Goal: Task Accomplishment & Management: Manage account settings

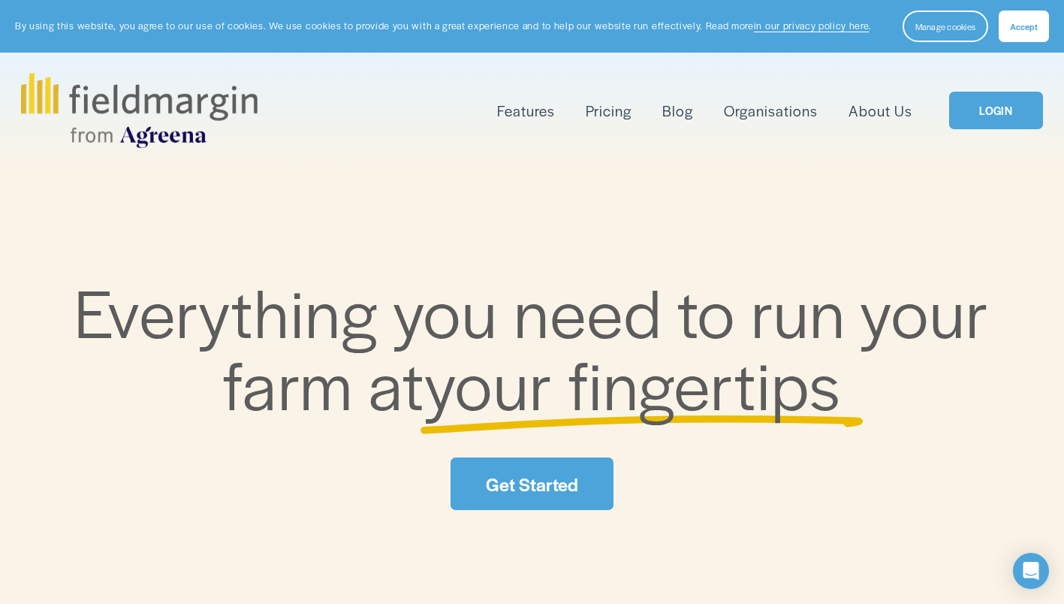
click at [987, 110] on link "LOGIN" at bounding box center [996, 111] width 94 height 38
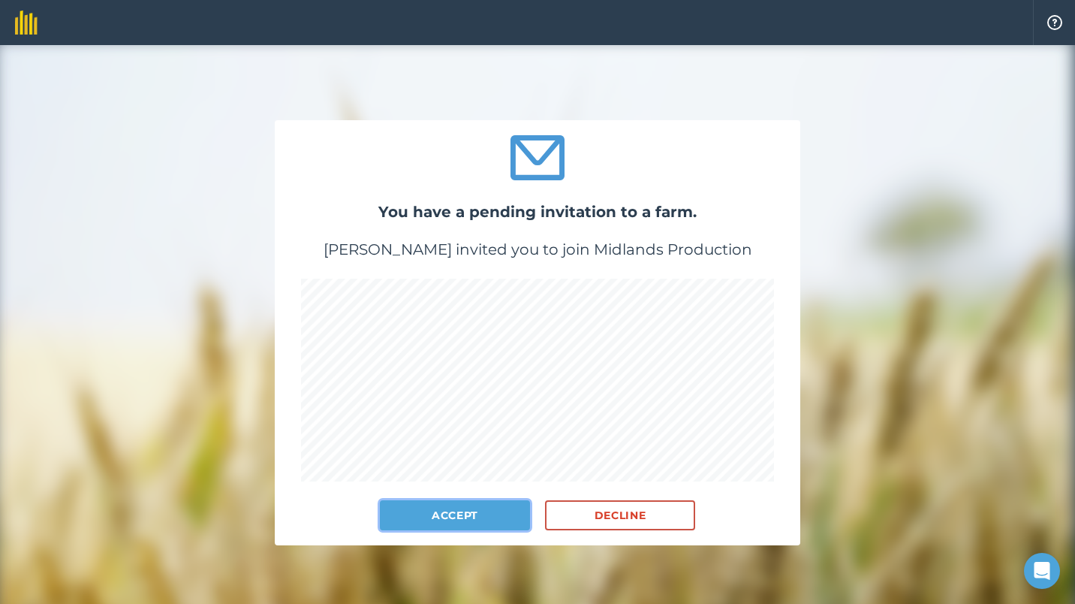
click at [454, 517] on button "Accept" at bounding box center [455, 515] width 150 height 30
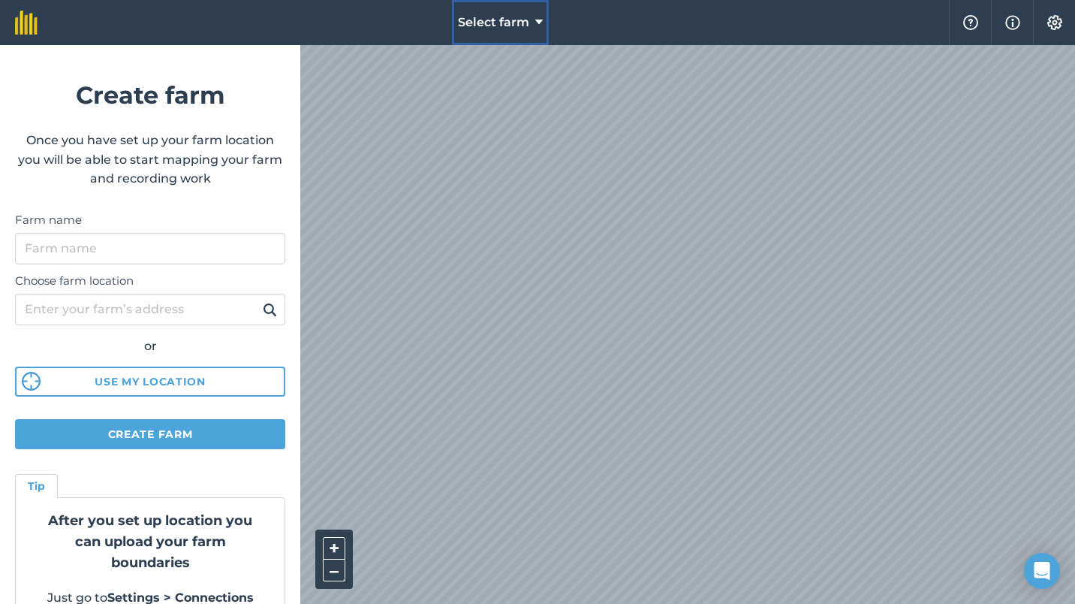
click at [529, 23] on button "Select farm" at bounding box center [500, 22] width 97 height 45
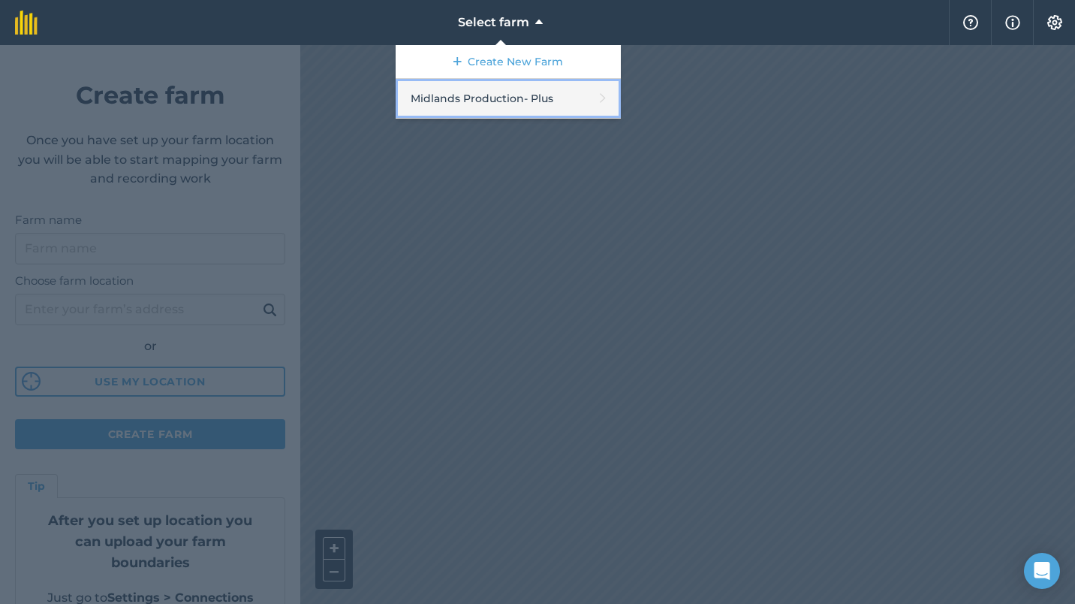
click at [500, 96] on link "Midlands Production - Plus" at bounding box center [508, 99] width 225 height 40
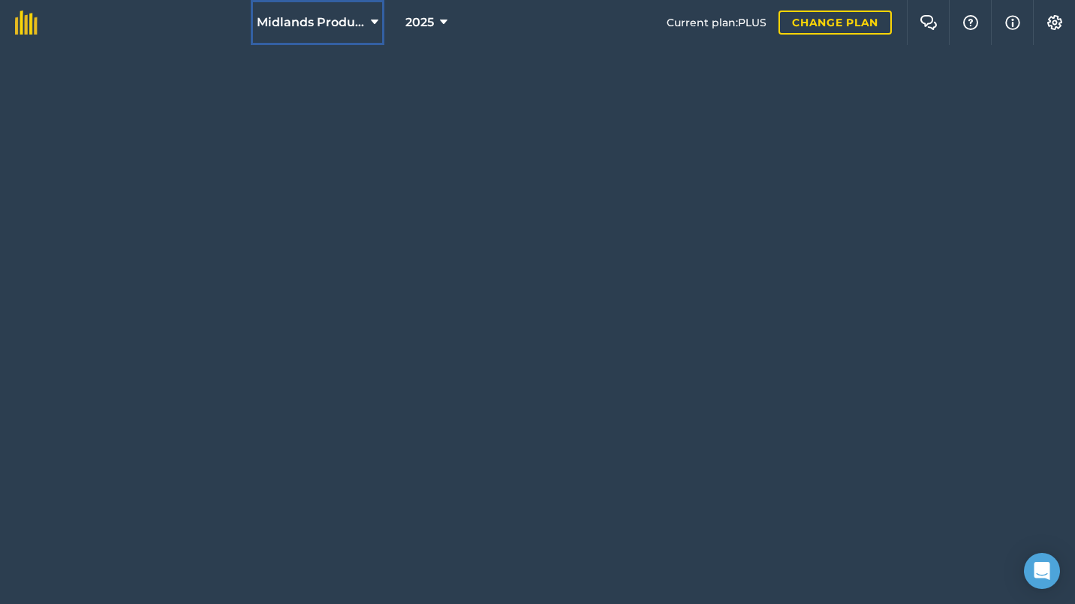
click at [371, 20] on icon at bounding box center [375, 23] width 8 height 18
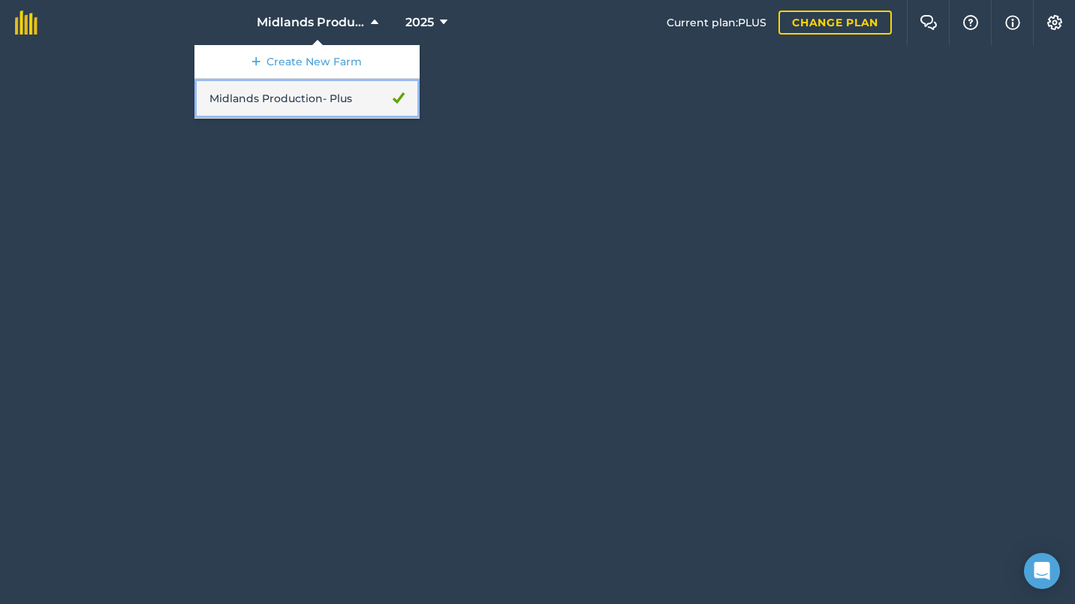
click at [322, 98] on link "Midlands Production - Plus" at bounding box center [306, 99] width 225 height 40
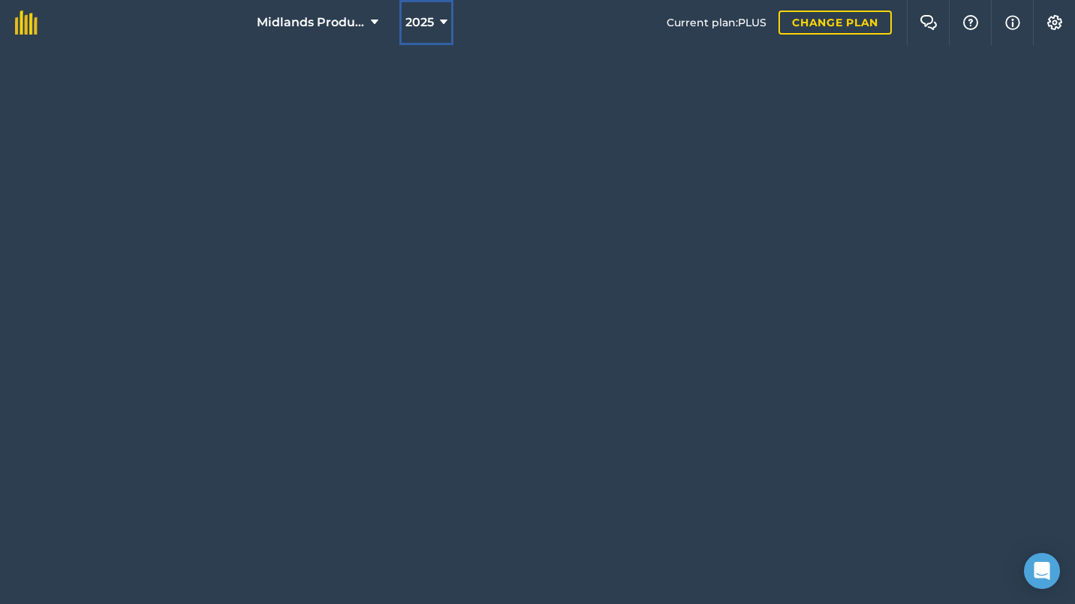
click at [443, 24] on icon at bounding box center [444, 23] width 8 height 18
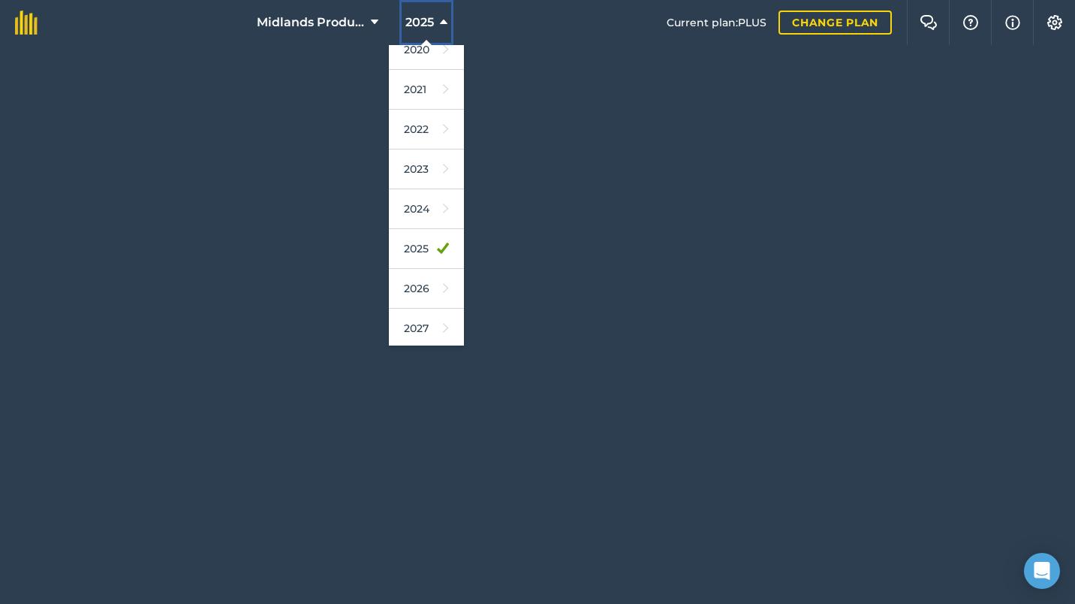
scroll to position [137, 0]
click at [409, 207] on link "2024" at bounding box center [426, 206] width 75 height 40
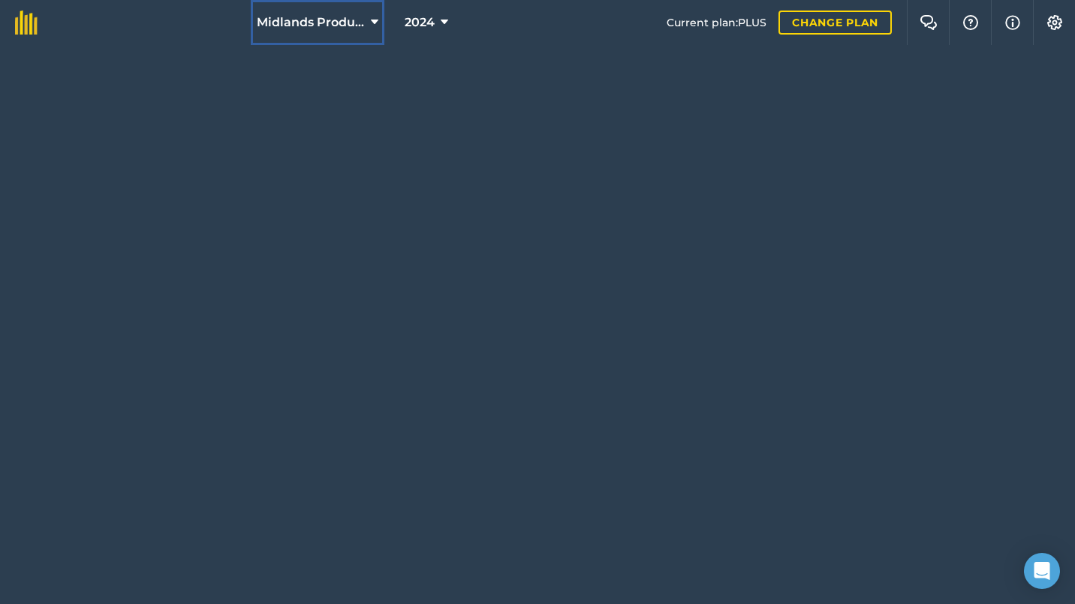
click at [316, 25] on span "Midlands Production" at bounding box center [311, 23] width 108 height 18
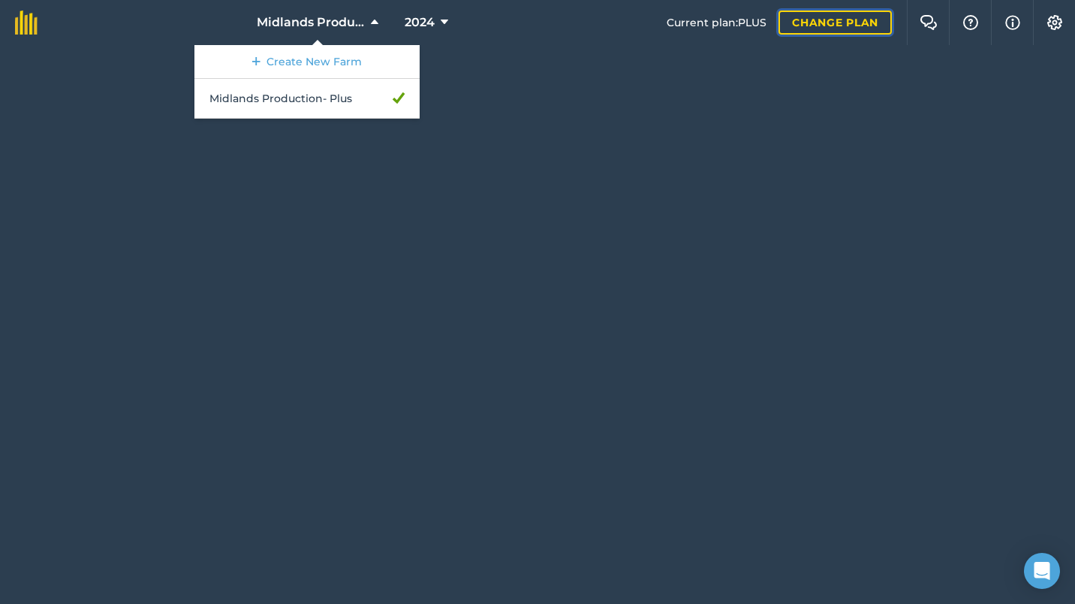
click at [839, 25] on link "Change plan" at bounding box center [835, 23] width 113 height 24
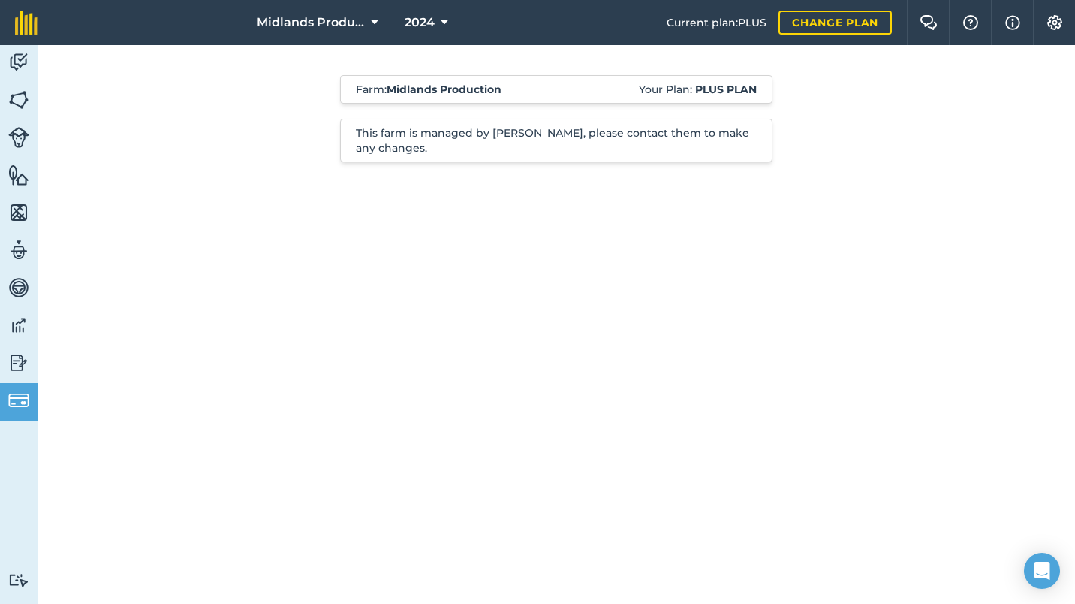
click at [852, 110] on div "Farm : Midlands Production Your Plan: Plus plan This farm is managed by Nigel F…" at bounding box center [556, 126] width 765 height 162
click at [274, 79] on div "Farm : Midlands Production Your Plan: Plus plan This farm is managed by Nigel F…" at bounding box center [556, 126] width 765 height 162
click at [19, 62] on img at bounding box center [18, 62] width 21 height 23
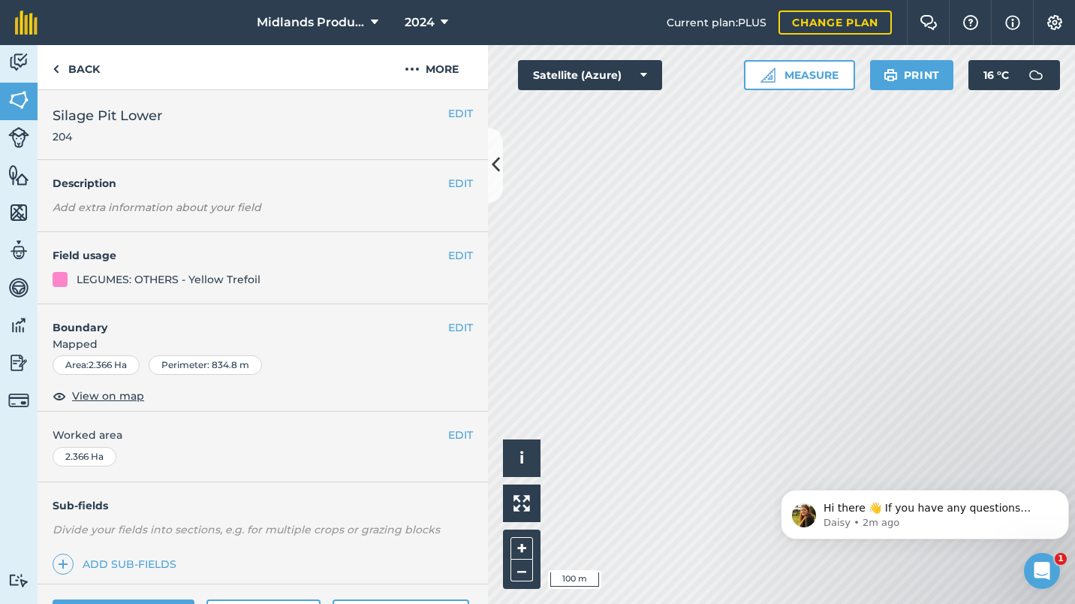
click at [430, 26] on span "2024" at bounding box center [420, 23] width 30 height 18
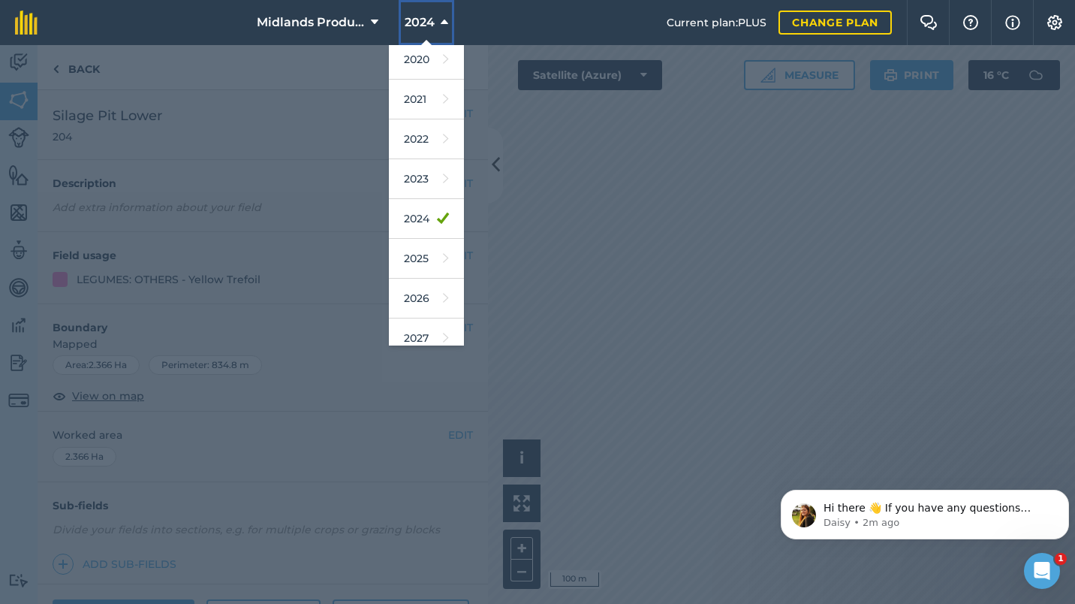
scroll to position [126, 0]
click at [417, 252] on link "2025" at bounding box center [426, 257] width 75 height 40
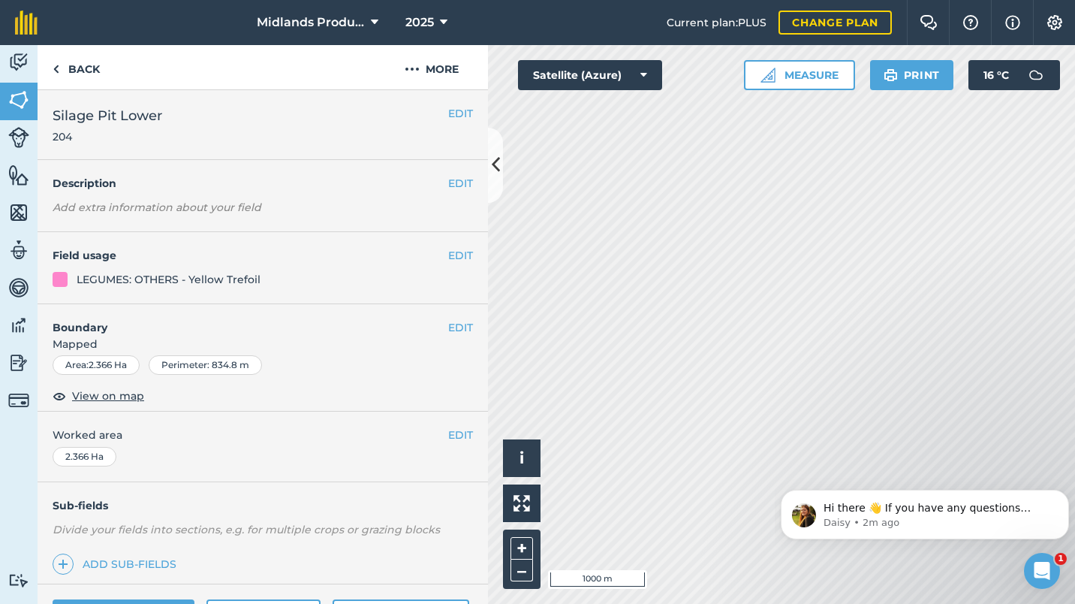
click at [438, 8] on button "2025" at bounding box center [427, 22] width 54 height 45
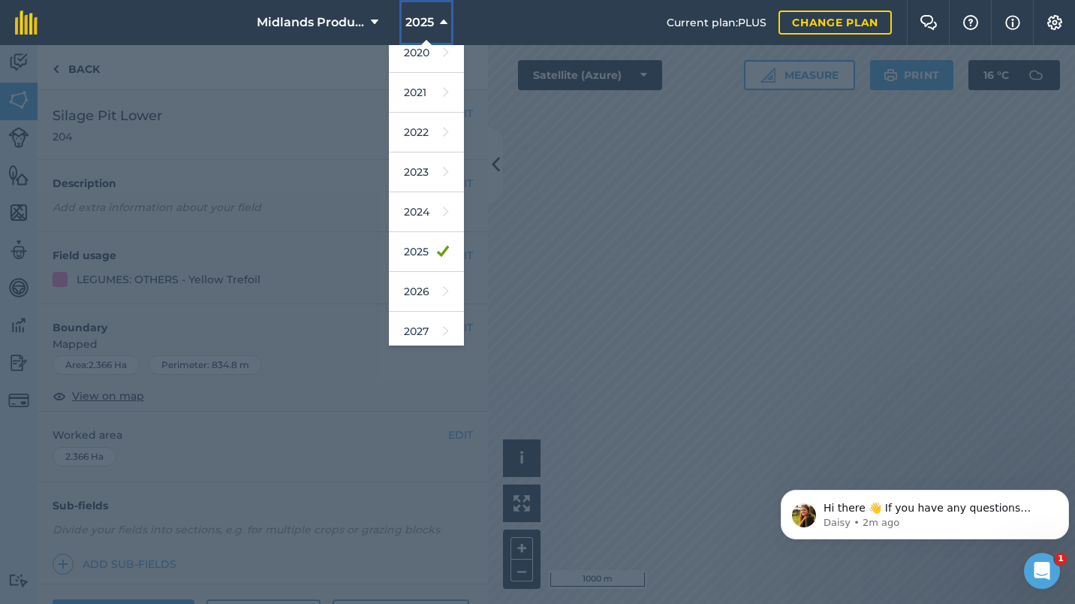
scroll to position [137, 0]
click at [413, 289] on link "2026" at bounding box center [426, 286] width 75 height 40
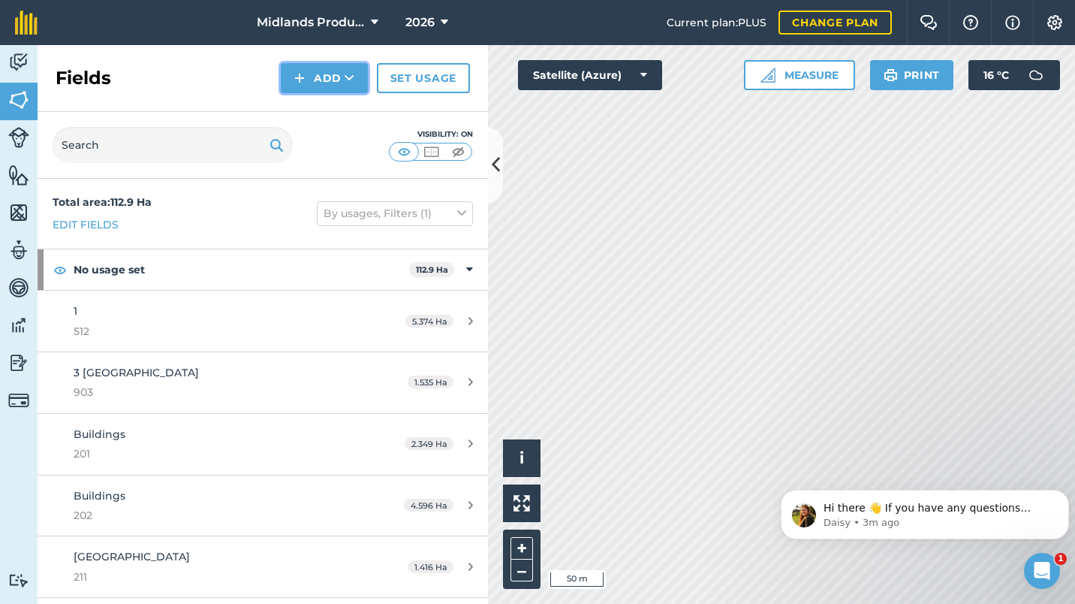
click at [351, 74] on icon at bounding box center [350, 78] width 10 height 15
click at [375, 20] on icon at bounding box center [375, 23] width 8 height 18
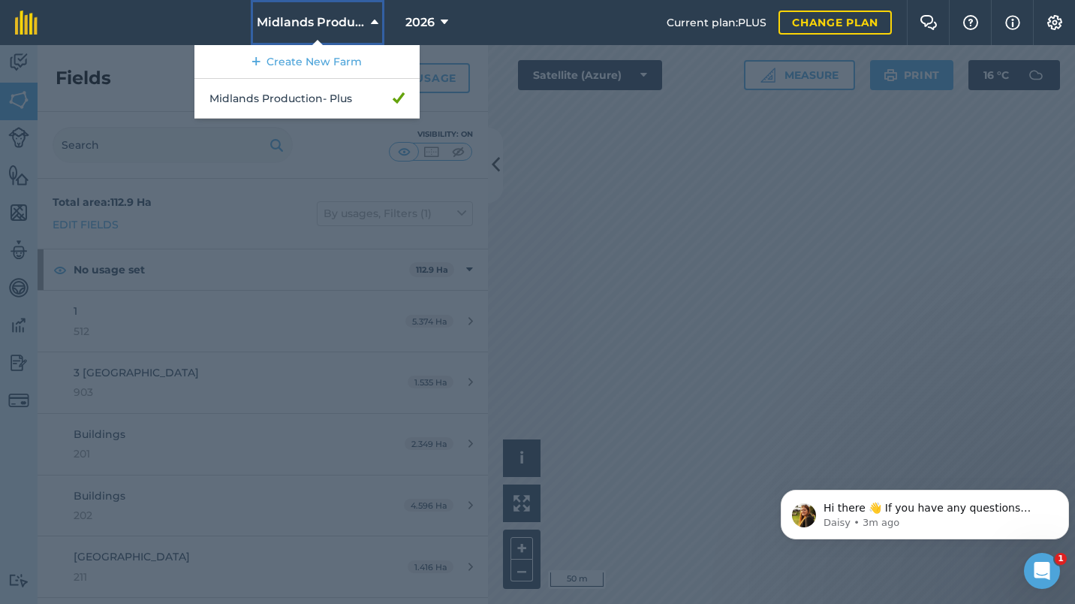
click at [375, 20] on icon at bounding box center [375, 23] width 8 height 18
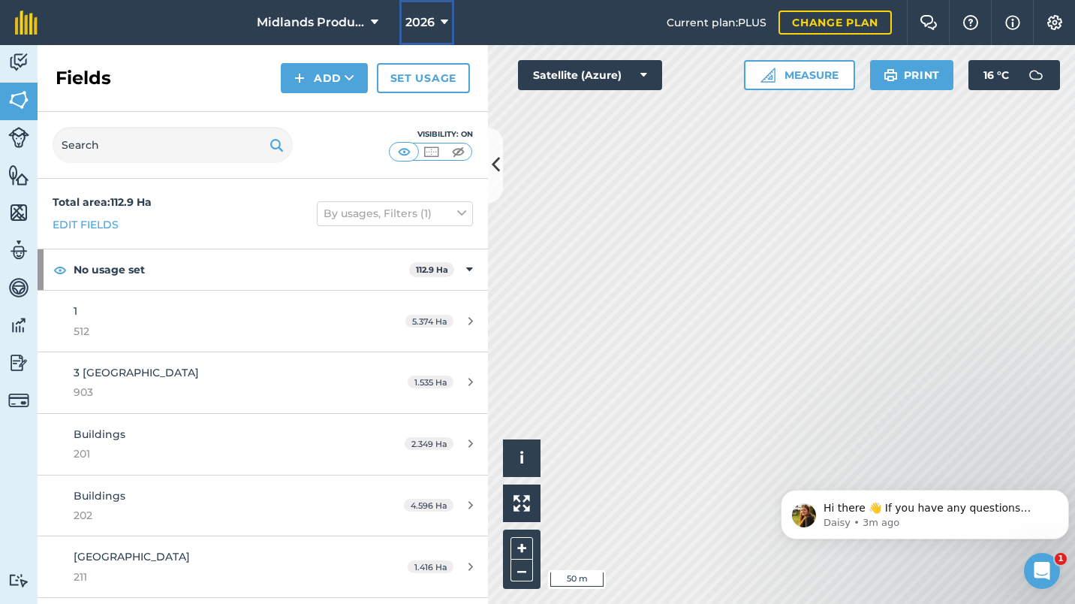
click at [445, 23] on icon at bounding box center [445, 23] width 8 height 18
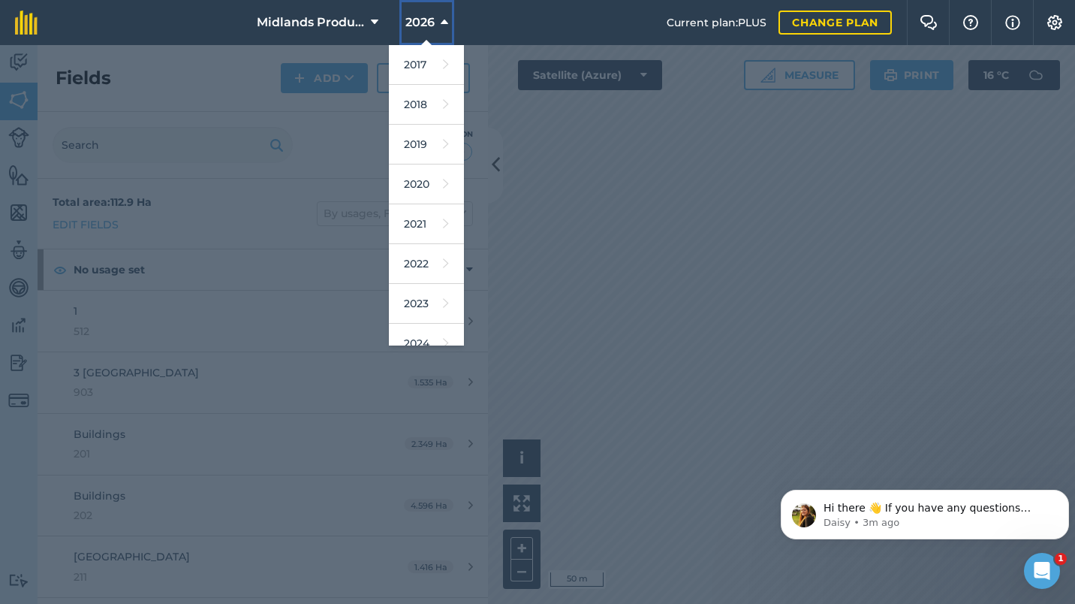
click at [445, 23] on icon at bounding box center [445, 23] width 8 height 18
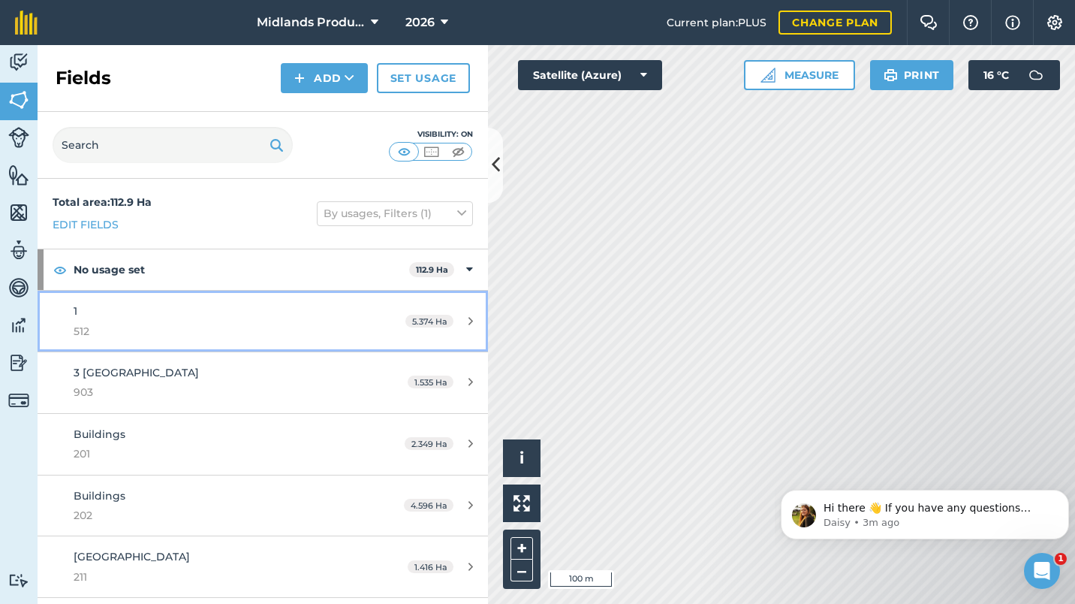
click at [276, 315] on div "1 512" at bounding box center [215, 321] width 282 height 37
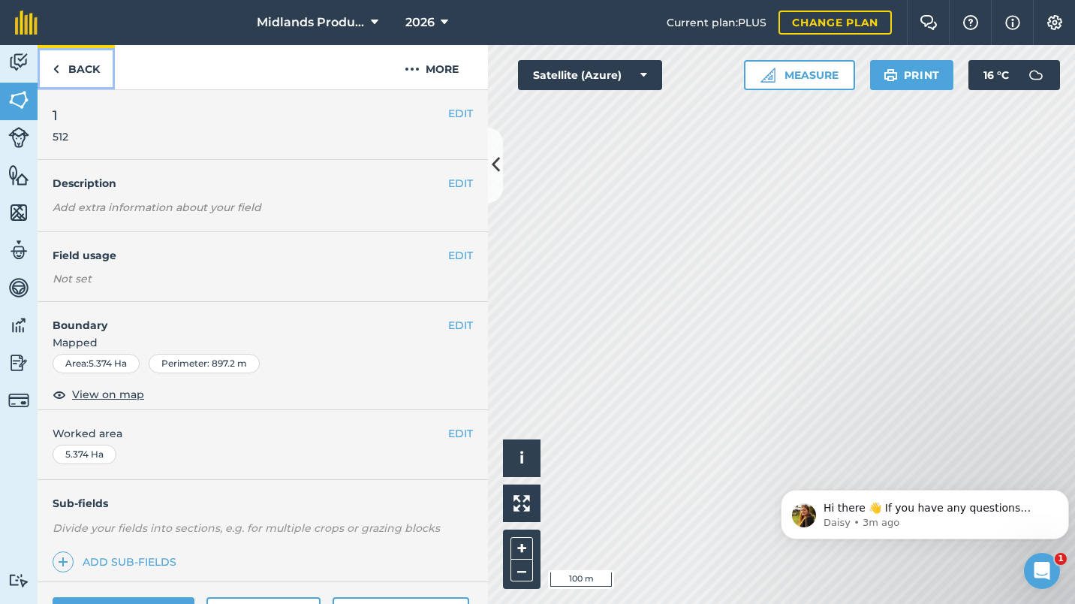
click at [76, 72] on link "Back" at bounding box center [76, 67] width 77 height 44
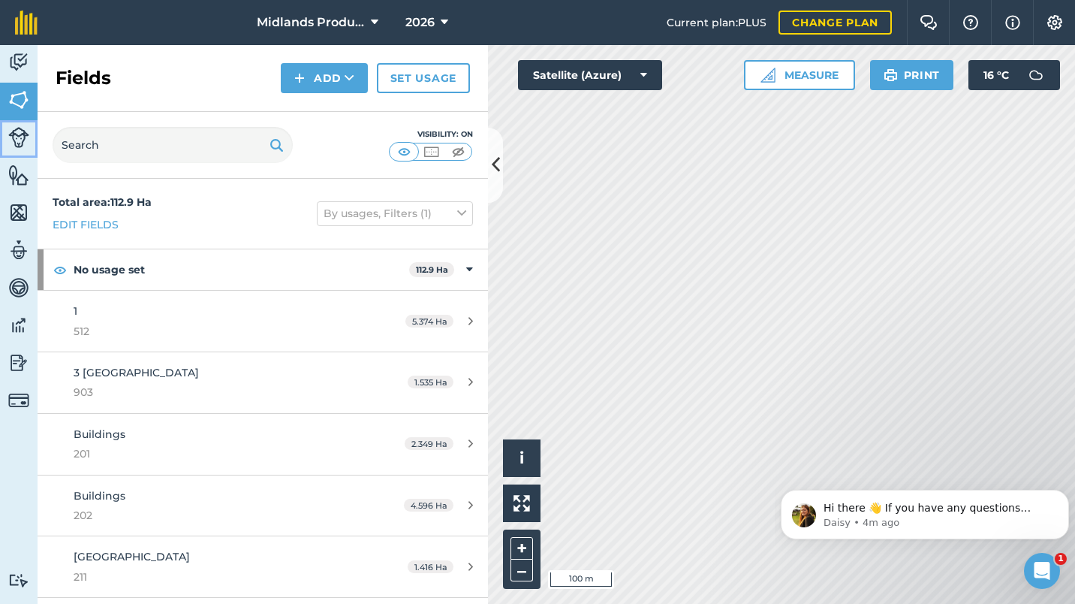
click at [14, 137] on img at bounding box center [18, 137] width 21 height 21
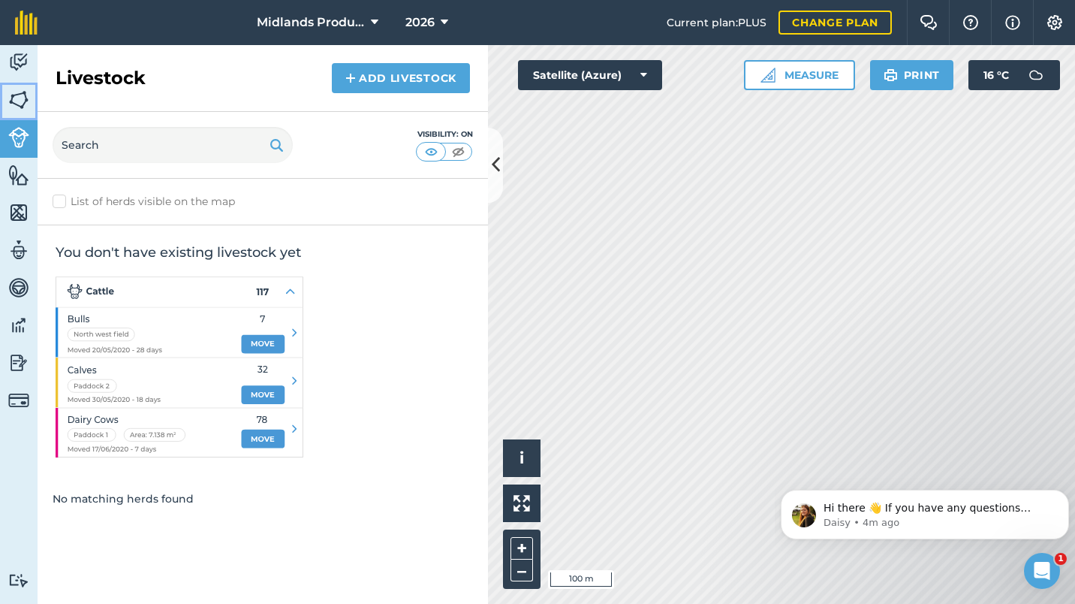
click at [15, 95] on img at bounding box center [18, 100] width 21 height 23
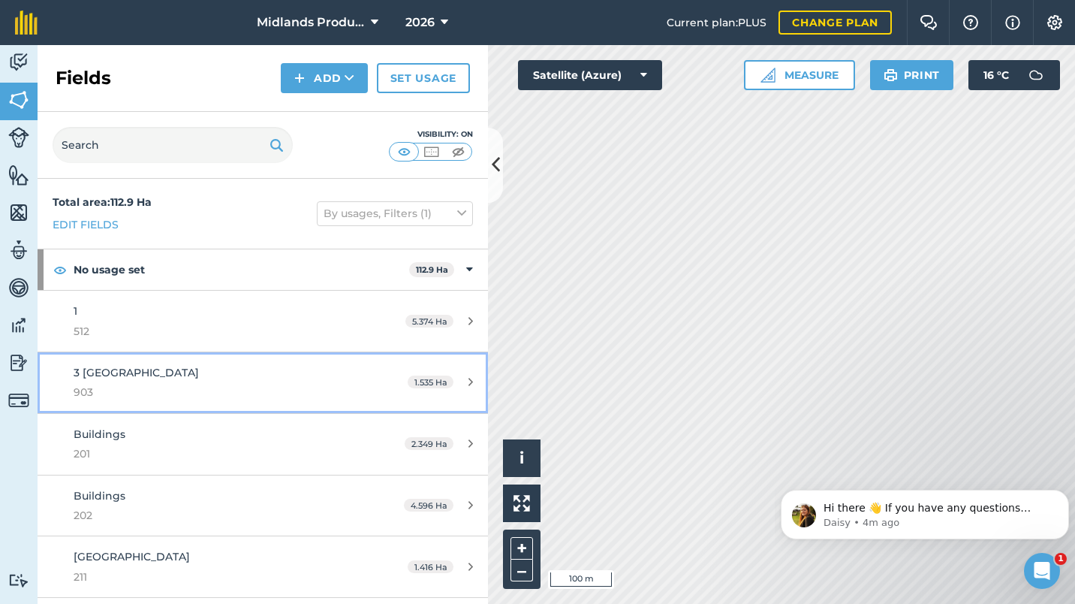
click at [469, 385] on icon at bounding box center [471, 381] width 5 height 11
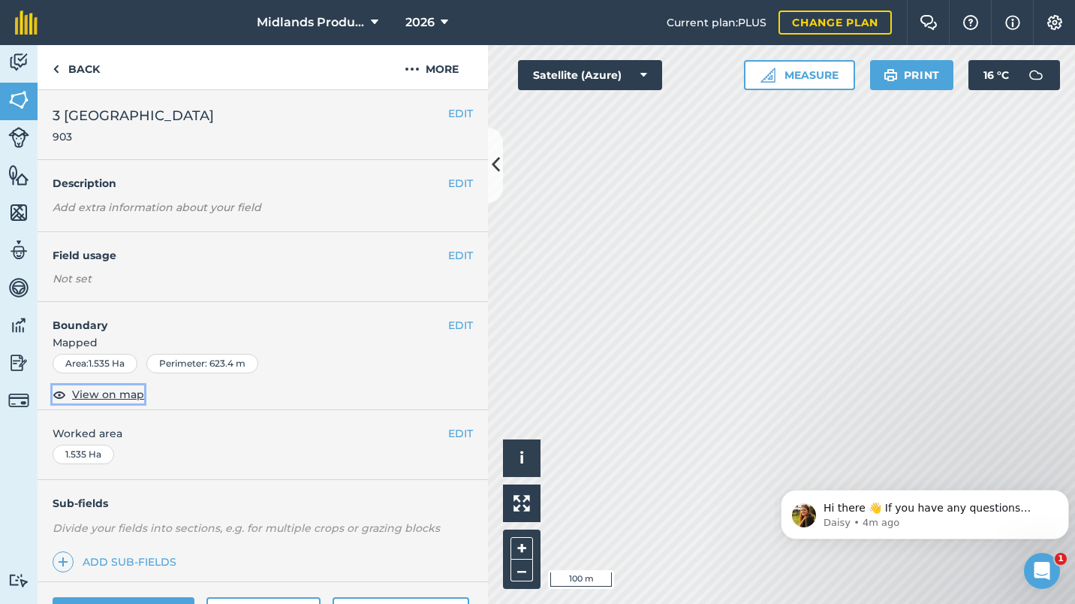
click at [125, 392] on span "View on map" at bounding box center [108, 394] width 72 height 17
click at [17, 59] on img at bounding box center [18, 62] width 21 height 23
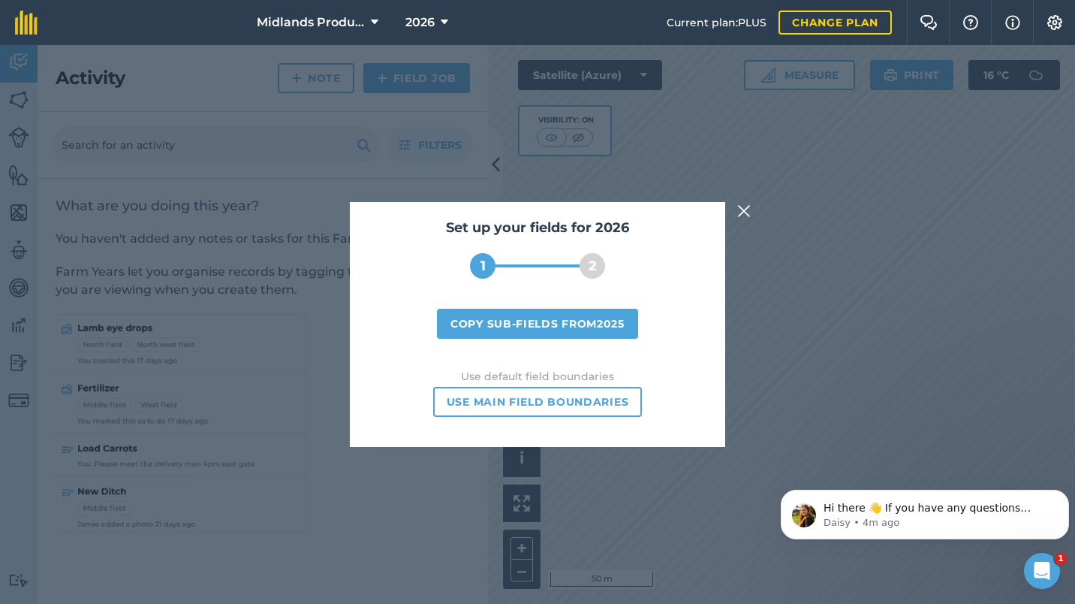
click at [740, 213] on img at bounding box center [744, 211] width 14 height 18
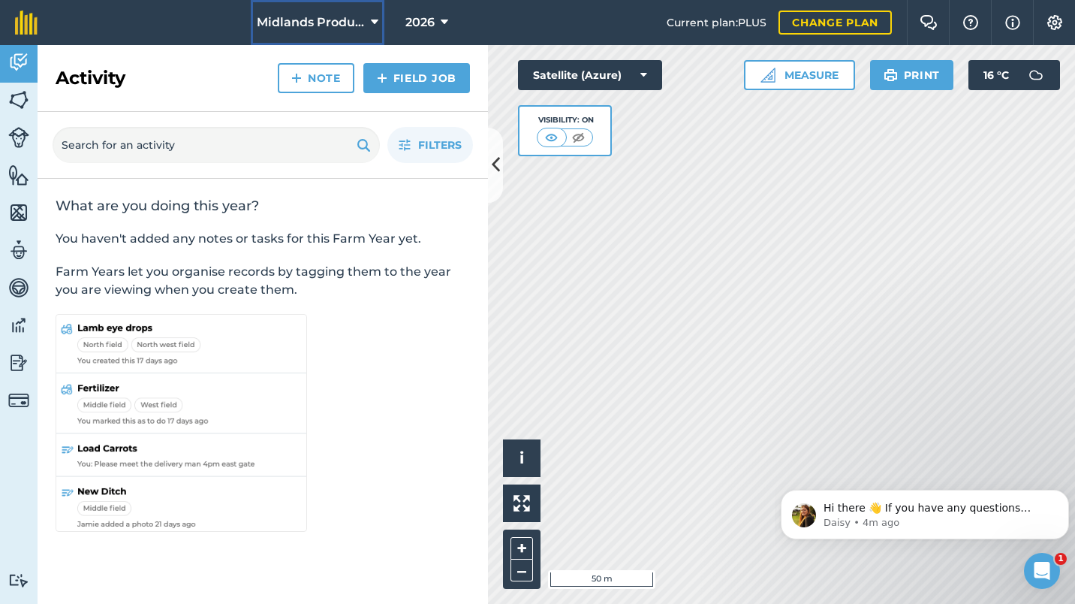
click at [351, 24] on span "Midlands Production" at bounding box center [311, 23] width 108 height 18
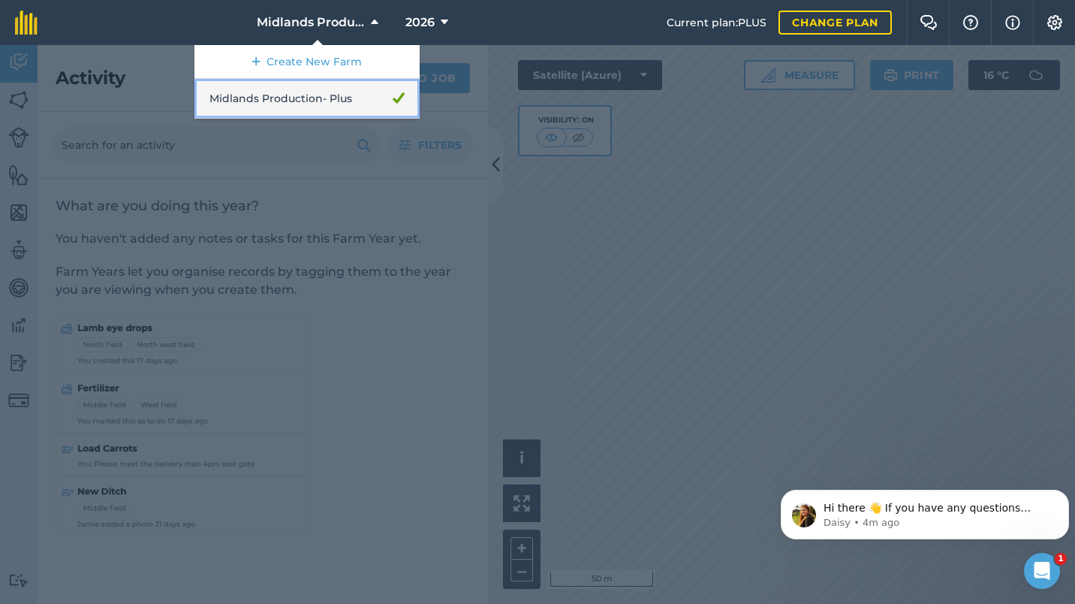
click at [331, 95] on link "Midlands Production - Plus" at bounding box center [306, 99] width 225 height 40
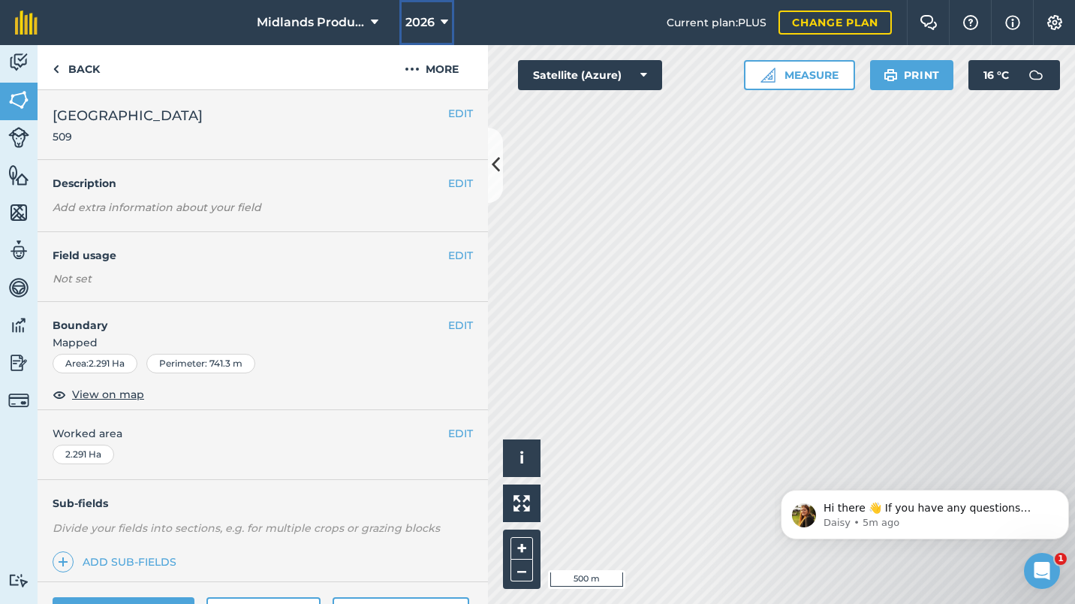
click at [441, 25] on icon at bounding box center [445, 23] width 8 height 18
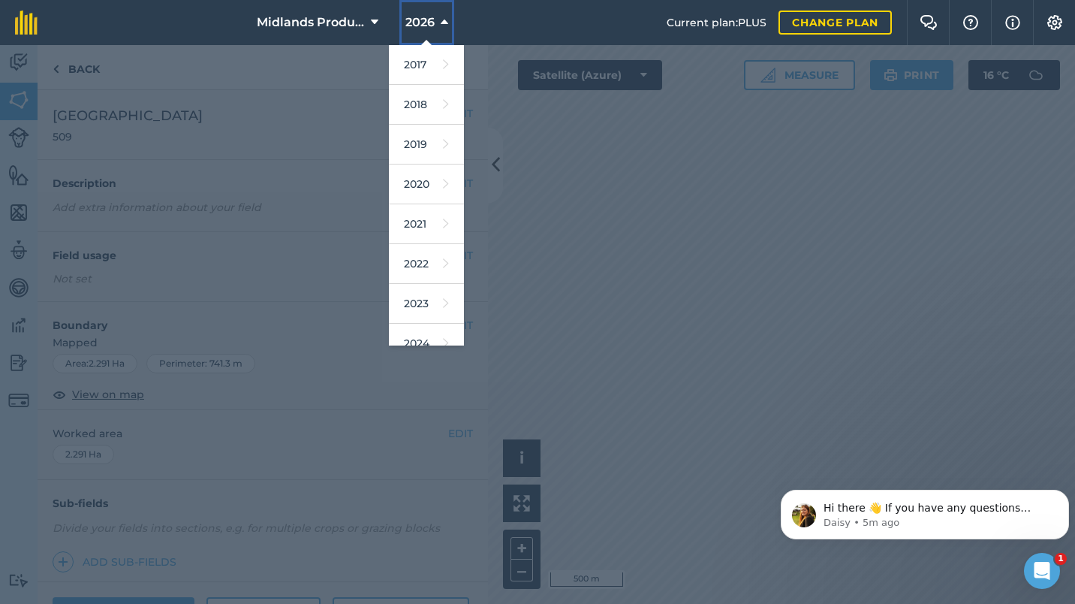
scroll to position [137, 0]
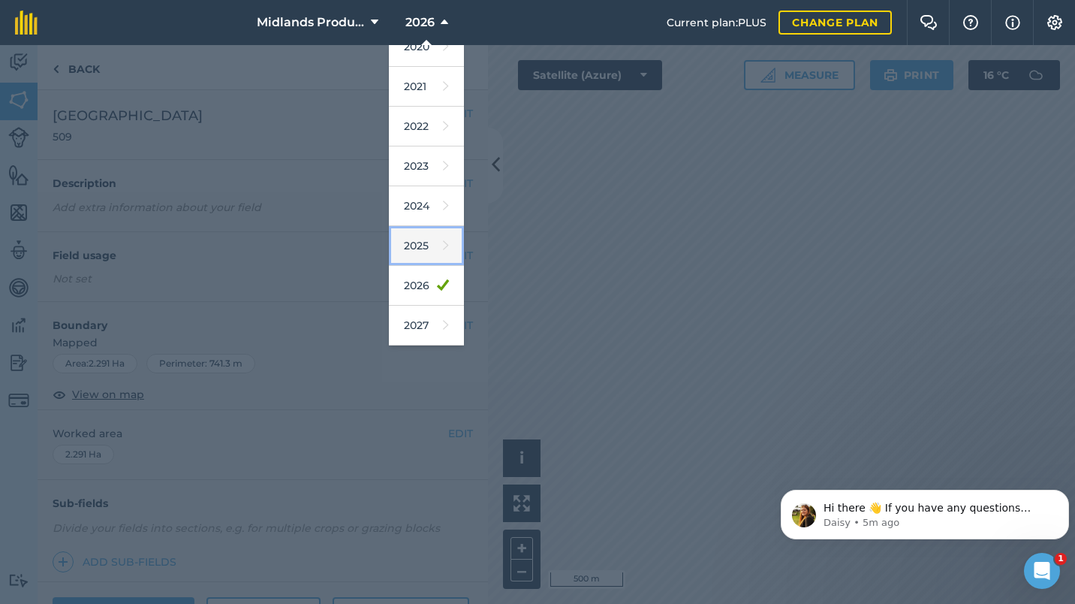
click at [417, 244] on link "2025" at bounding box center [426, 246] width 75 height 40
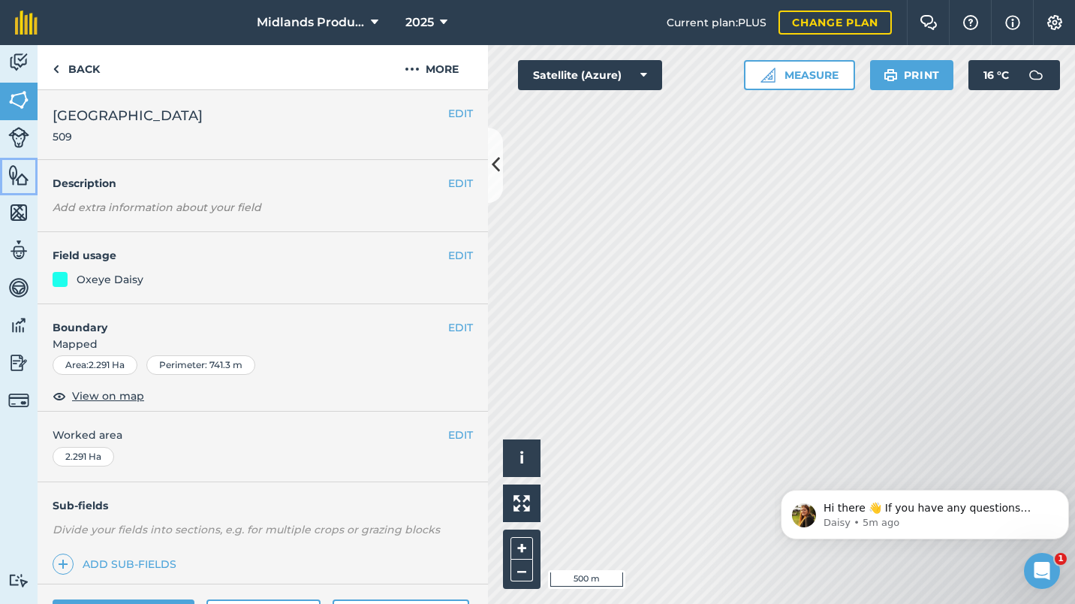
click at [21, 182] on img at bounding box center [18, 175] width 21 height 23
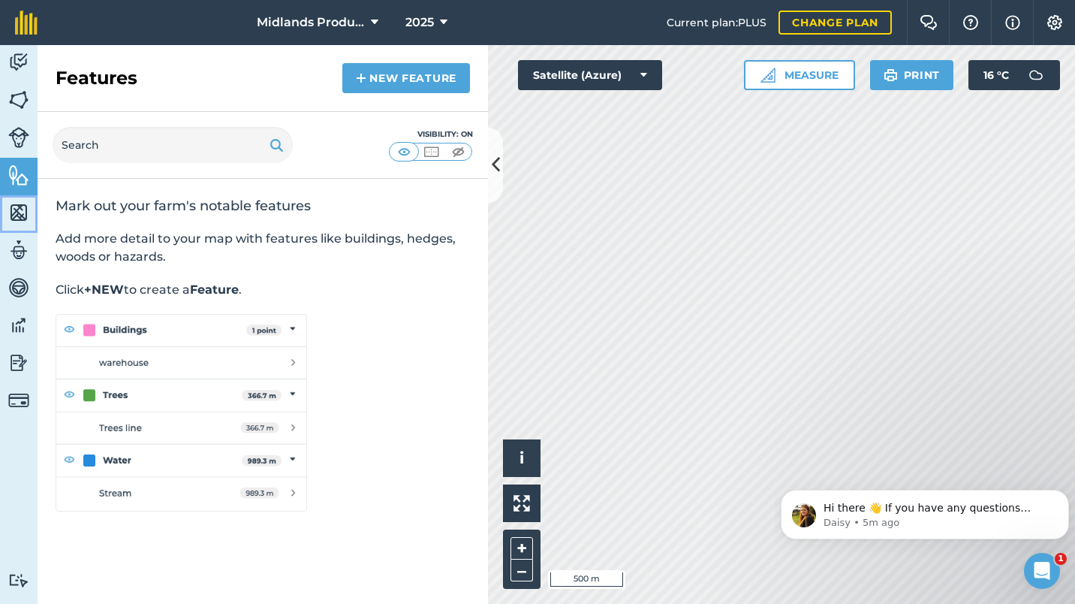
click at [13, 210] on img at bounding box center [18, 212] width 21 height 23
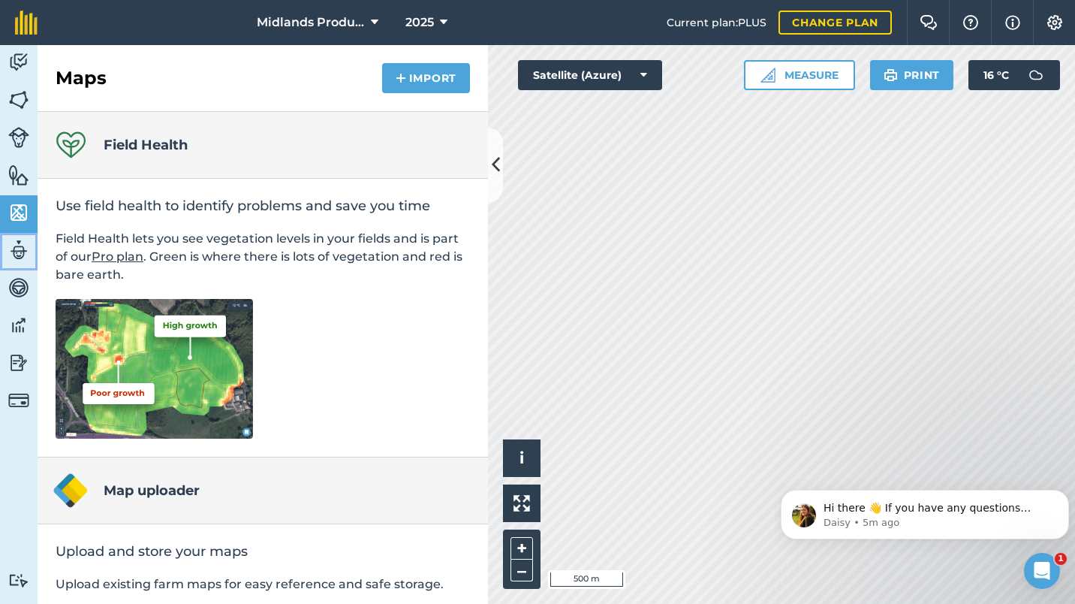
click at [18, 254] on img at bounding box center [18, 250] width 21 height 23
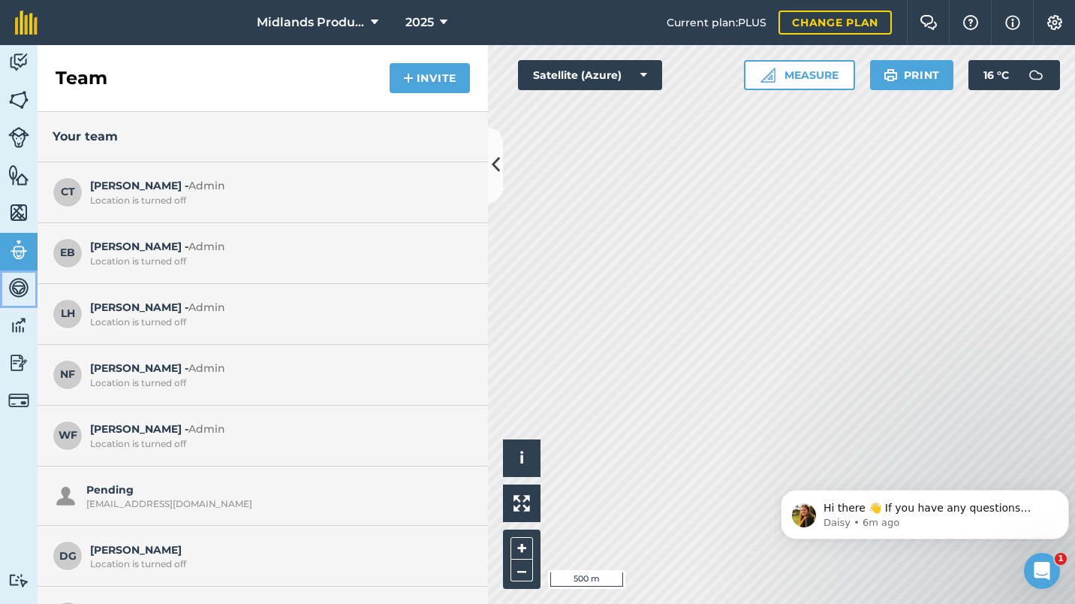
click at [18, 290] on img at bounding box center [18, 287] width 21 height 23
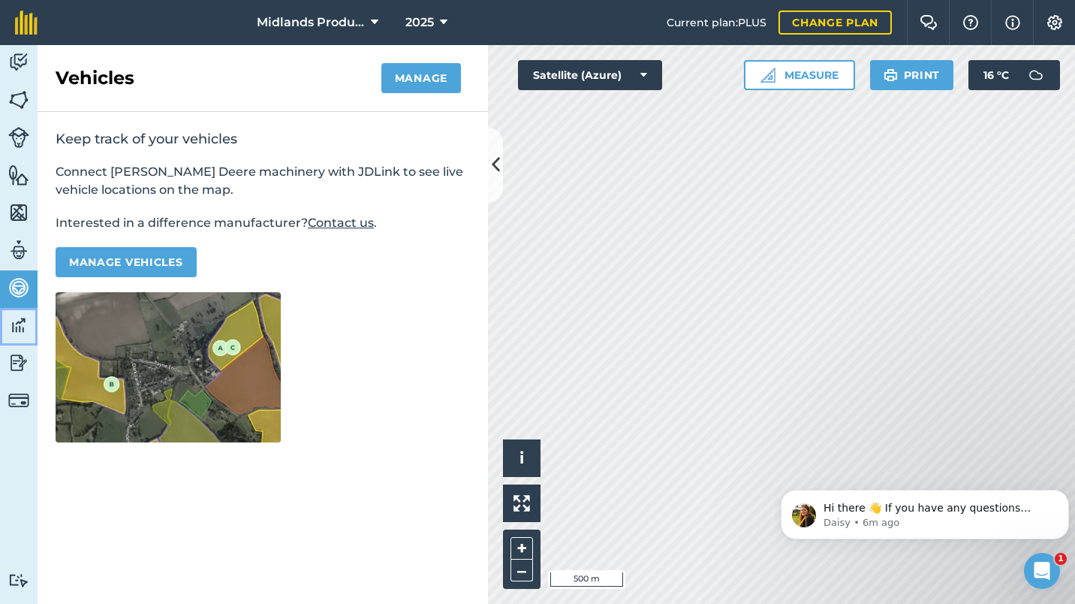
click at [18, 327] on img at bounding box center [18, 325] width 21 height 23
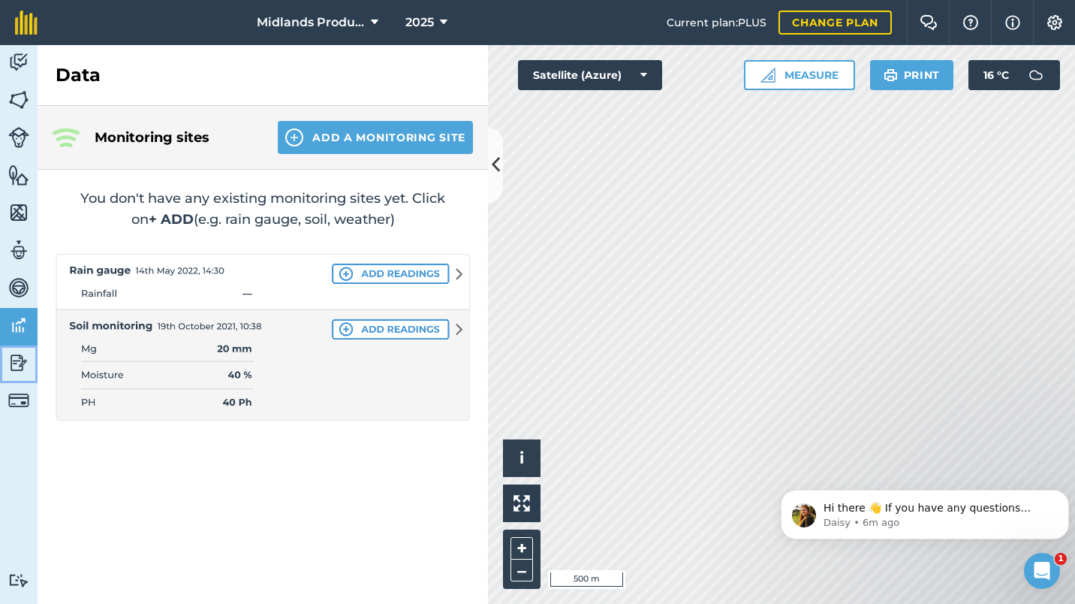
click at [18, 359] on img at bounding box center [18, 362] width 21 height 23
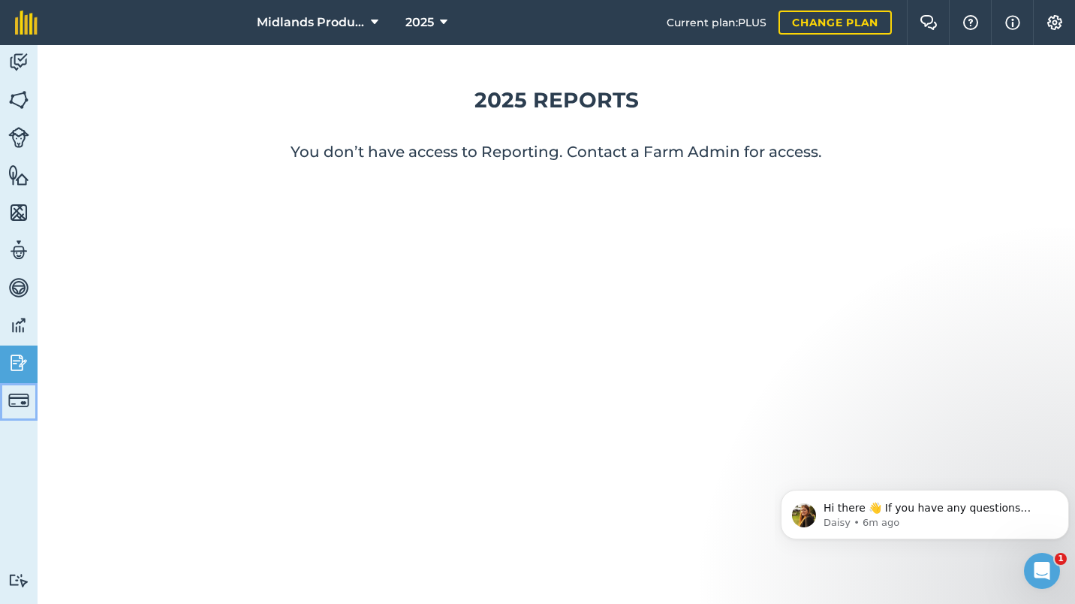
click at [17, 399] on img at bounding box center [18, 400] width 21 height 21
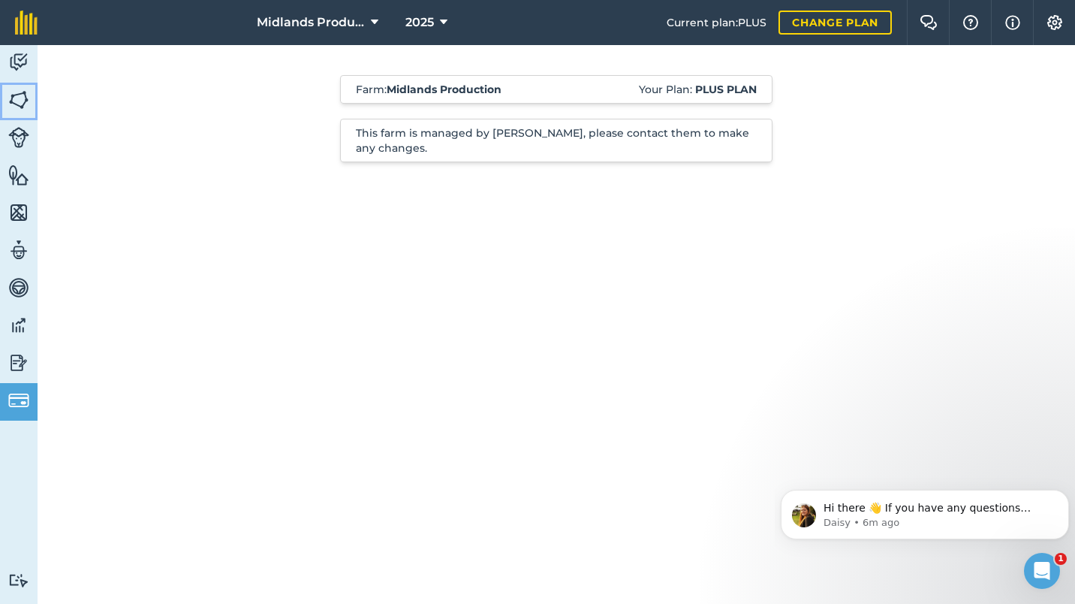
click at [17, 101] on img at bounding box center [18, 100] width 21 height 23
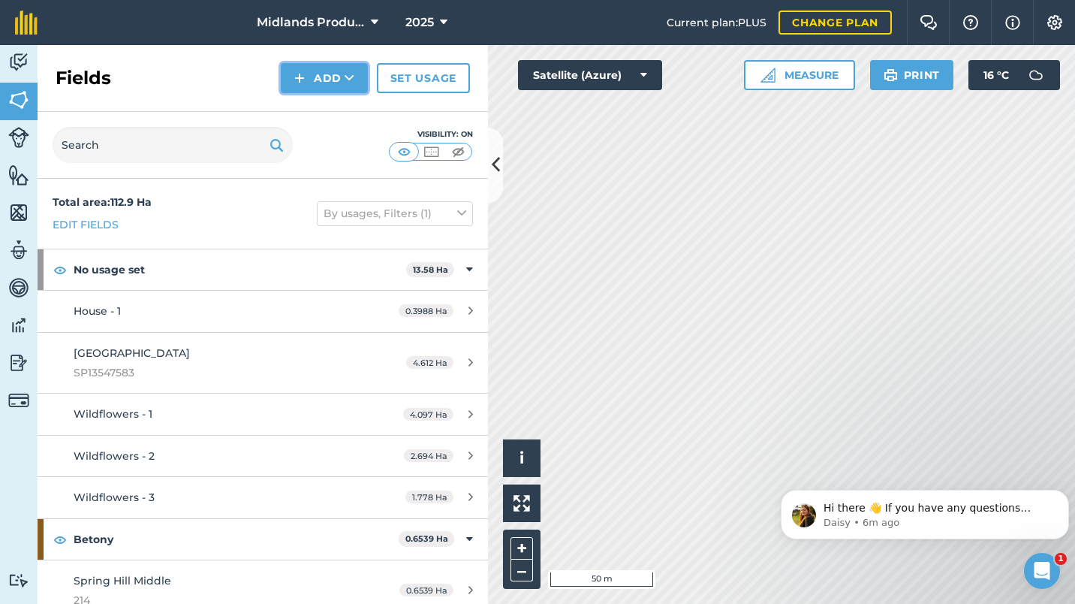
click at [351, 78] on icon at bounding box center [350, 78] width 10 height 15
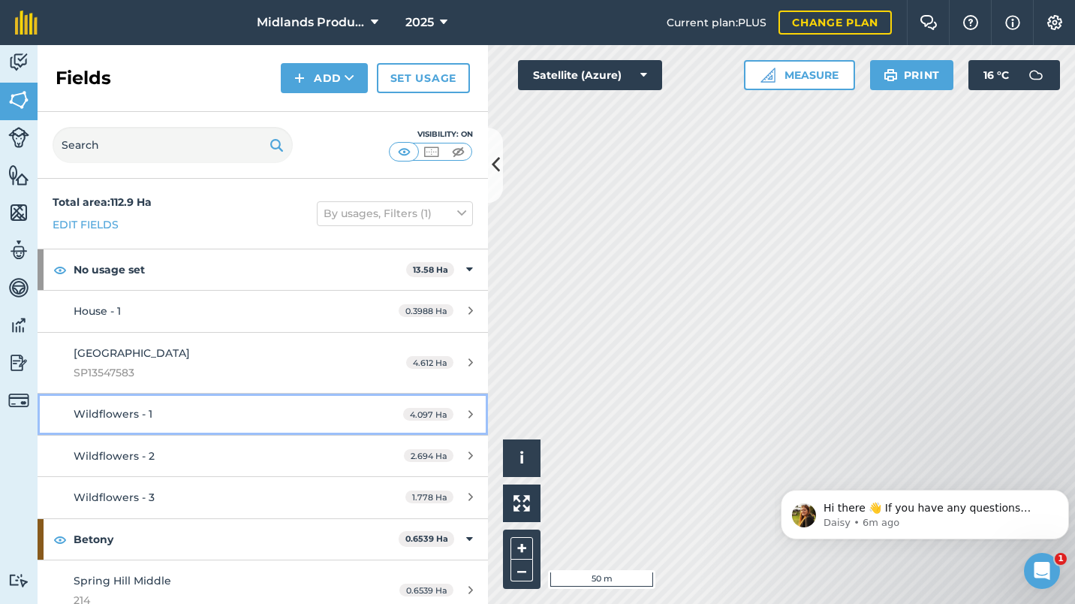
click at [469, 413] on icon at bounding box center [471, 414] width 5 height 11
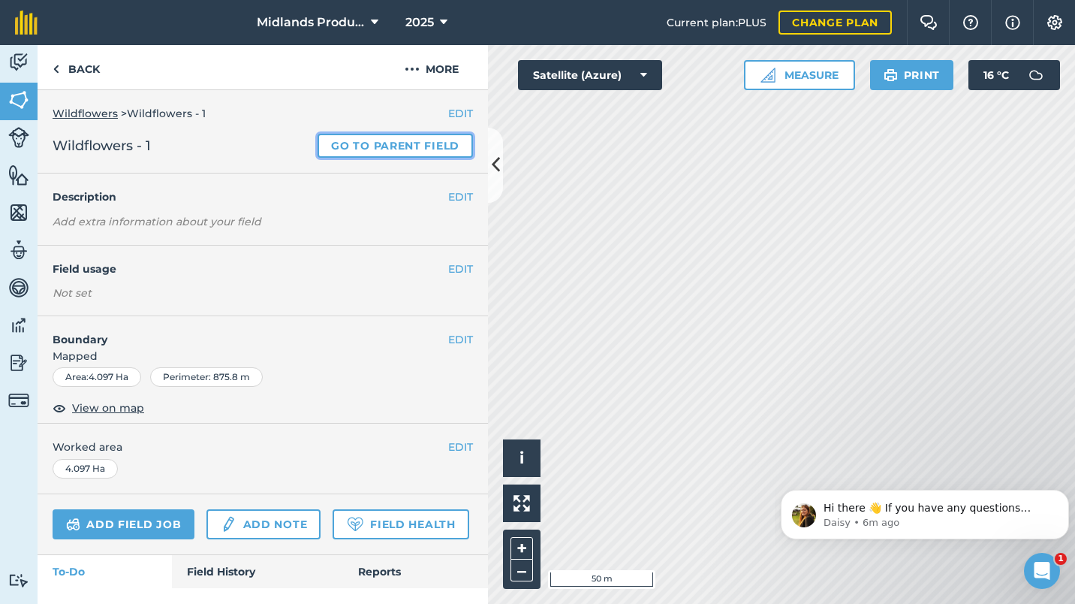
click at [364, 146] on link "Go to parent field" at bounding box center [395, 146] width 155 height 24
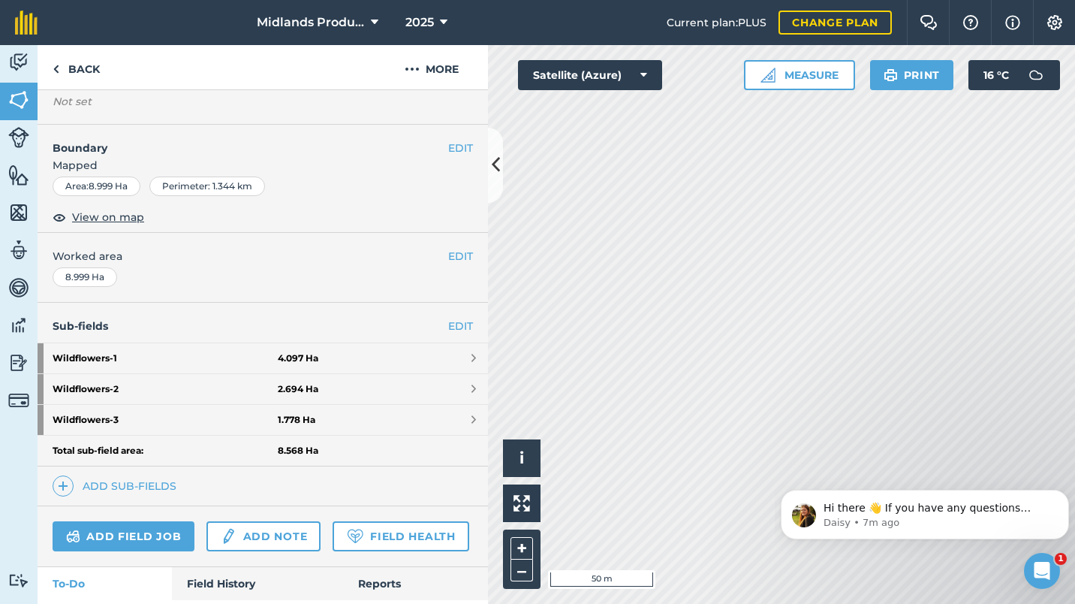
scroll to position [167, 0]
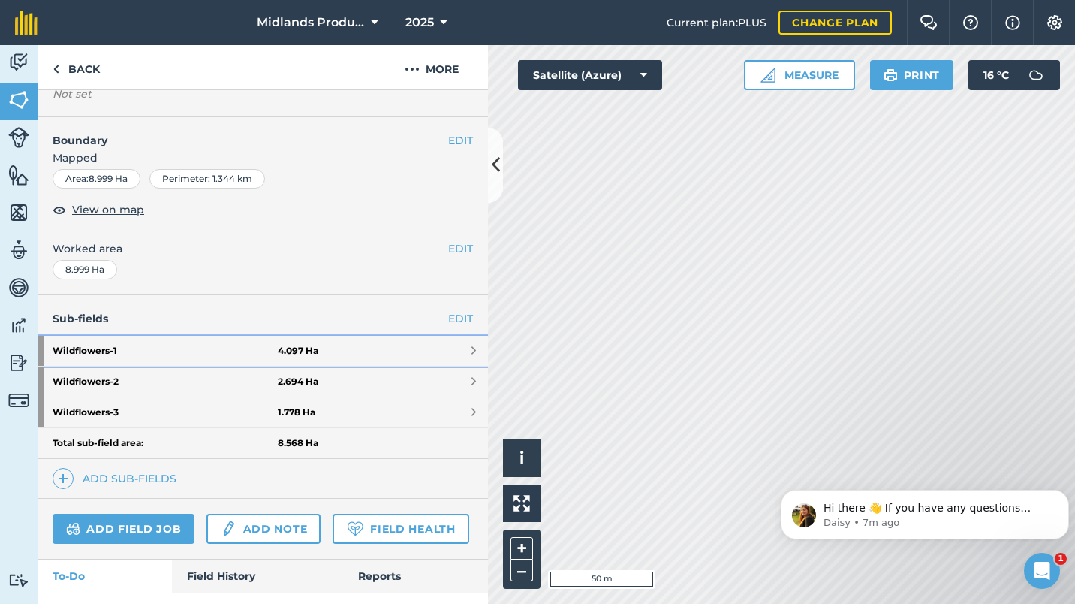
click at [472, 347] on span at bounding box center [474, 351] width 5 height 12
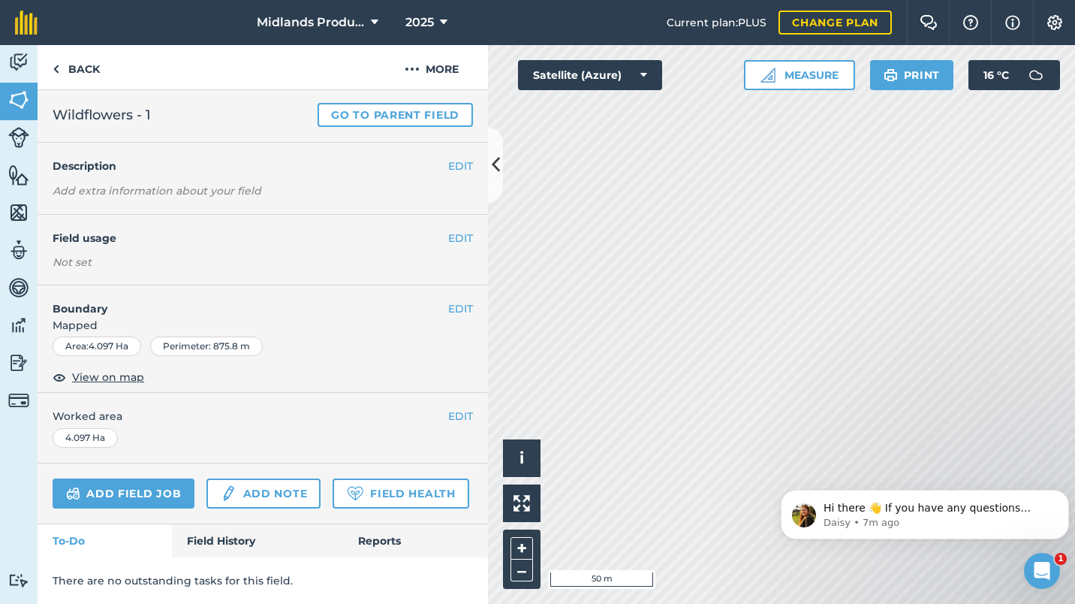
scroll to position [73, 0]
click at [232, 547] on link "Field History" at bounding box center [257, 540] width 170 height 33
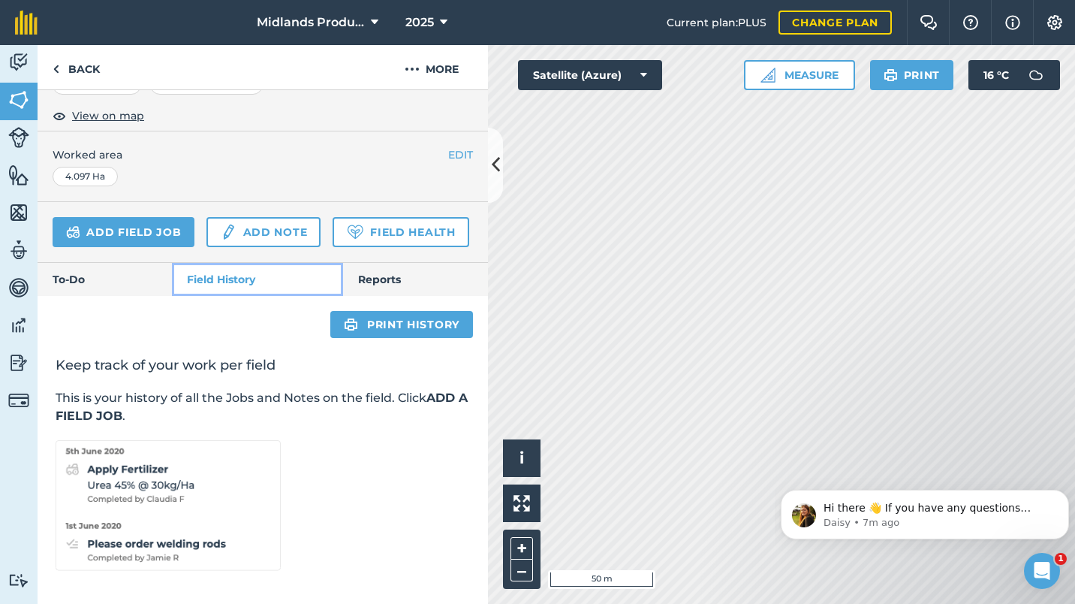
scroll to position [325, 0]
click at [381, 289] on link "Reports" at bounding box center [415, 279] width 145 height 33
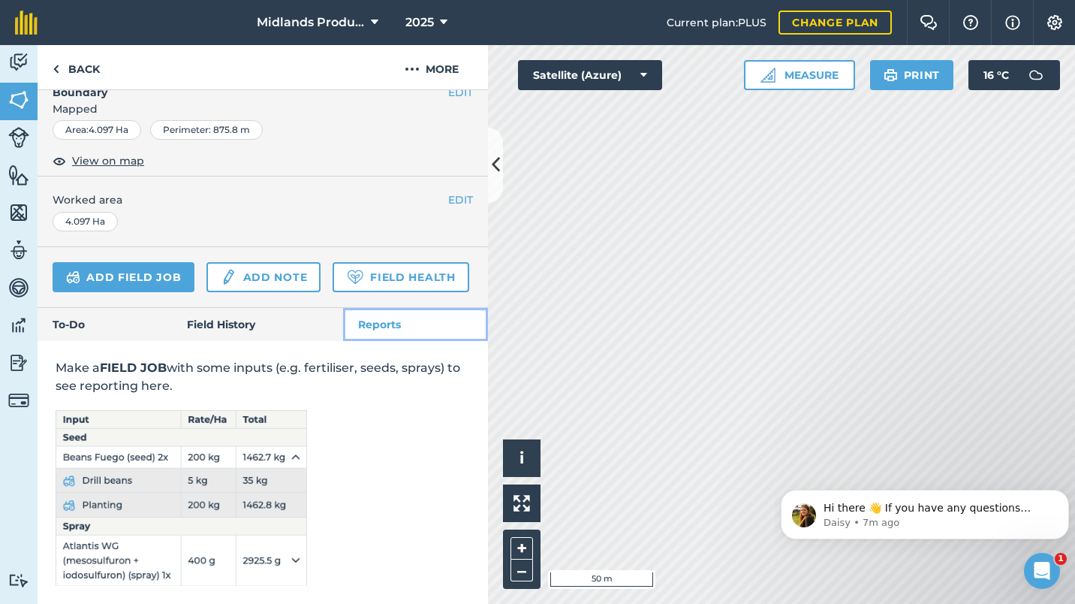
scroll to position [287, 0]
click at [97, 330] on link "To-Do" at bounding box center [105, 324] width 134 height 33
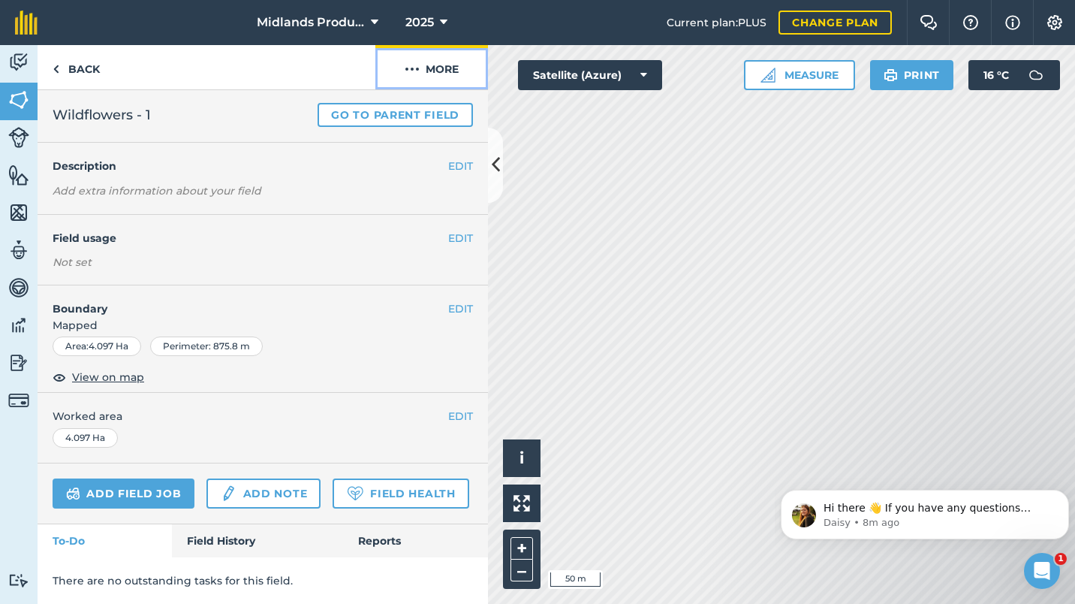
click at [406, 63] on img at bounding box center [412, 69] width 15 height 18
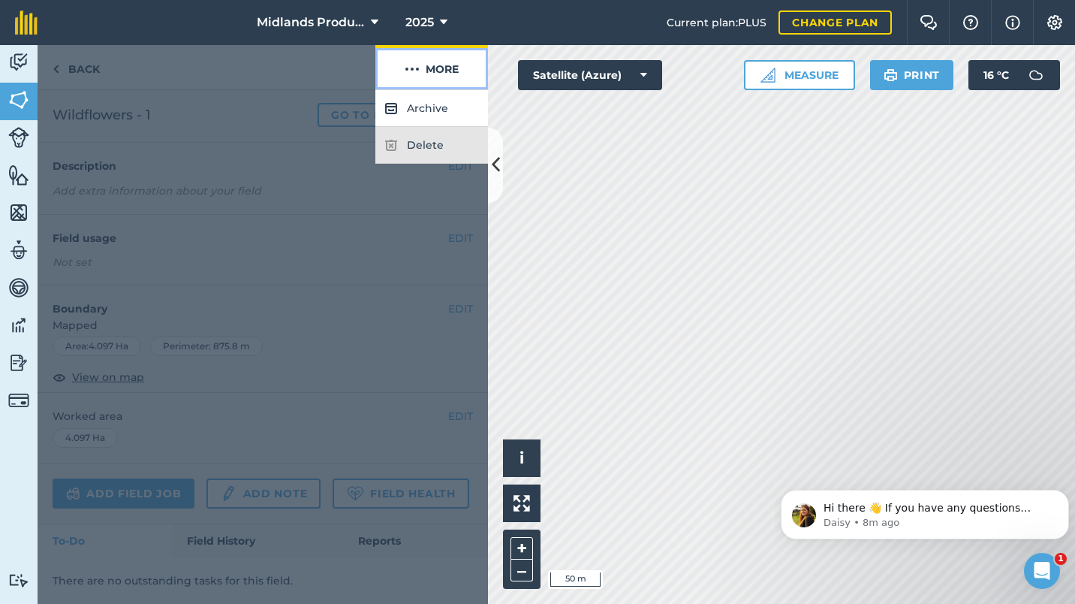
click at [406, 63] on img at bounding box center [412, 69] width 15 height 18
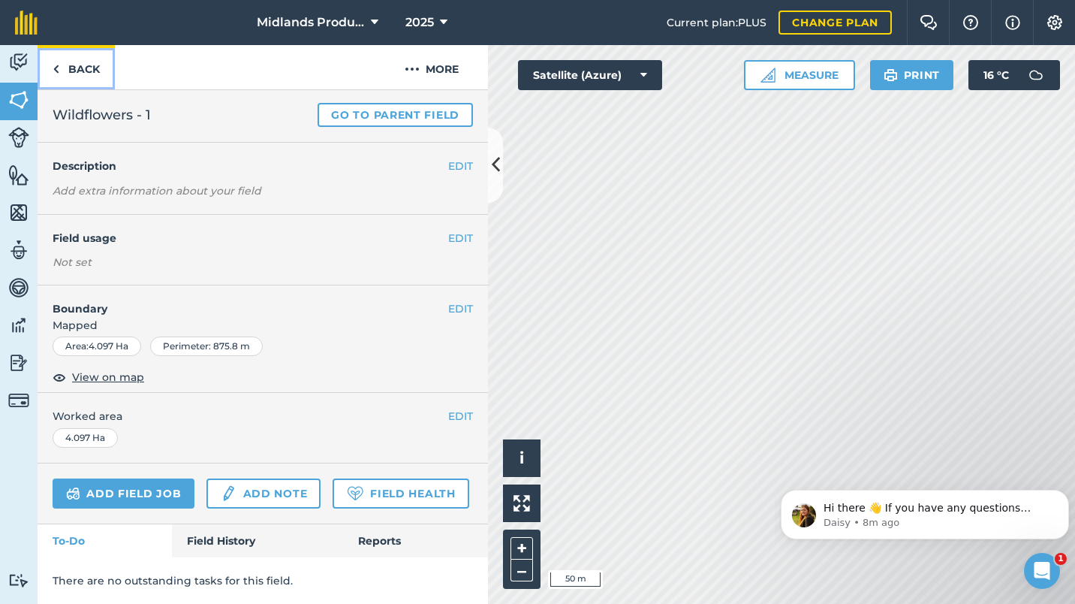
click at [68, 65] on link "Back" at bounding box center [76, 67] width 77 height 44
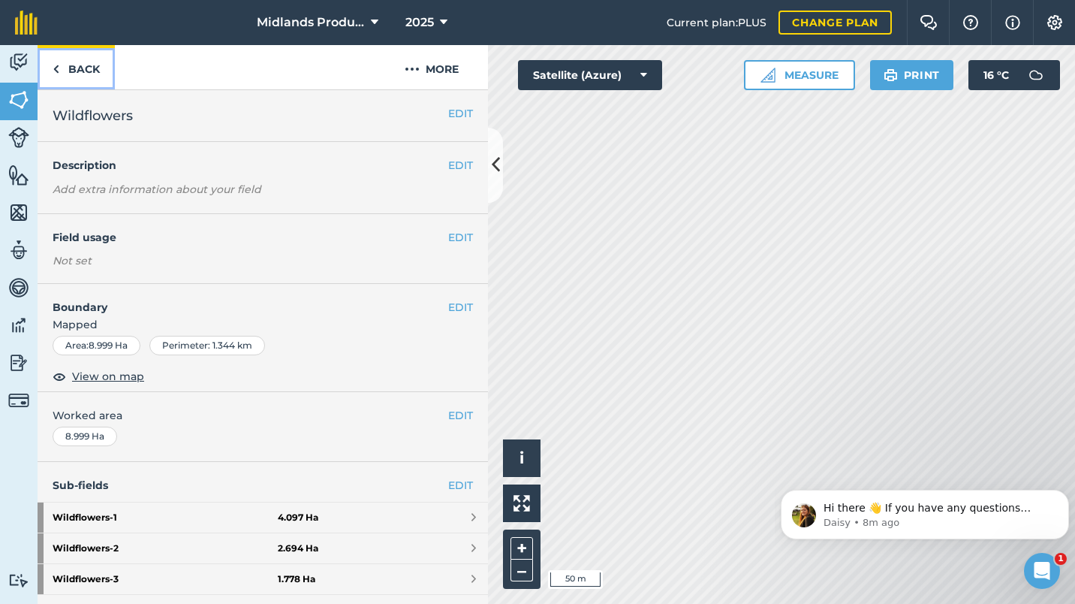
click at [66, 74] on link "Back" at bounding box center [76, 67] width 77 height 44
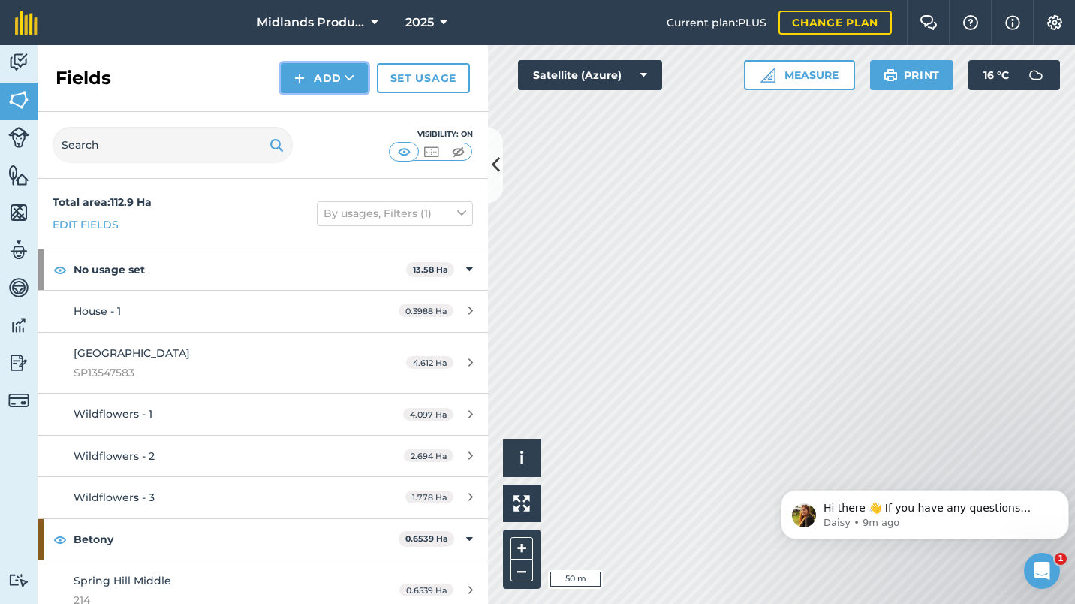
click at [351, 74] on icon at bounding box center [350, 78] width 10 height 15
click at [336, 107] on link "Draw" at bounding box center [324, 111] width 83 height 33
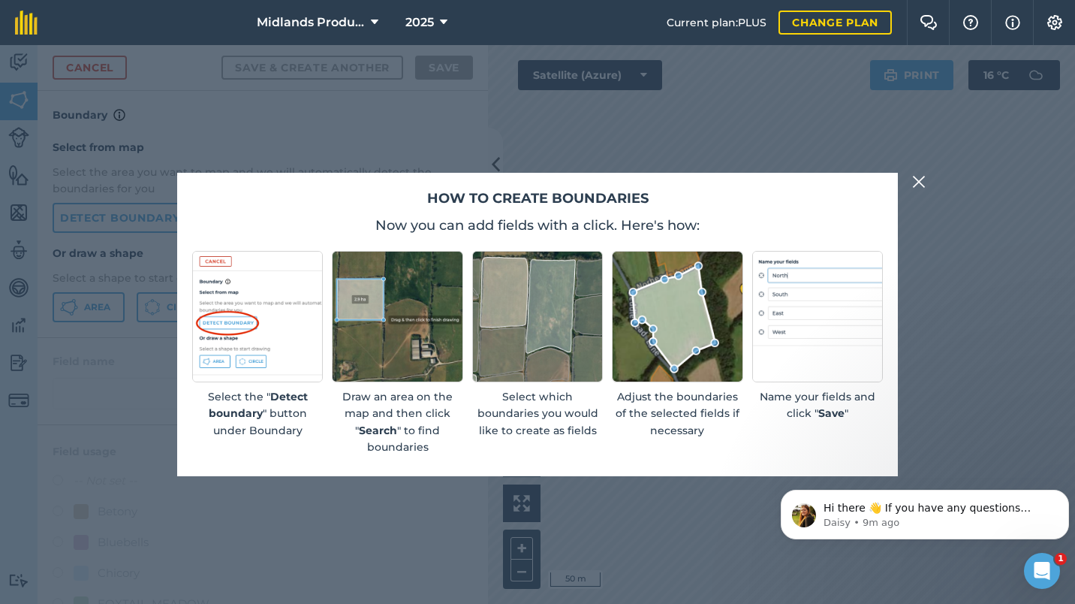
click at [343, 210] on div "How to create boundaries Now you can add fields with a click. Here's how: Selec…" at bounding box center [537, 325] width 721 height 304
click at [918, 182] on img at bounding box center [919, 182] width 14 height 18
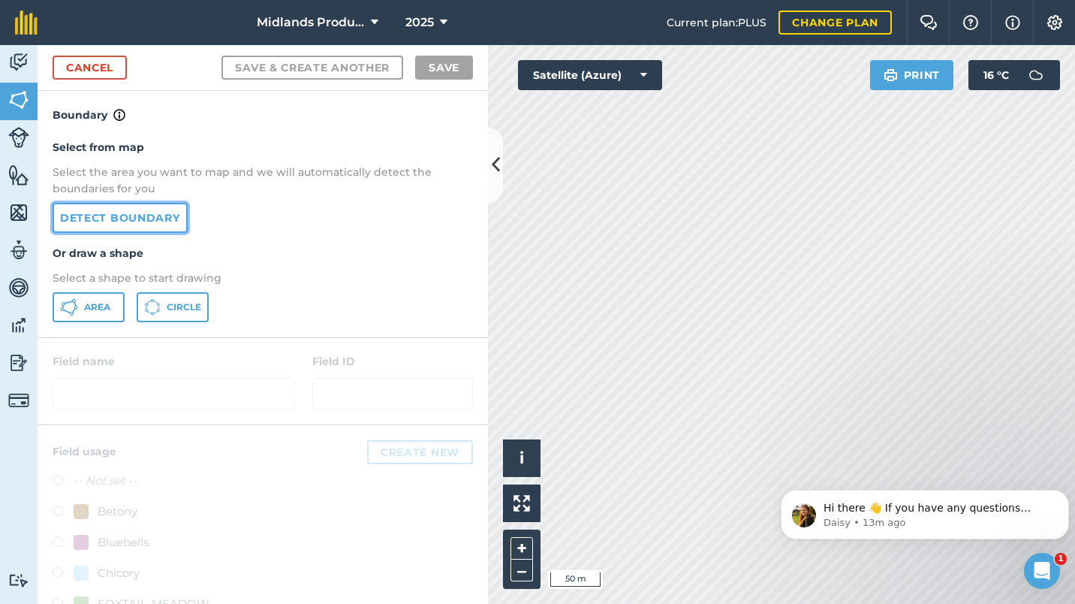
click at [129, 219] on link "Detect boundary" at bounding box center [120, 218] width 135 height 30
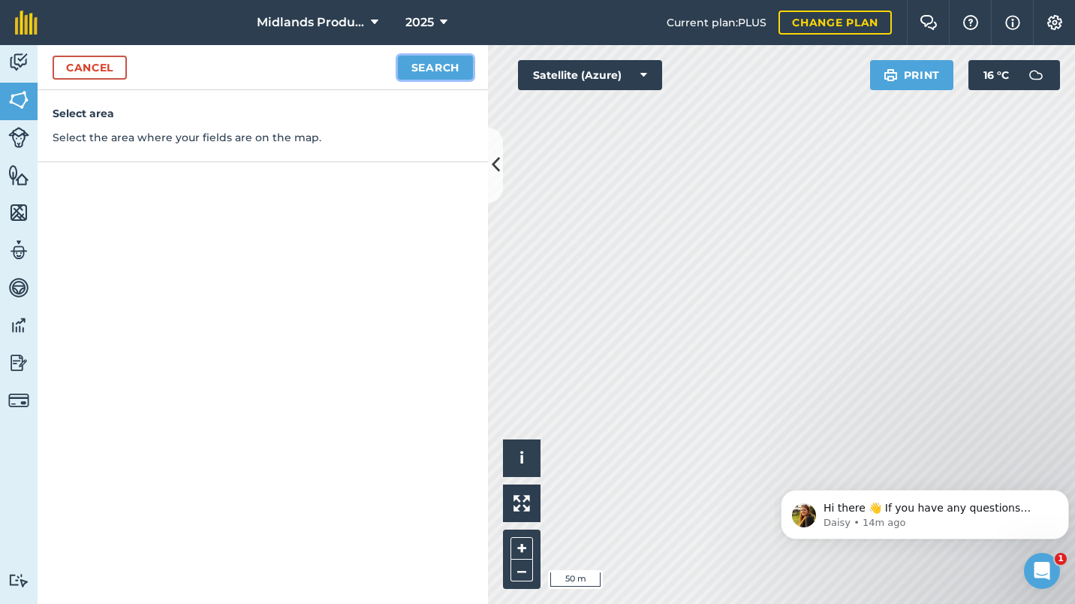
click at [448, 67] on button "Search" at bounding box center [435, 68] width 75 height 24
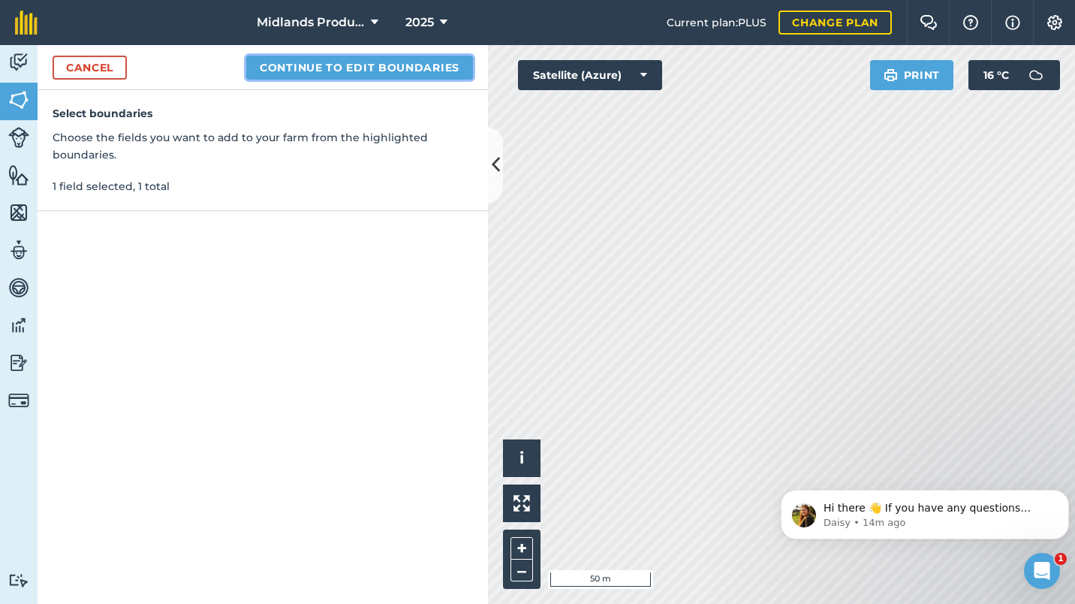
click at [331, 68] on button "Continue to edit boundaries" at bounding box center [359, 68] width 227 height 24
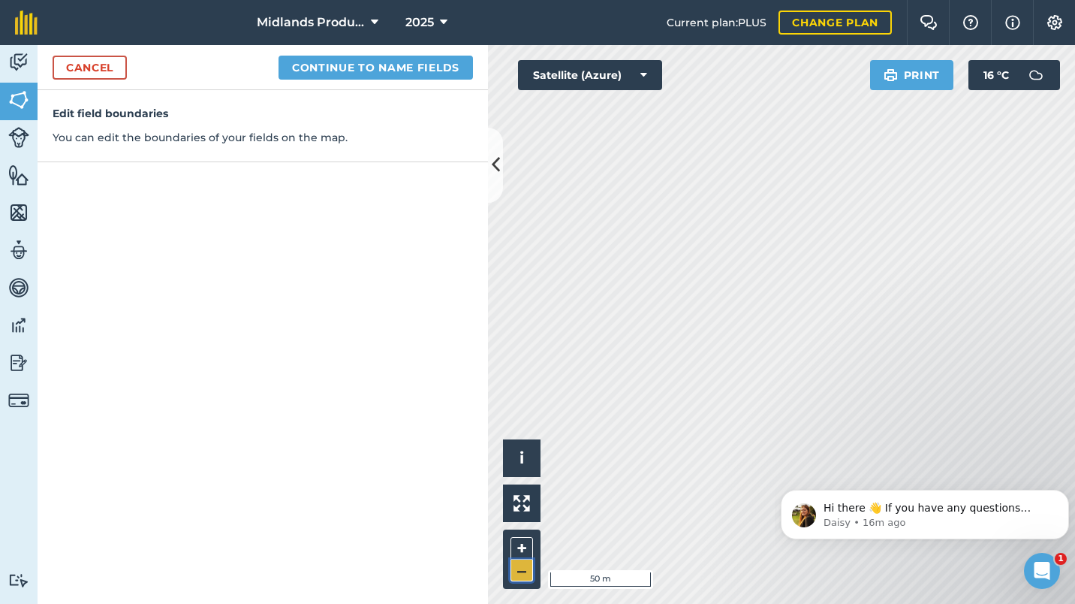
click at [526, 572] on button "–" at bounding box center [522, 570] width 23 height 22
click at [92, 64] on link "Cancel" at bounding box center [90, 68] width 74 height 24
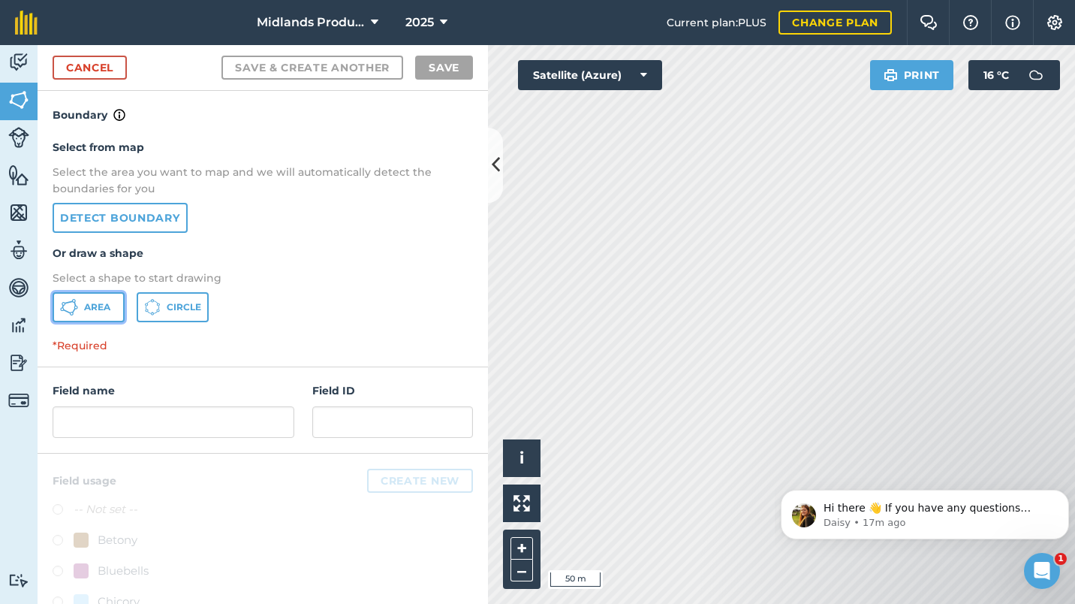
click at [95, 303] on span "Area" at bounding box center [97, 307] width 26 height 12
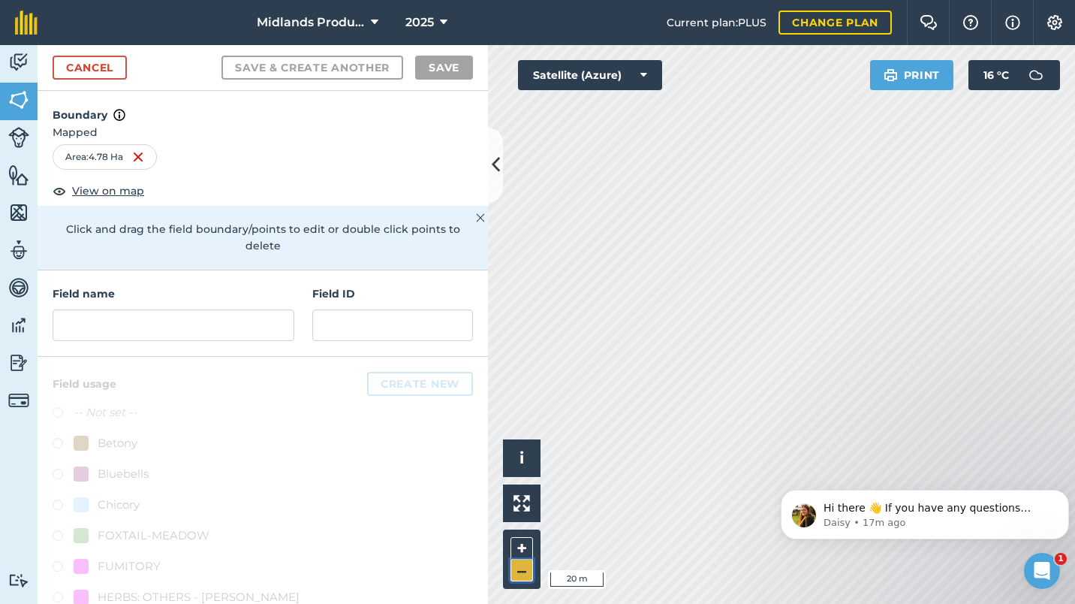
click at [523, 568] on button "–" at bounding box center [522, 570] width 23 height 22
click at [149, 314] on input "text" at bounding box center [174, 325] width 242 height 32
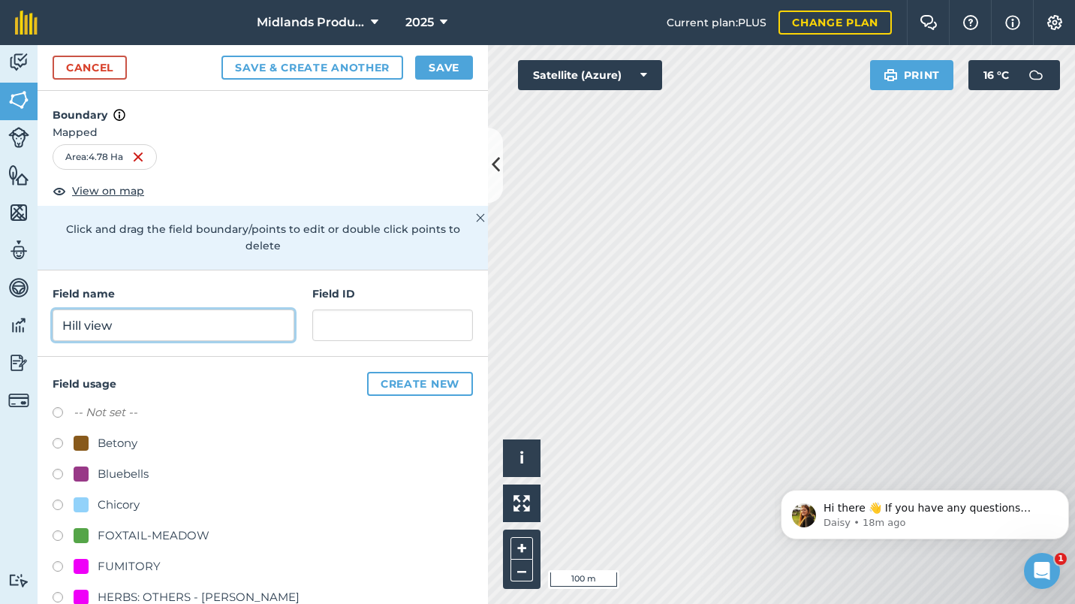
type input "Hill view"
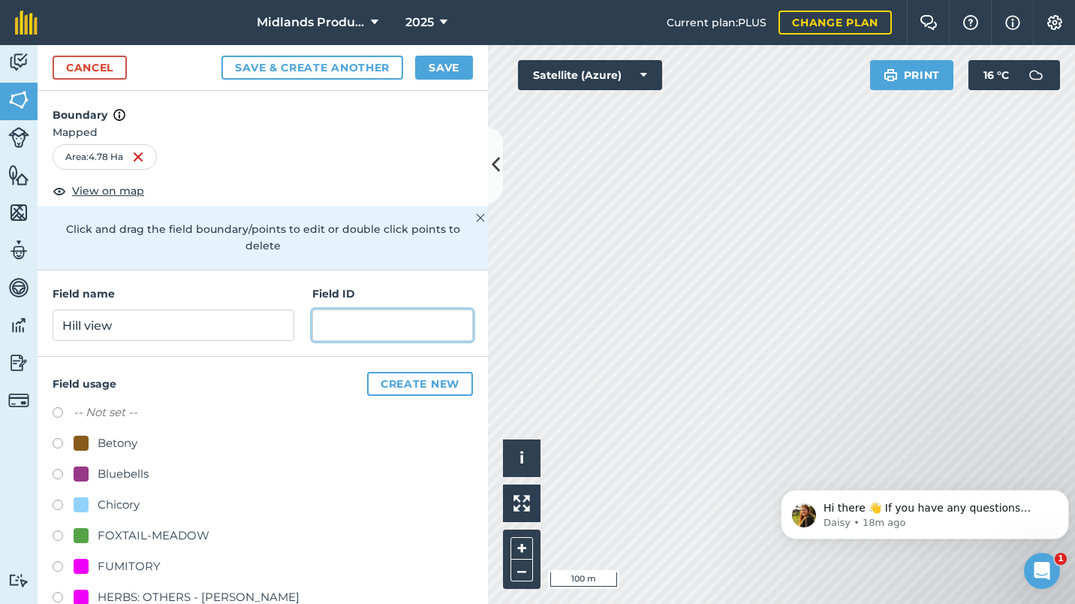
click at [326, 326] on input "text" at bounding box center [392, 325] width 161 height 32
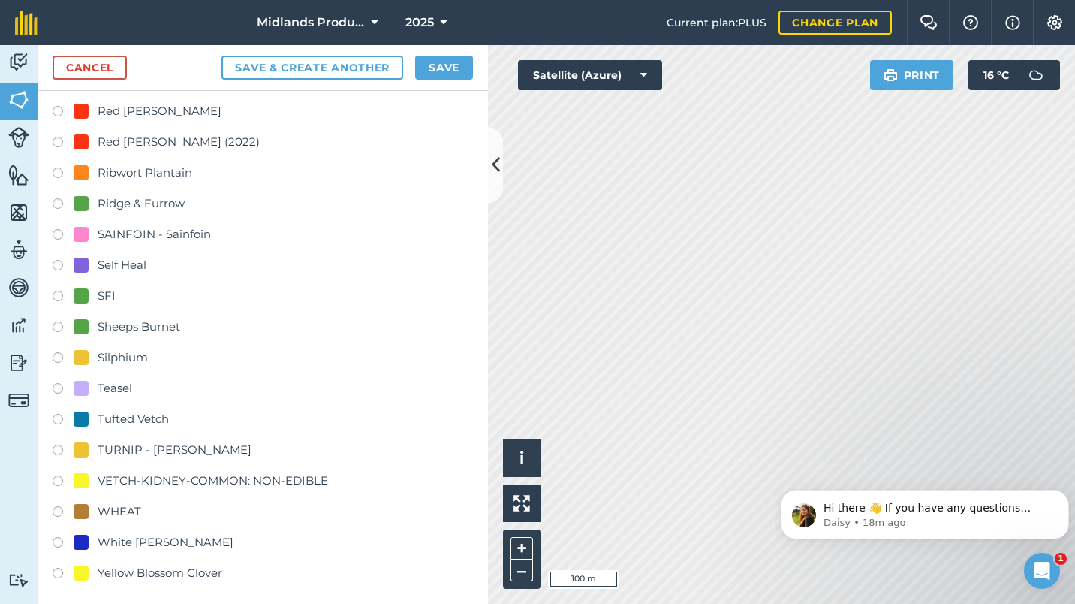
scroll to position [862, 0]
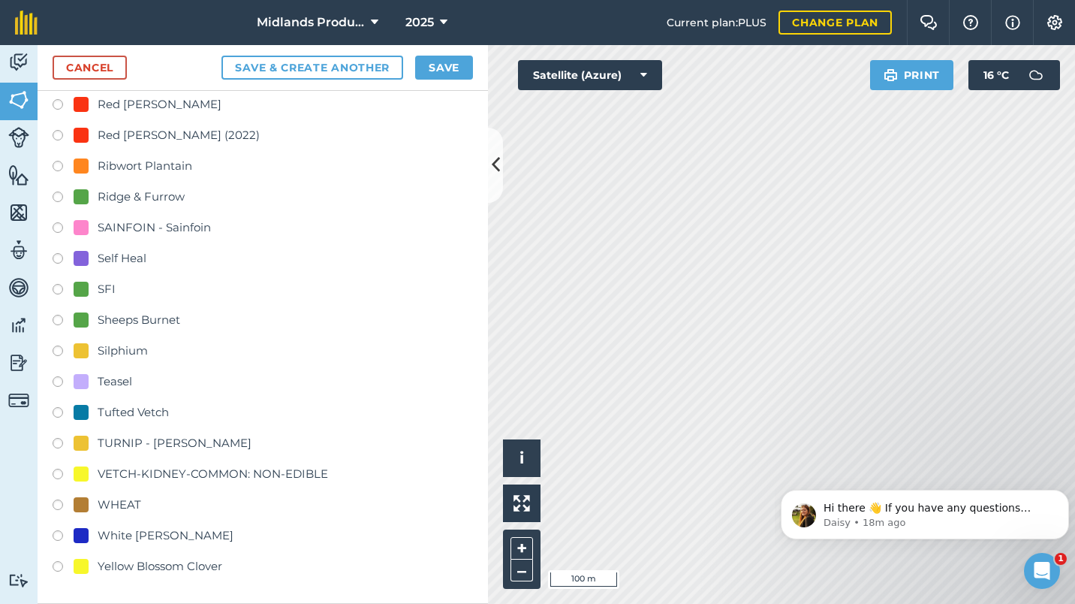
click at [58, 505] on label at bounding box center [63, 506] width 21 height 15
radio input "true"
click at [436, 67] on button "Save" at bounding box center [444, 68] width 58 height 24
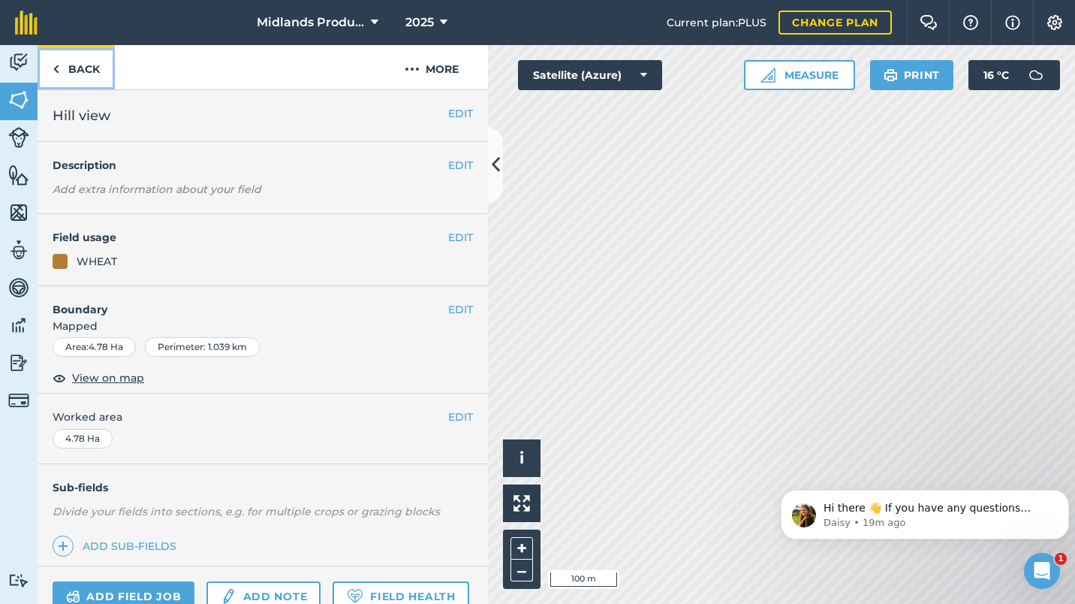
click at [72, 67] on link "Back" at bounding box center [76, 67] width 77 height 44
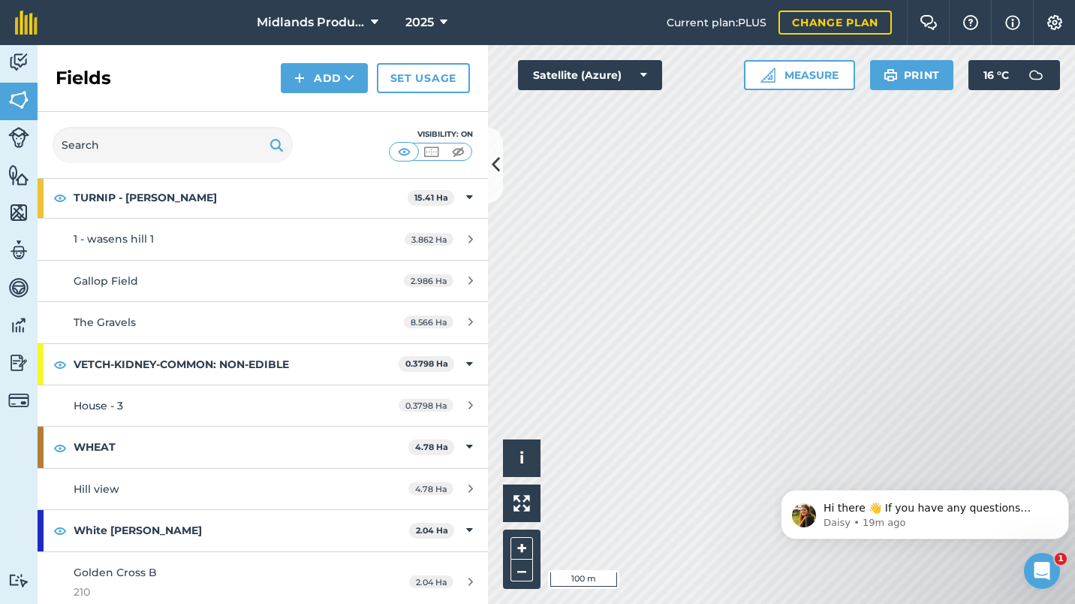
scroll to position [3647, 0]
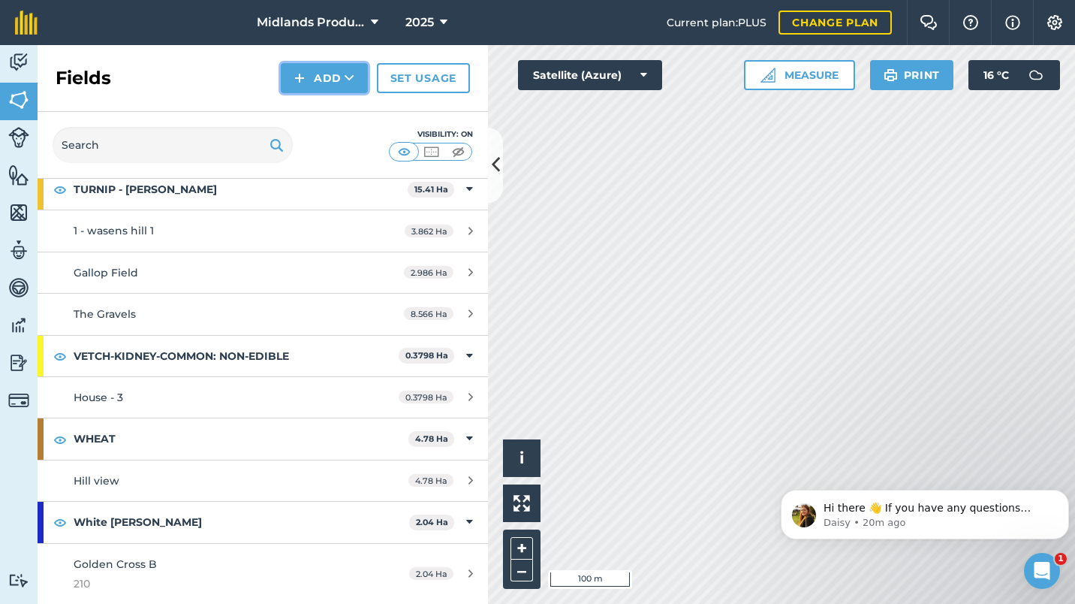
click at [351, 78] on icon at bounding box center [350, 78] width 10 height 15
click at [323, 111] on link "Draw" at bounding box center [324, 111] width 83 height 33
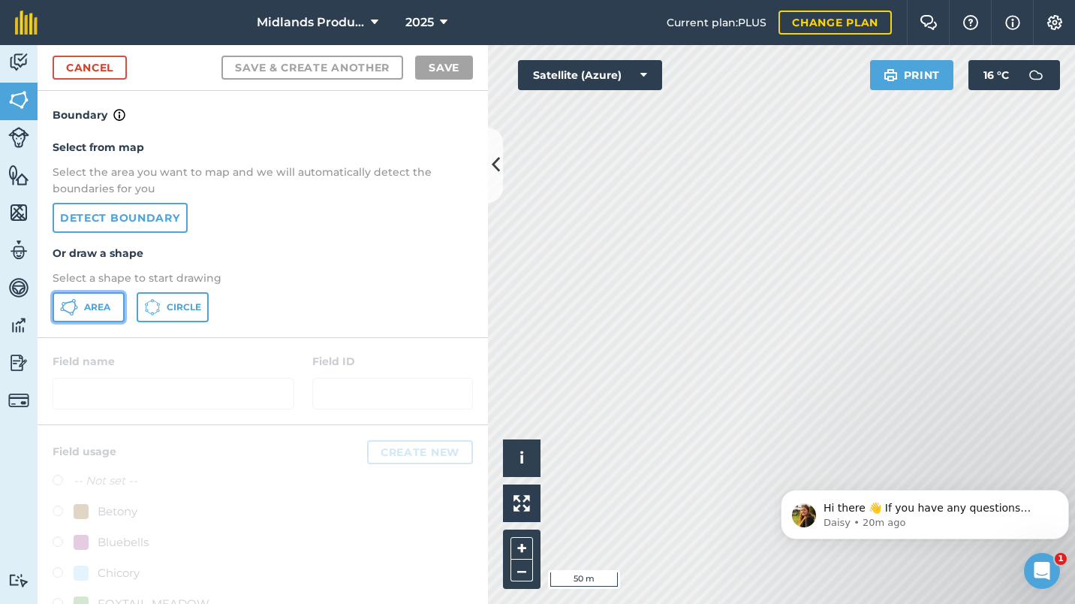
click at [87, 309] on span "Area" at bounding box center [97, 307] width 26 height 12
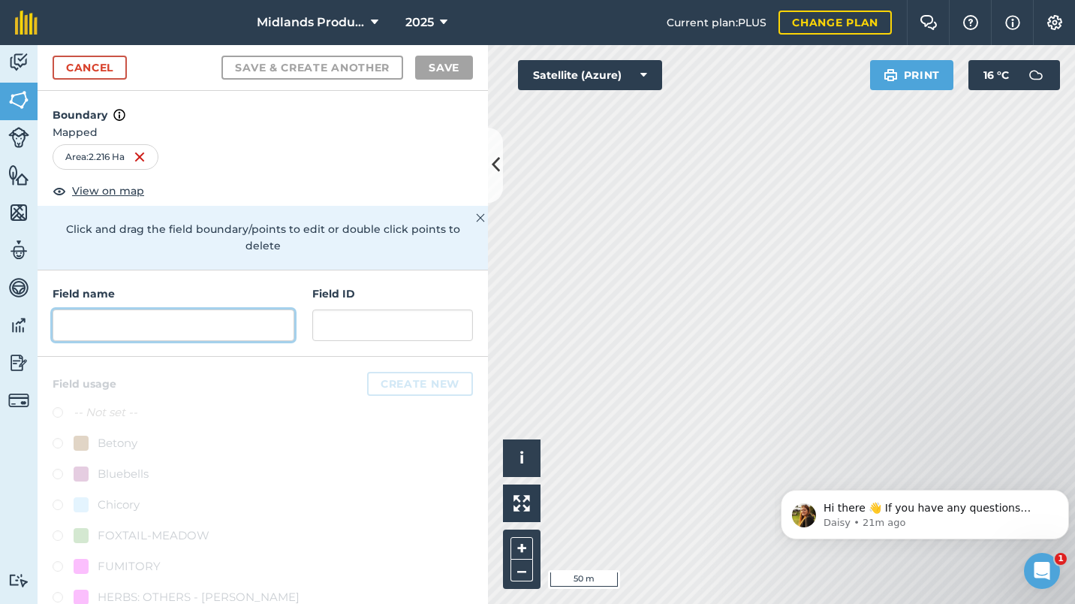
click at [128, 322] on input "text" at bounding box center [174, 325] width 242 height 32
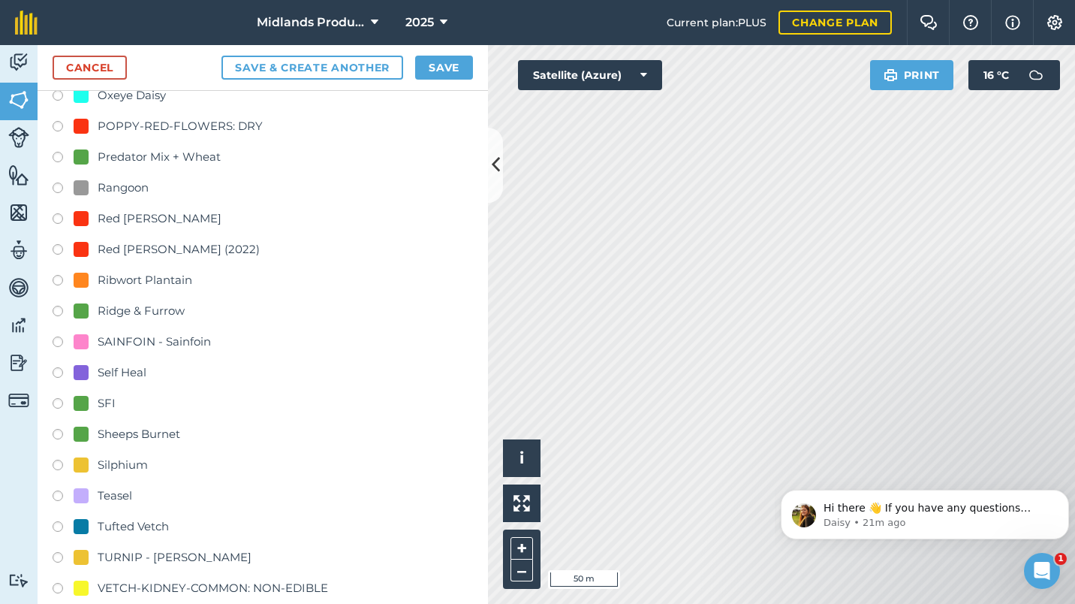
scroll to position [862, 0]
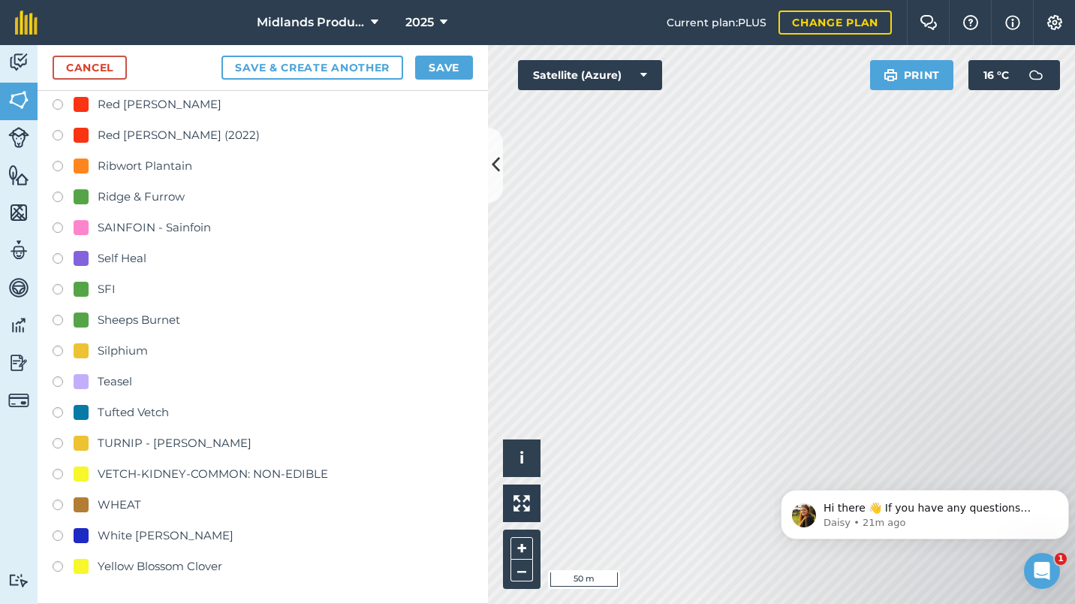
type input "Home"
click at [119, 500] on div "WHEAT" at bounding box center [120, 505] width 44 height 18
radio input "true"
click at [442, 71] on button "Save" at bounding box center [444, 68] width 58 height 24
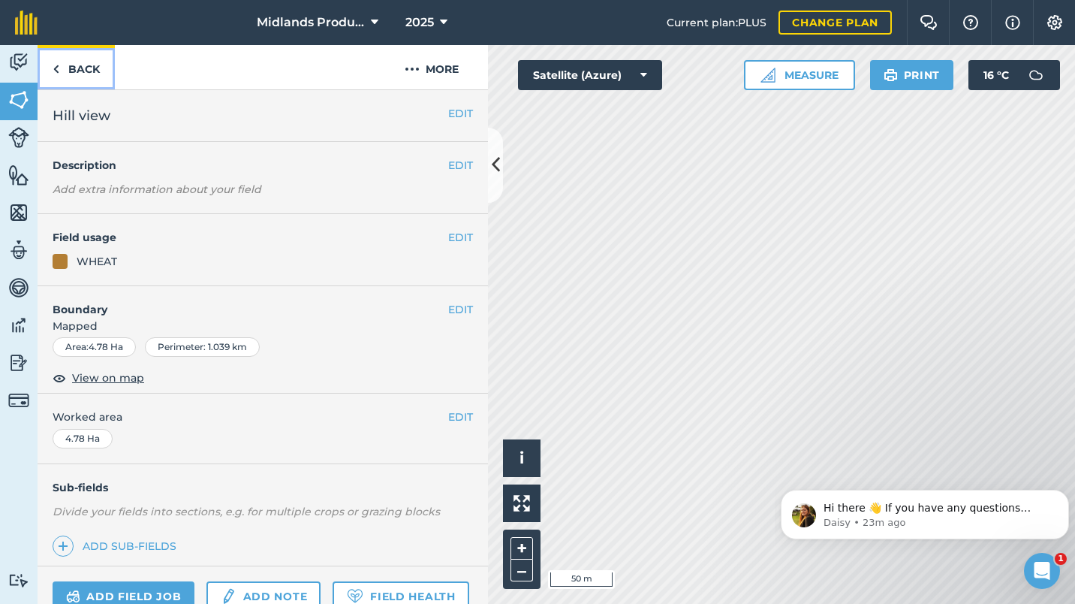
click at [71, 67] on link "Back" at bounding box center [76, 67] width 77 height 44
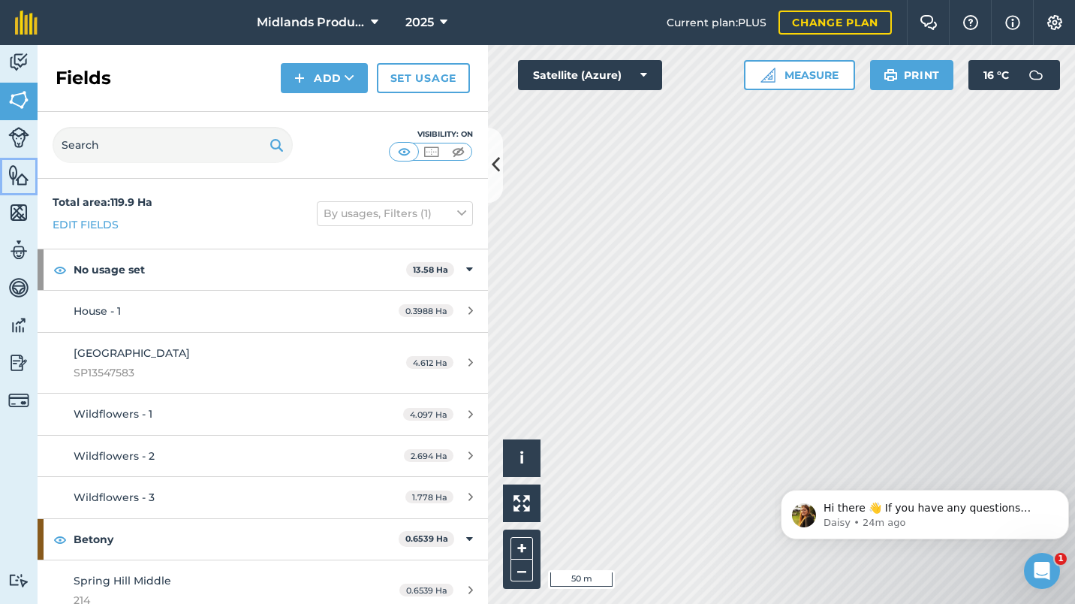
click at [18, 178] on img at bounding box center [18, 175] width 21 height 23
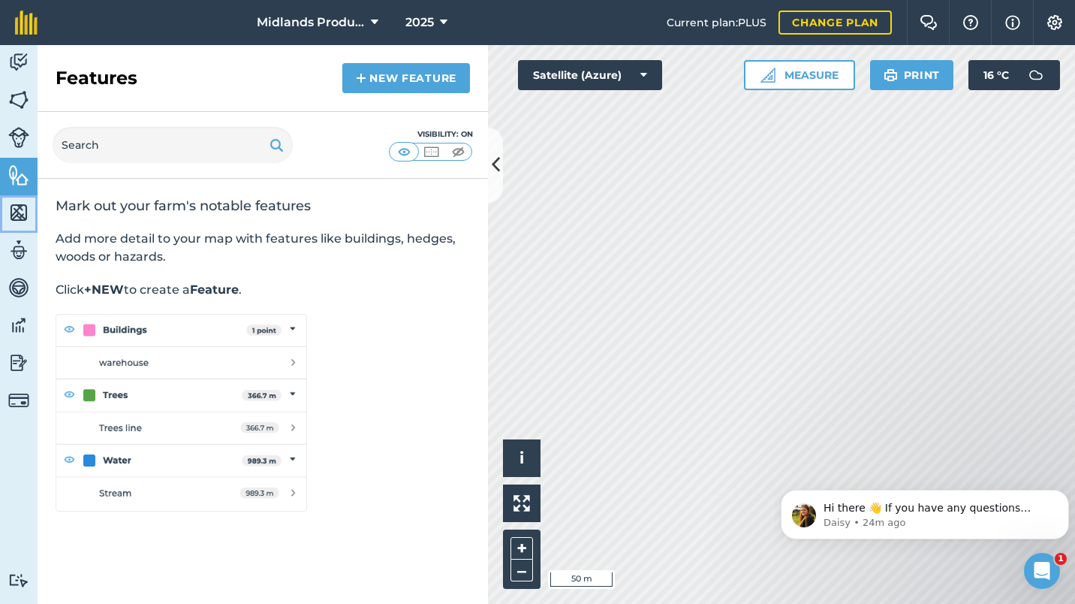
click at [17, 209] on img at bounding box center [18, 212] width 21 height 23
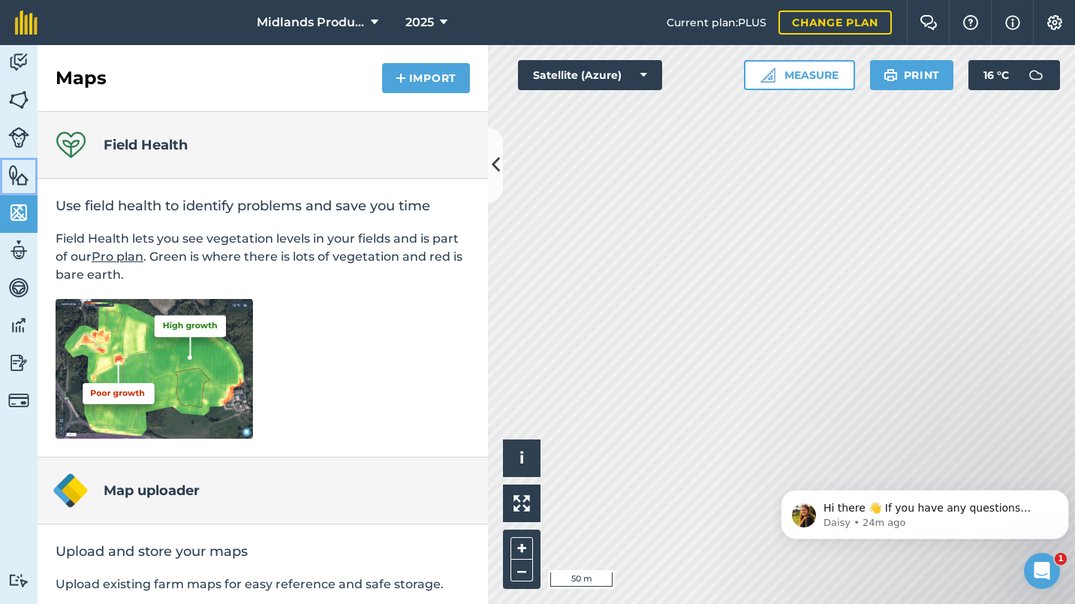
click at [17, 178] on img at bounding box center [18, 175] width 21 height 23
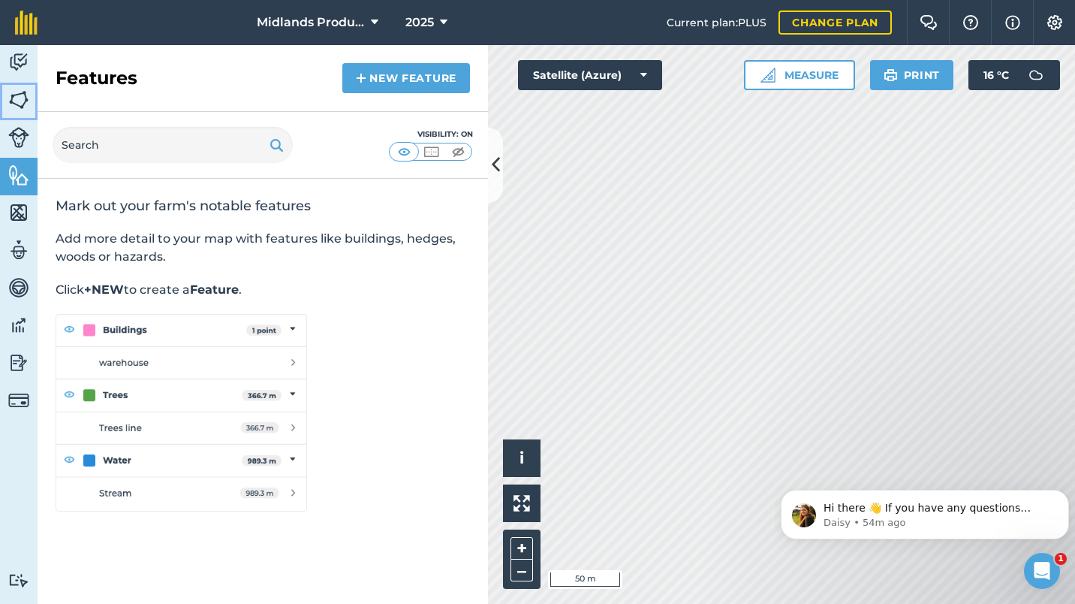
click at [23, 95] on img at bounding box center [18, 100] width 21 height 23
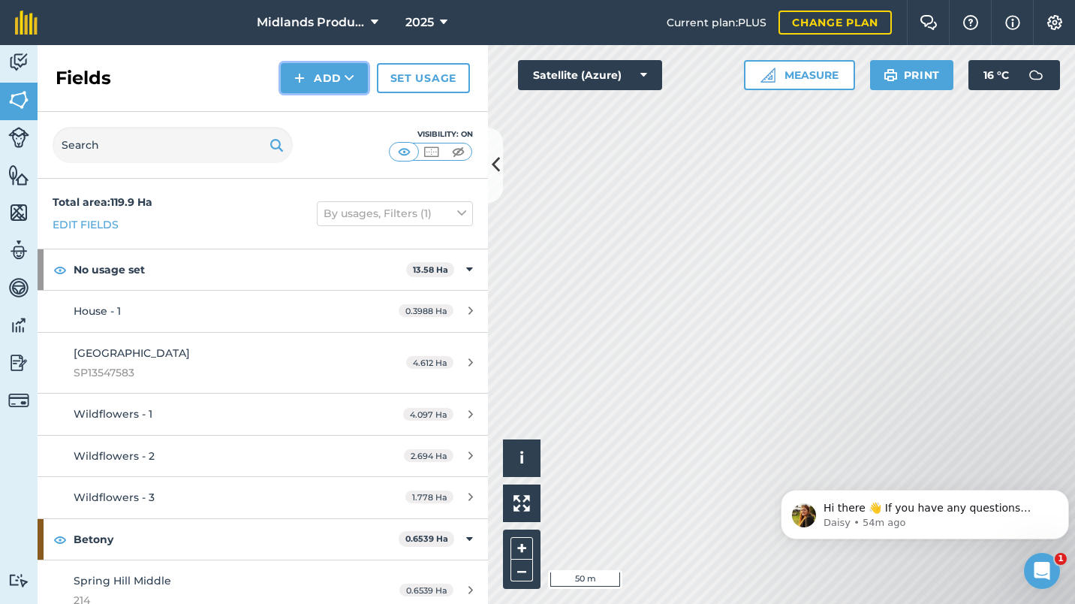
click at [318, 79] on button "Add" at bounding box center [324, 78] width 87 height 30
click at [325, 110] on link "Draw" at bounding box center [324, 111] width 83 height 33
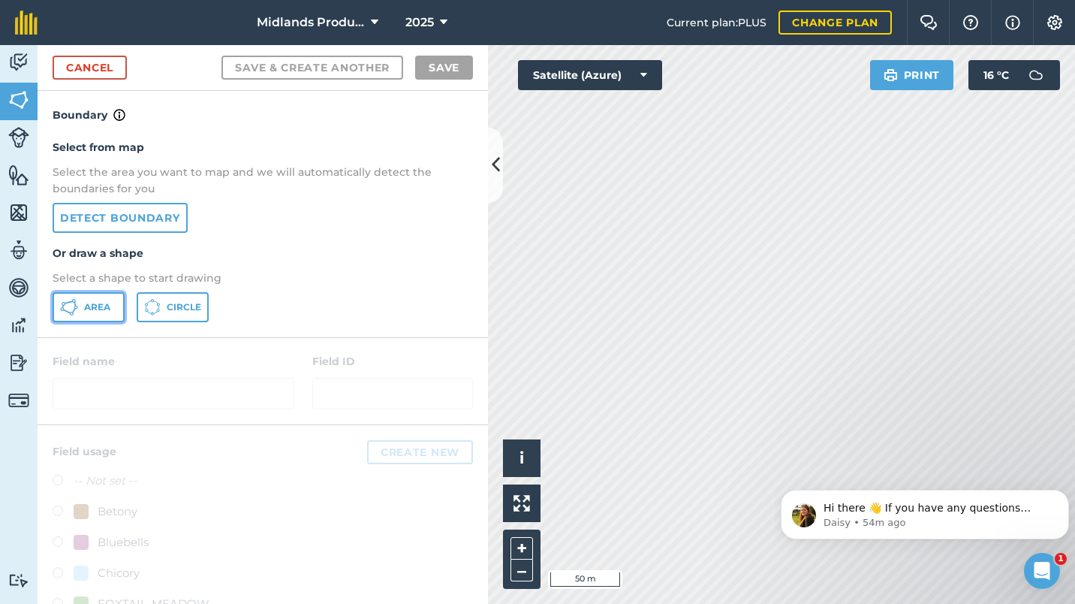
click at [86, 302] on span "Area" at bounding box center [97, 307] width 26 height 12
click at [824, 461] on html "Hi there 👋 If you have any questions about our pricing or which plan is right f…" at bounding box center [925, 510] width 300 height 105
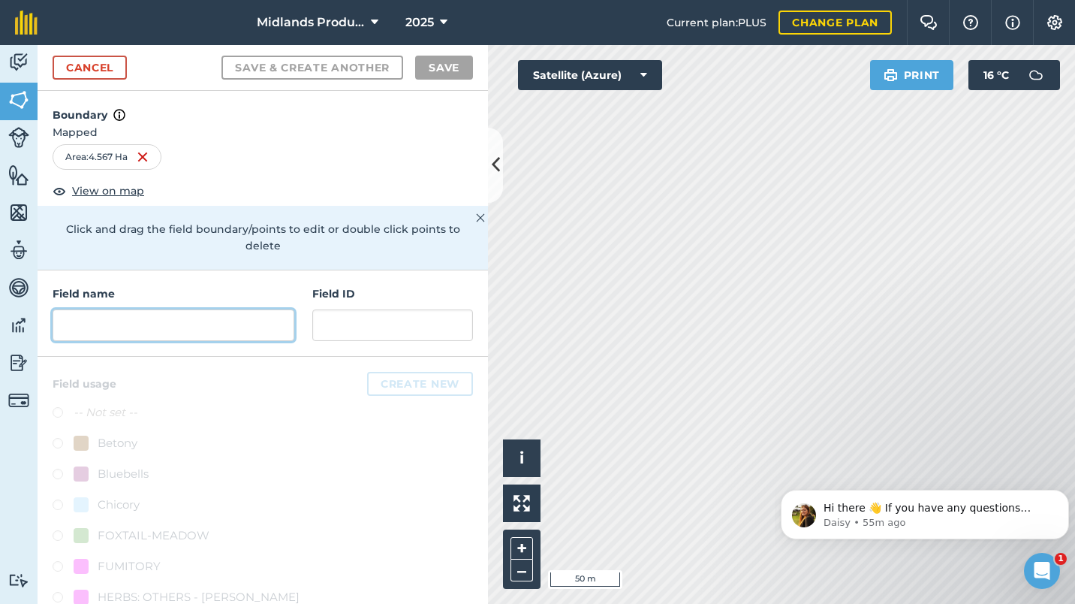
click at [118, 322] on input "text" at bounding box center [174, 325] width 242 height 32
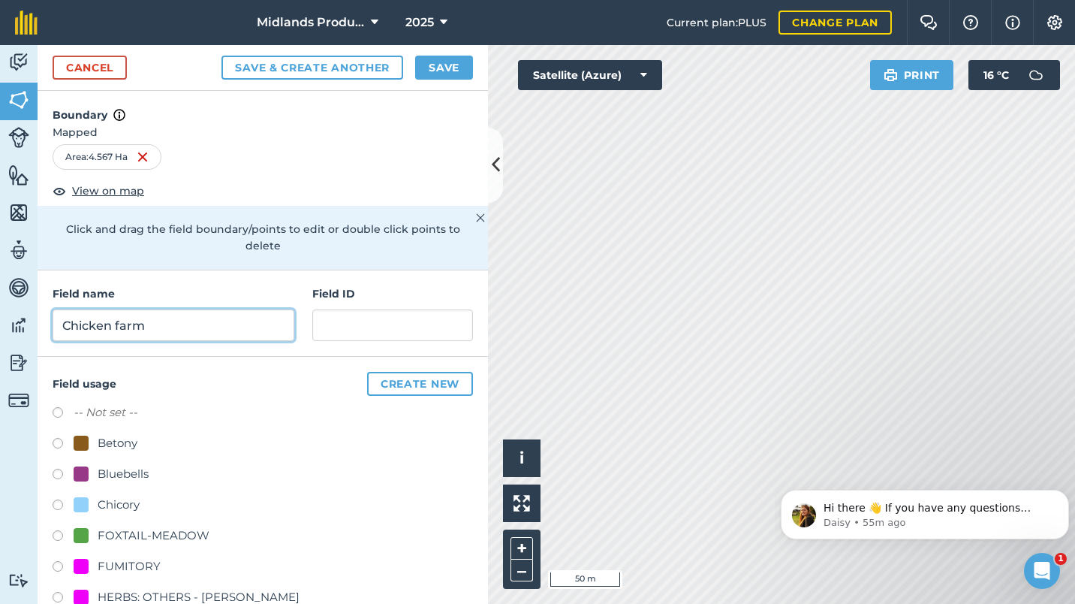
type input "Chicken farm"
click at [57, 409] on label at bounding box center [63, 414] width 21 height 15
radio input "true"
click at [447, 65] on button "Save" at bounding box center [444, 68] width 58 height 24
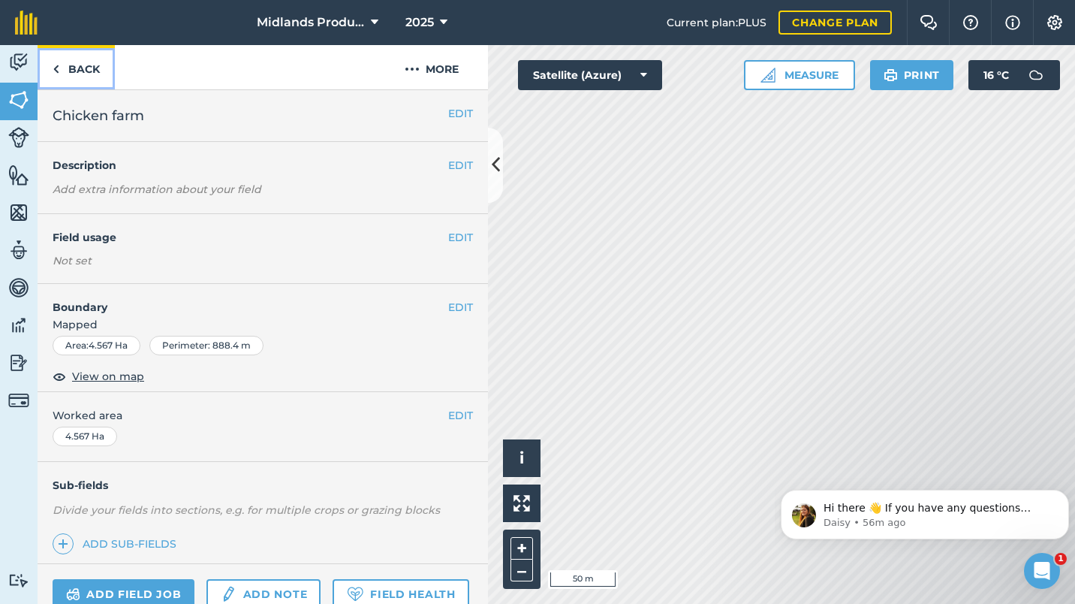
click at [64, 65] on link "Back" at bounding box center [76, 67] width 77 height 44
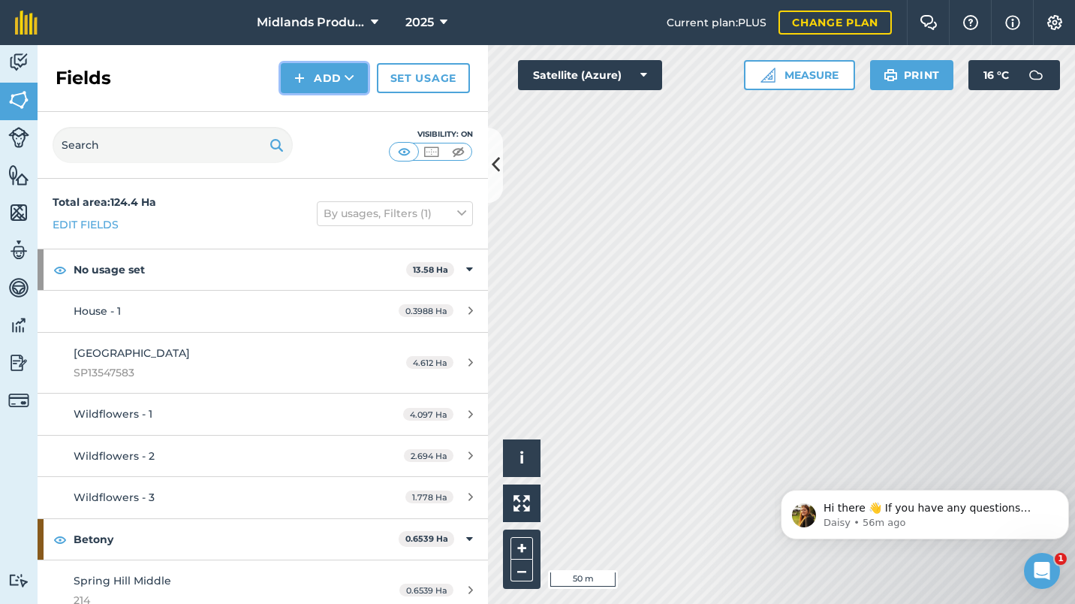
click at [306, 75] on button "Add" at bounding box center [324, 78] width 87 height 30
click at [322, 110] on link "Draw" at bounding box center [324, 111] width 83 height 33
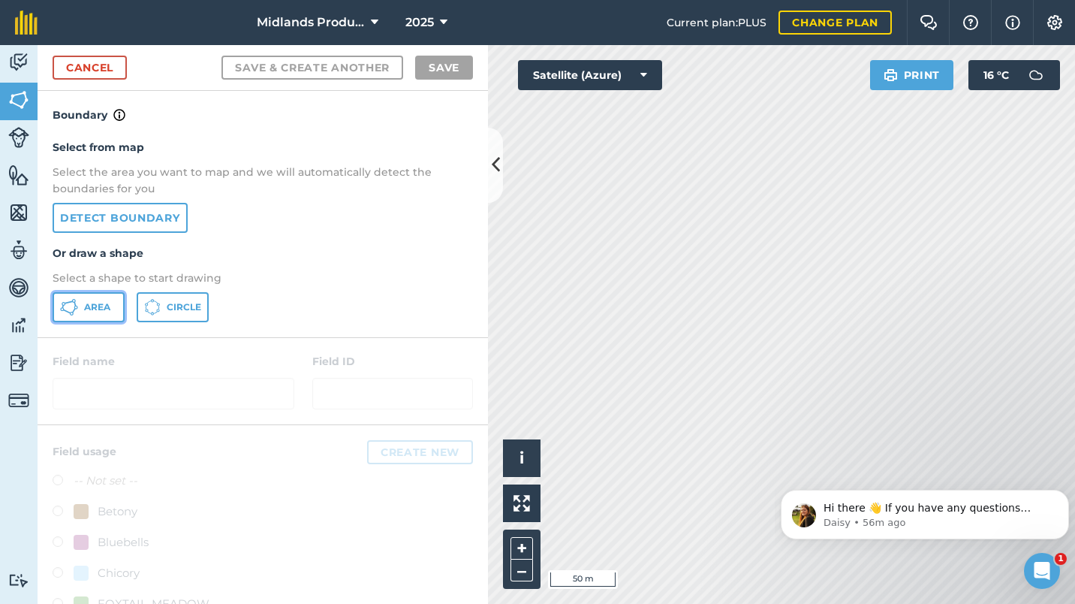
click at [90, 310] on span "Area" at bounding box center [97, 307] width 26 height 12
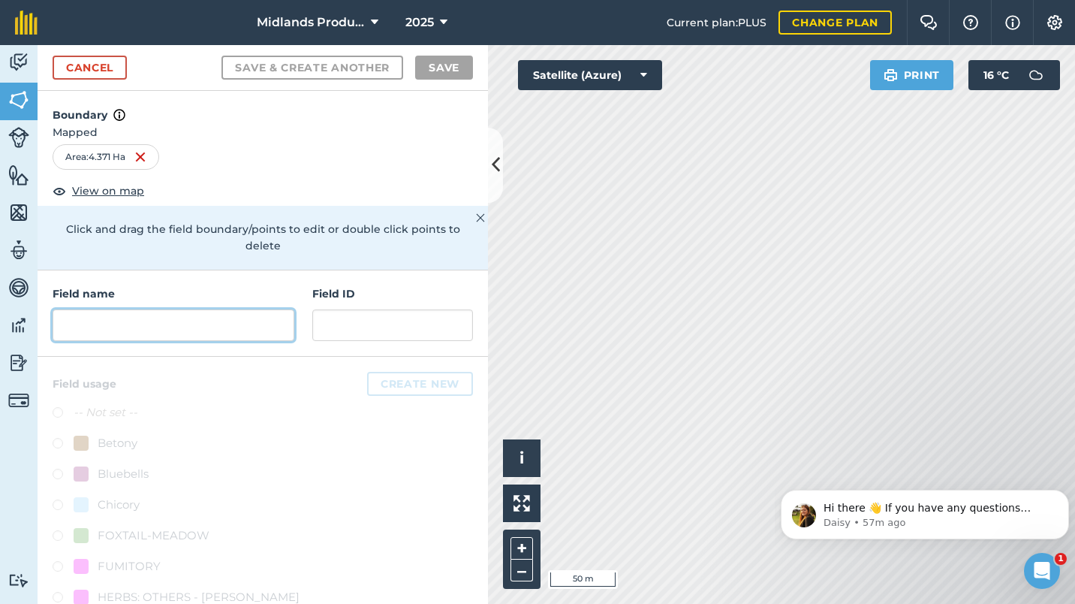
click at [182, 316] on input "text" at bounding box center [174, 325] width 242 height 32
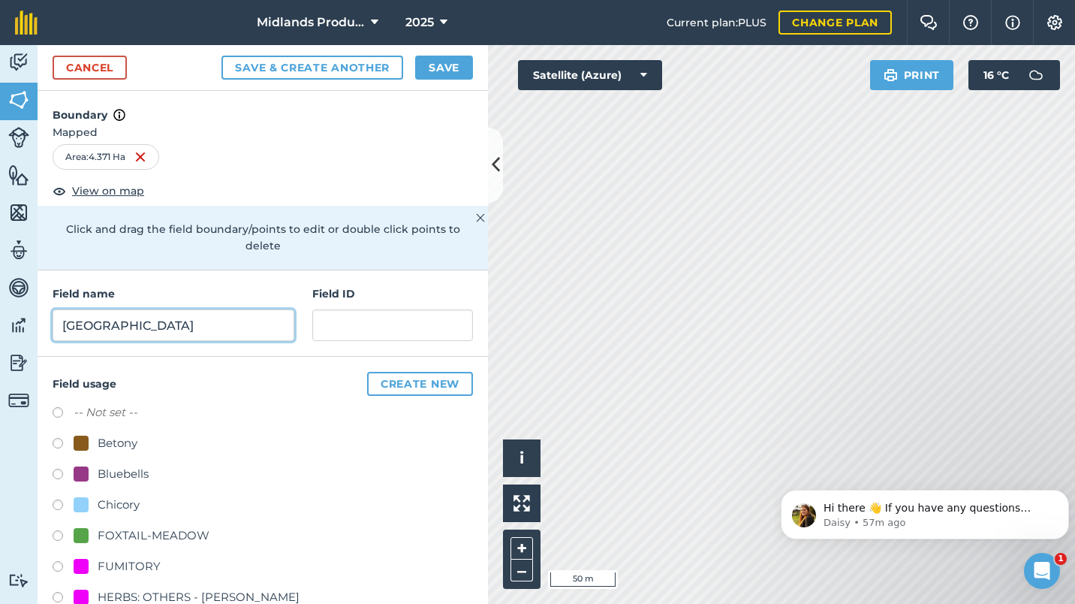
type input "Tudor Road"
click at [444, 69] on button "Save" at bounding box center [444, 68] width 58 height 24
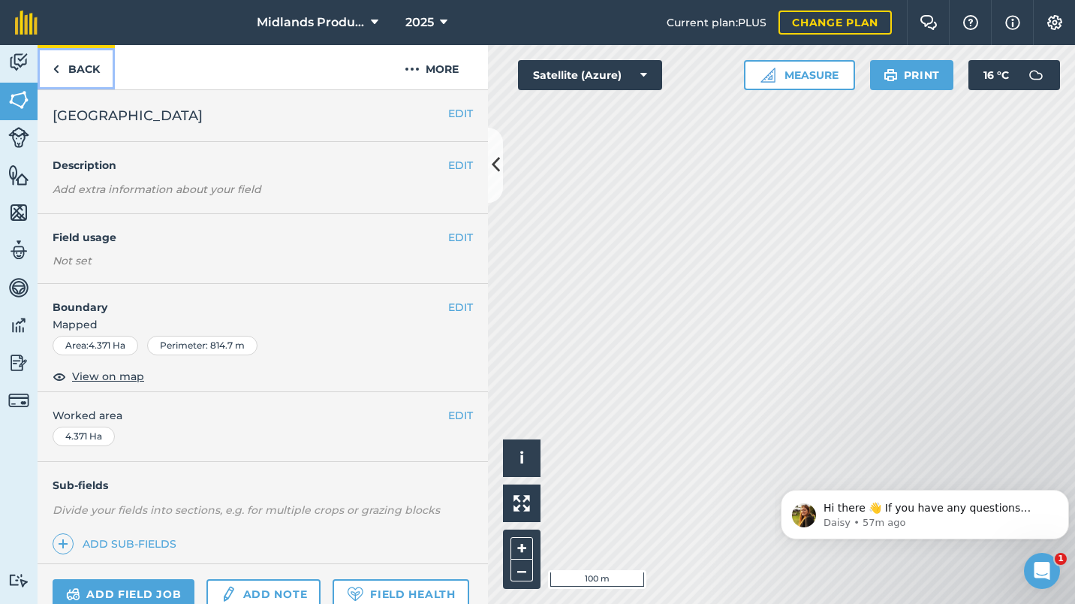
click at [87, 67] on link "Back" at bounding box center [76, 67] width 77 height 44
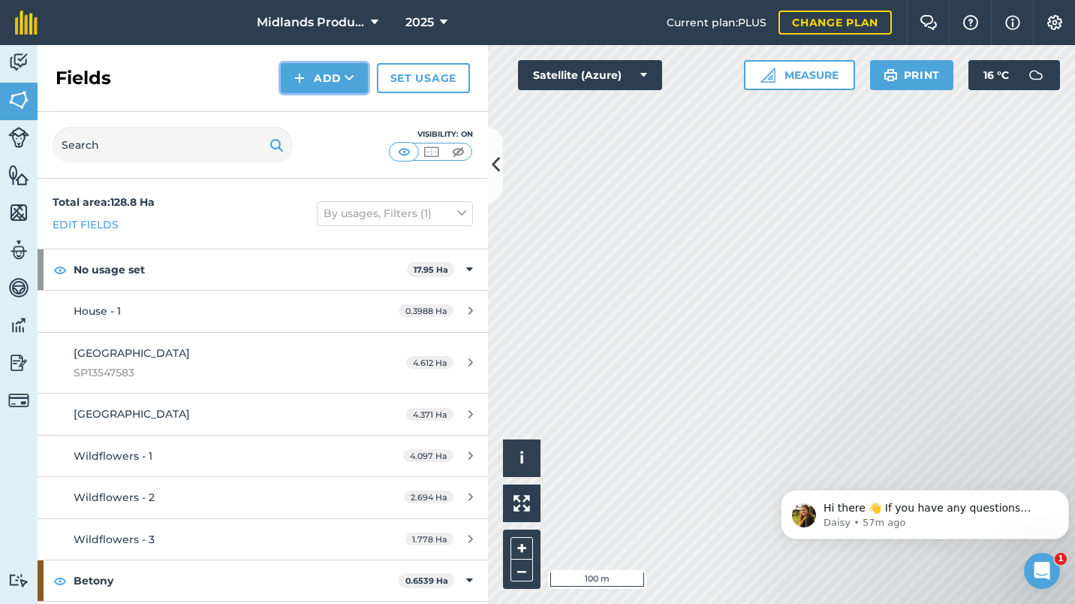
click at [323, 75] on button "Add" at bounding box center [324, 78] width 87 height 30
click at [324, 114] on link "Draw" at bounding box center [324, 111] width 83 height 33
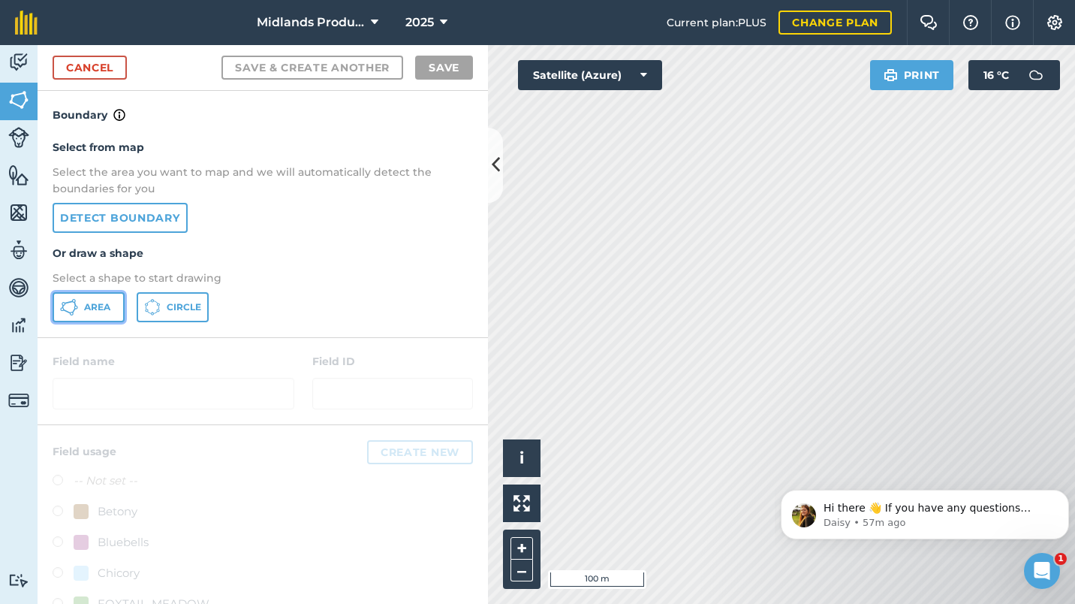
click at [84, 307] on span "Area" at bounding box center [97, 307] width 26 height 12
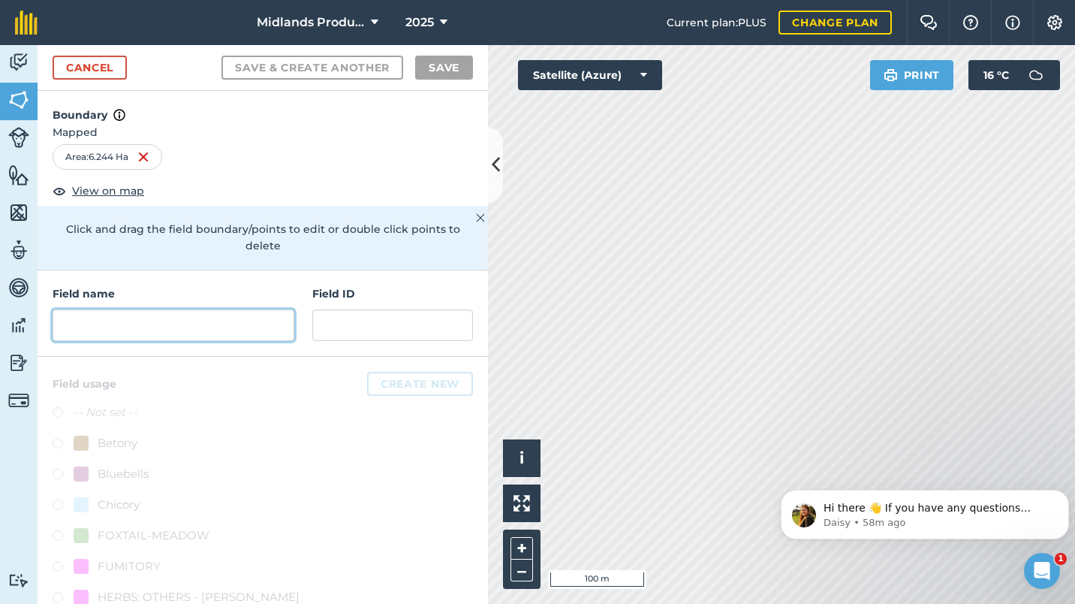
click at [132, 325] on input "text" at bounding box center [174, 325] width 242 height 32
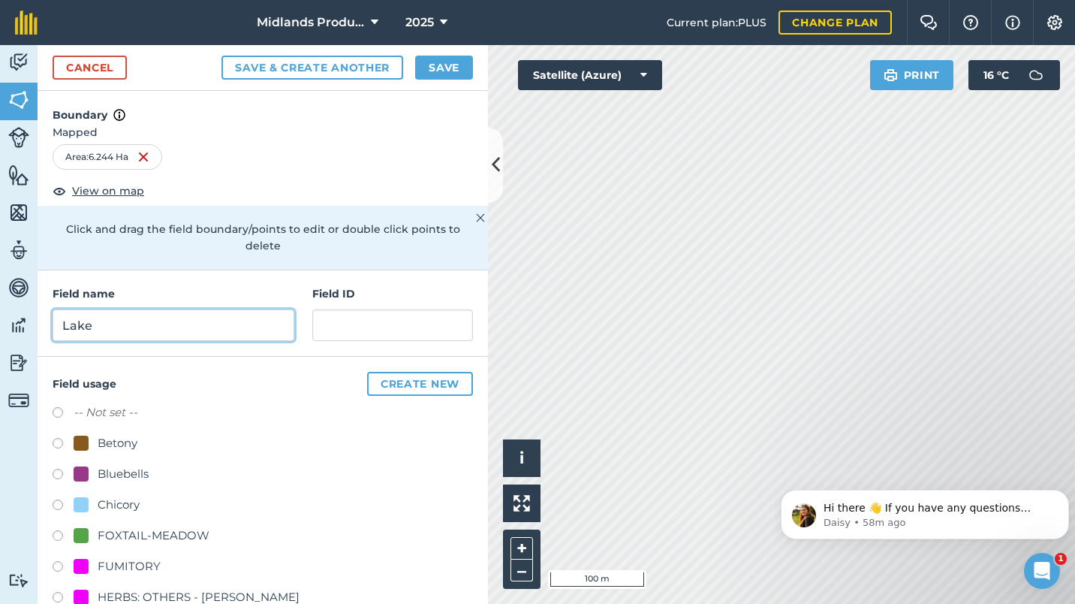
type input "Lake"
click at [436, 68] on button "Save" at bounding box center [444, 68] width 58 height 24
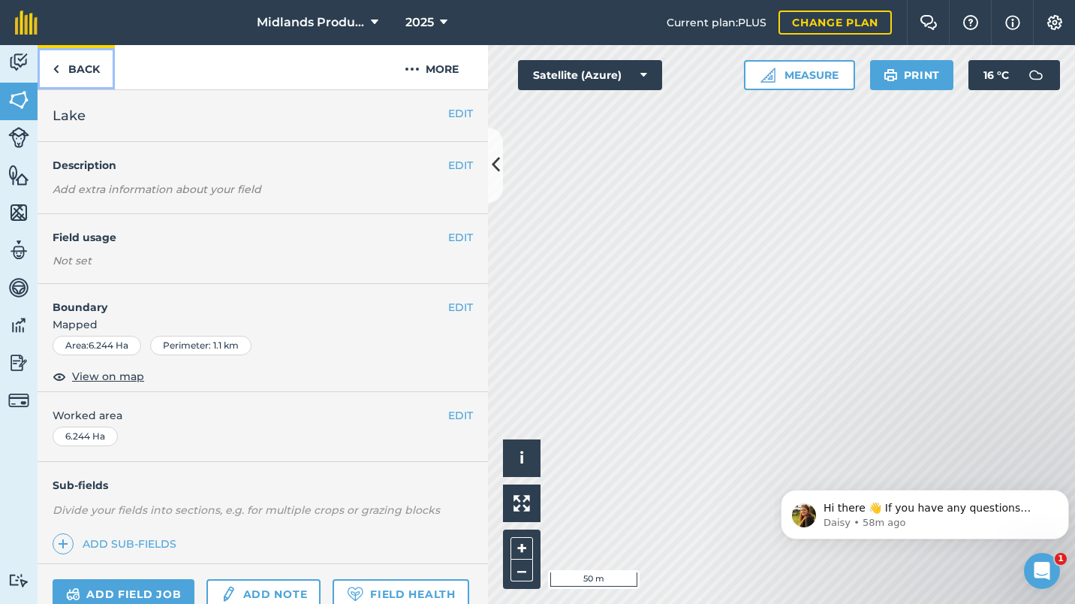
click at [68, 74] on link "Back" at bounding box center [76, 67] width 77 height 44
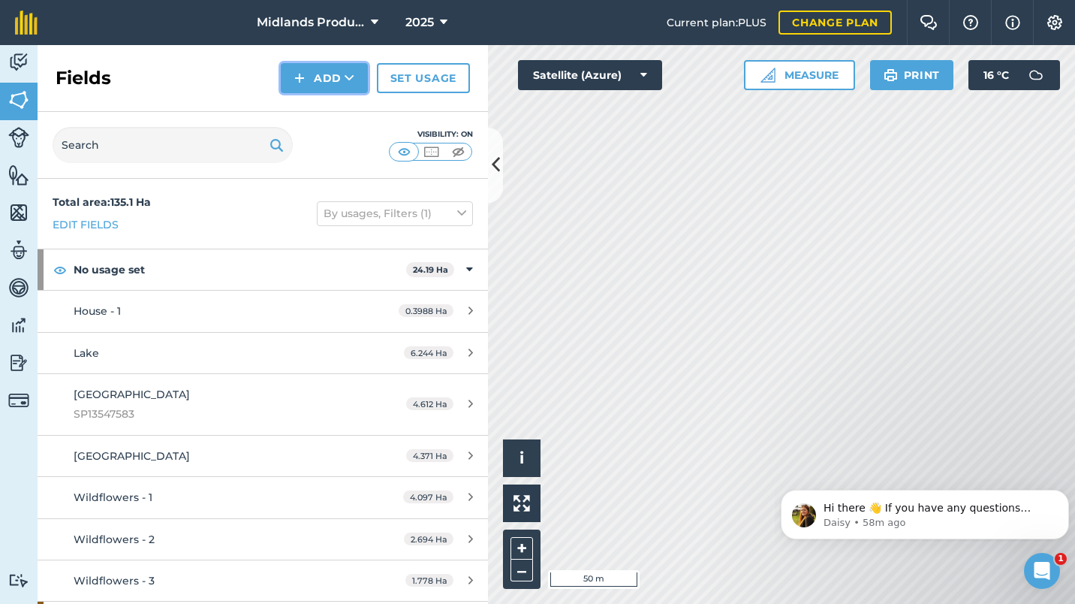
click at [324, 68] on button "Add" at bounding box center [324, 78] width 87 height 30
click at [324, 113] on link "Draw" at bounding box center [324, 111] width 83 height 33
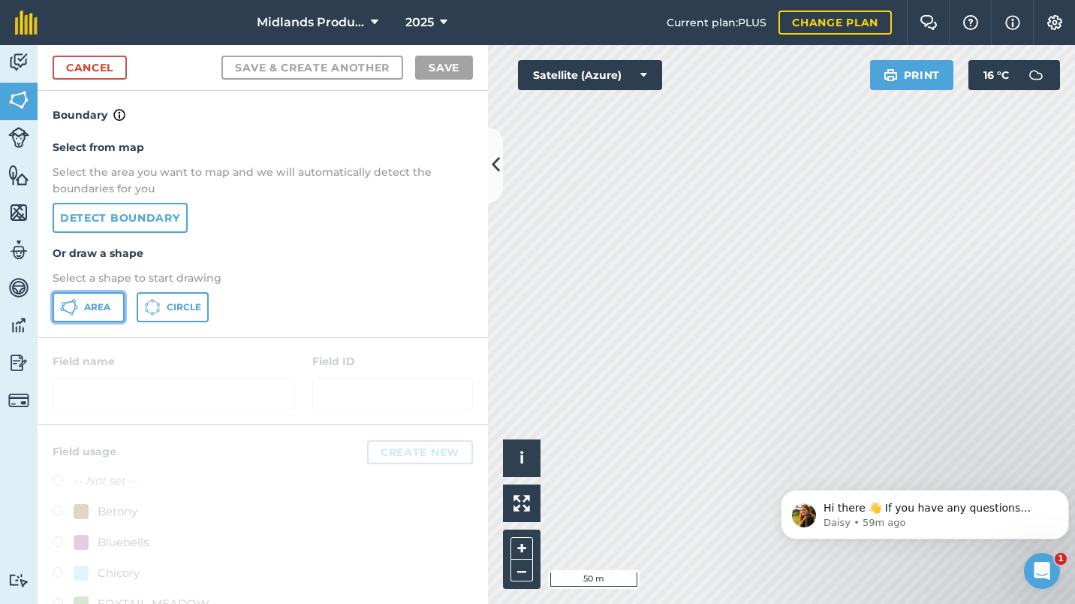
click at [89, 309] on span "Area" at bounding box center [97, 307] width 26 height 12
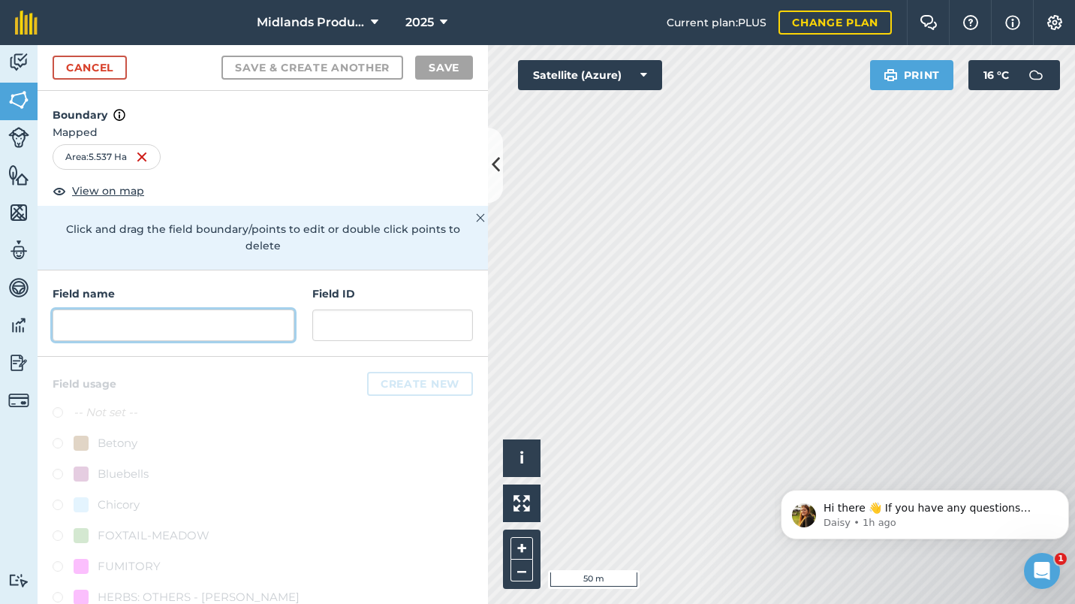
click at [99, 317] on input "text" at bounding box center [174, 325] width 242 height 32
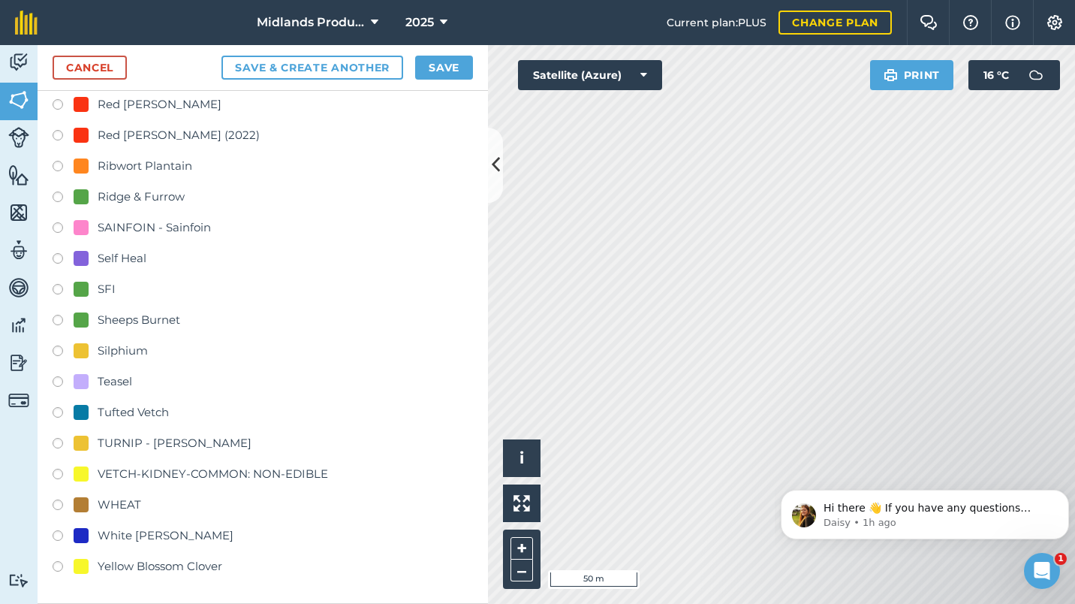
scroll to position [861, 0]
type input "Brookbank"
click at [98, 514] on div "WHEAT" at bounding box center [120, 506] width 44 height 18
radio input "true"
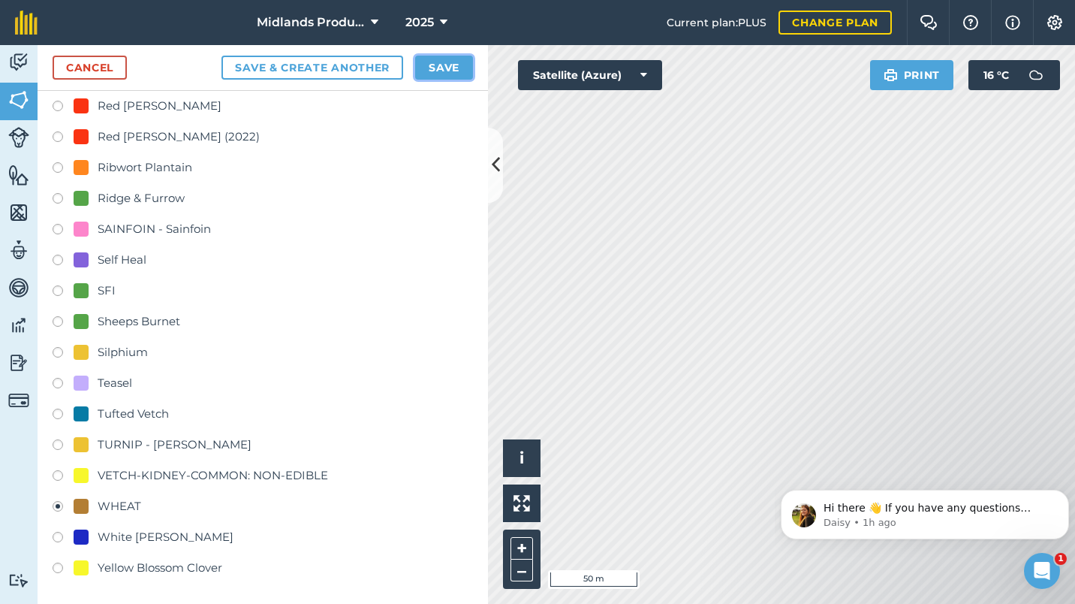
click at [432, 68] on button "Save" at bounding box center [444, 68] width 58 height 24
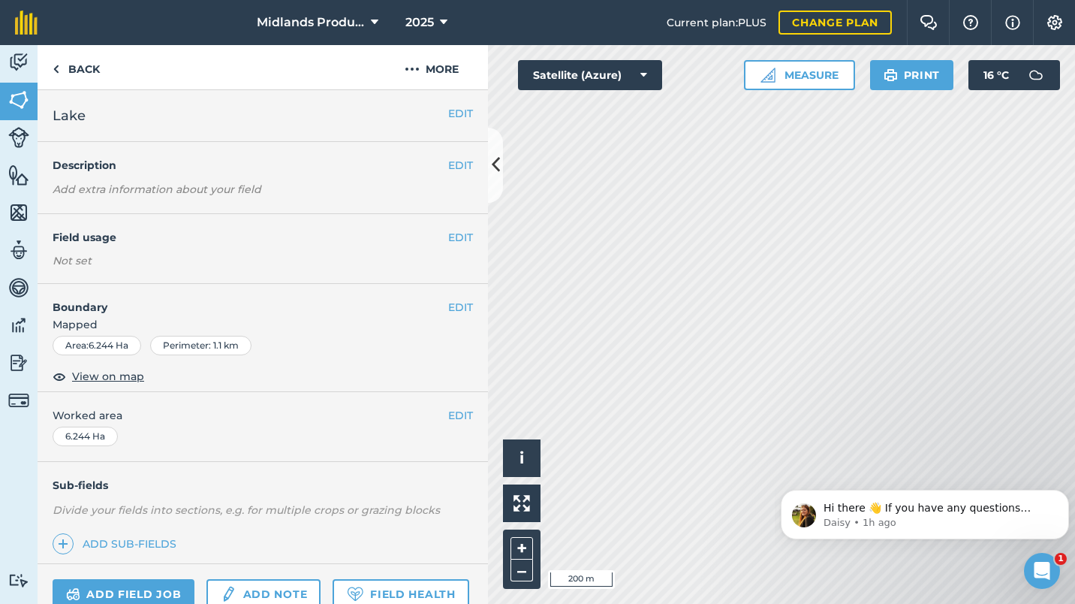
click at [448, 228] on div "EDIT Field usage Not set" at bounding box center [263, 249] width 451 height 70
click at [450, 235] on button "EDIT" at bounding box center [460, 237] width 25 height 17
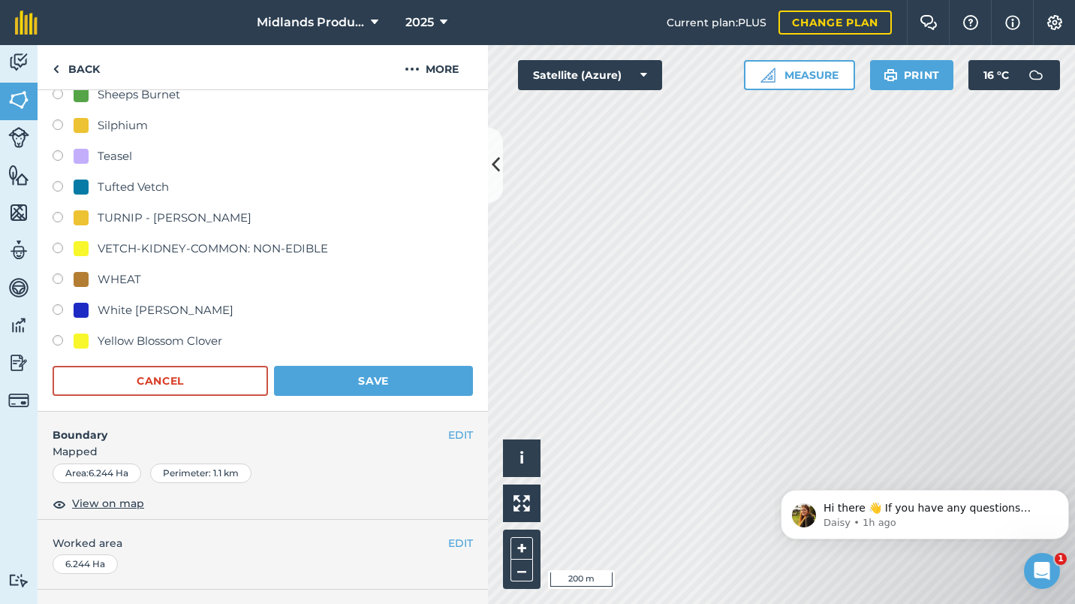
scroll to position [938, 0]
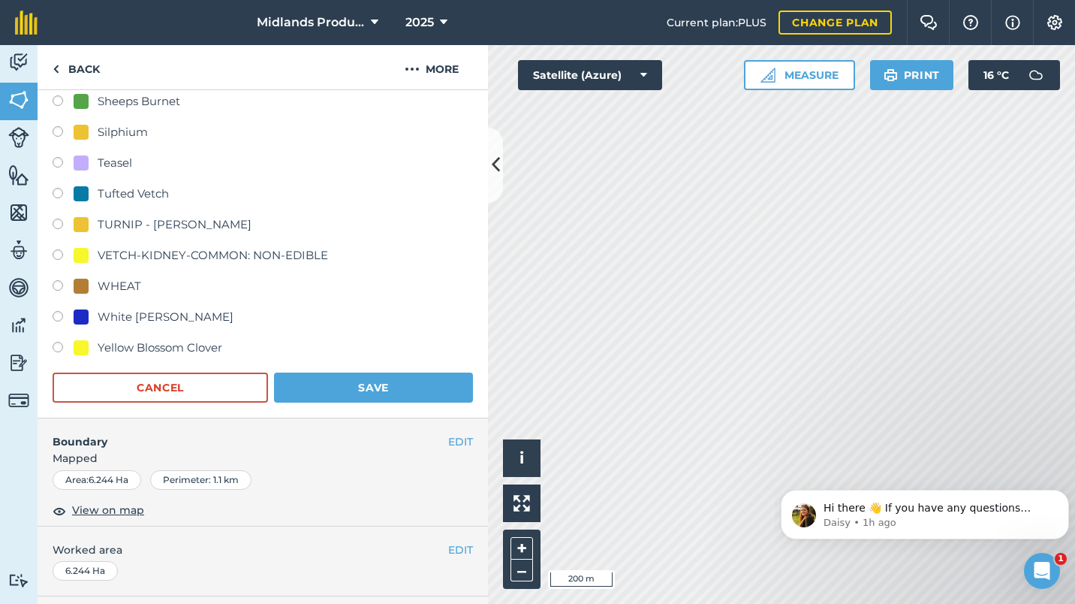
click at [60, 282] on label at bounding box center [63, 287] width 21 height 15
radio input "true"
radio input "false"
click at [357, 386] on button "Save" at bounding box center [373, 387] width 199 height 30
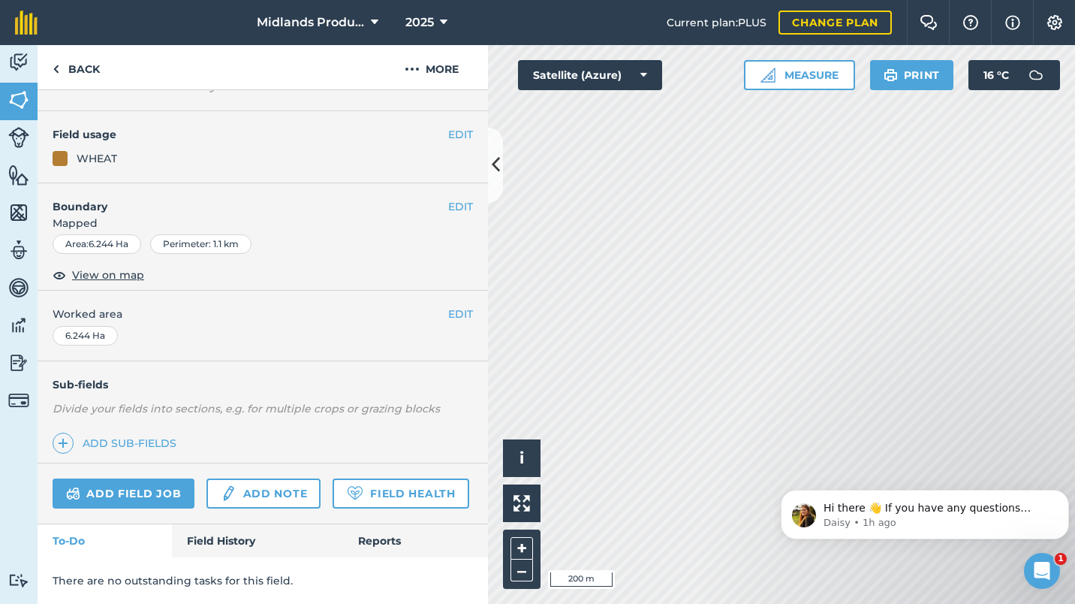
scroll to position [145, 0]
click at [445, 24] on icon at bounding box center [444, 23] width 8 height 18
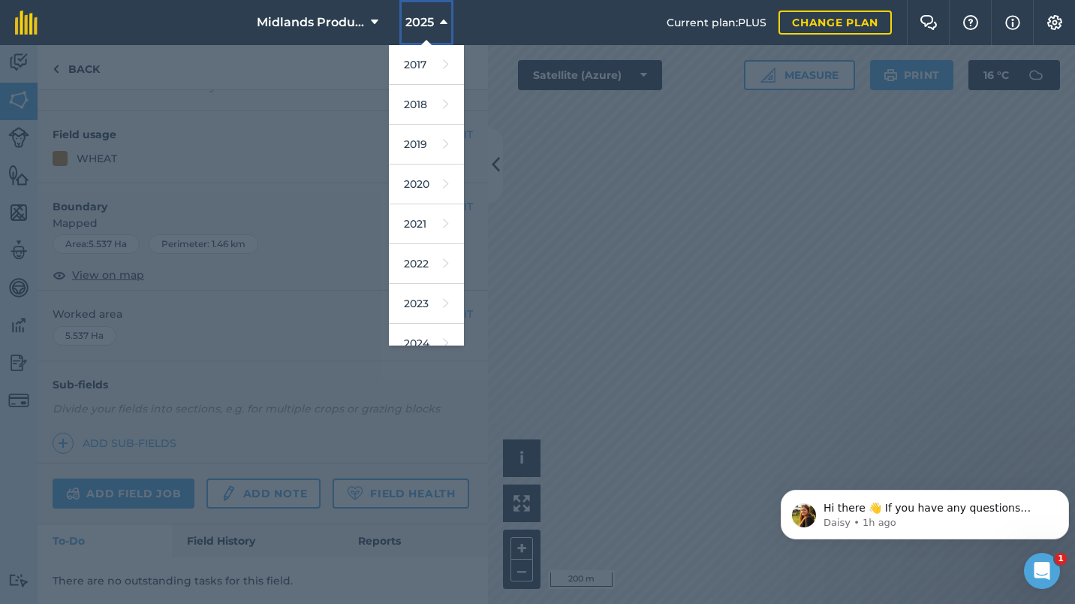
scroll to position [137, 0]
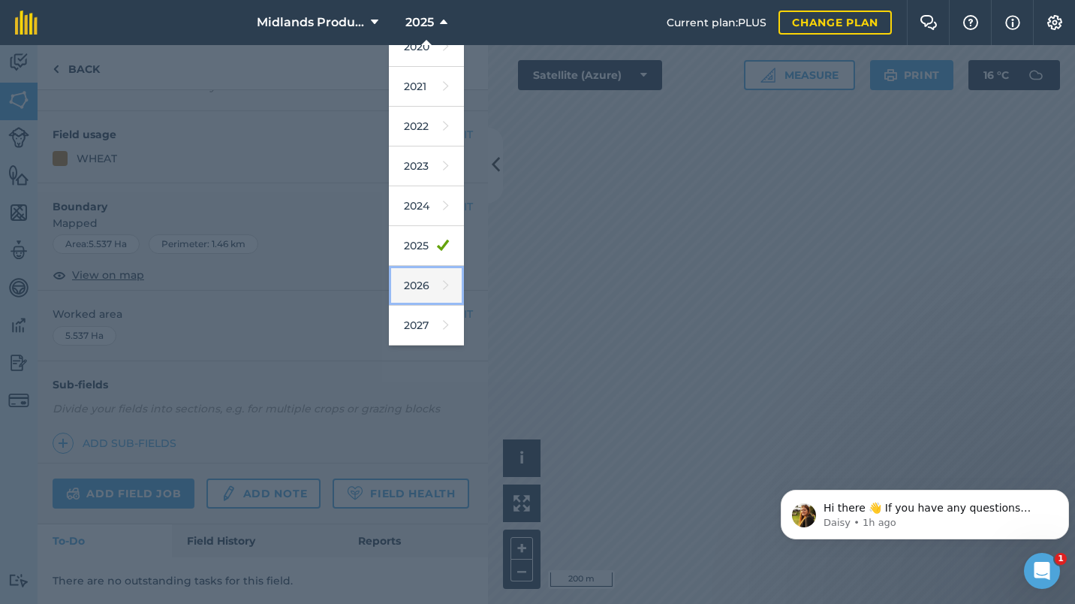
click at [421, 285] on link "2026" at bounding box center [426, 286] width 75 height 40
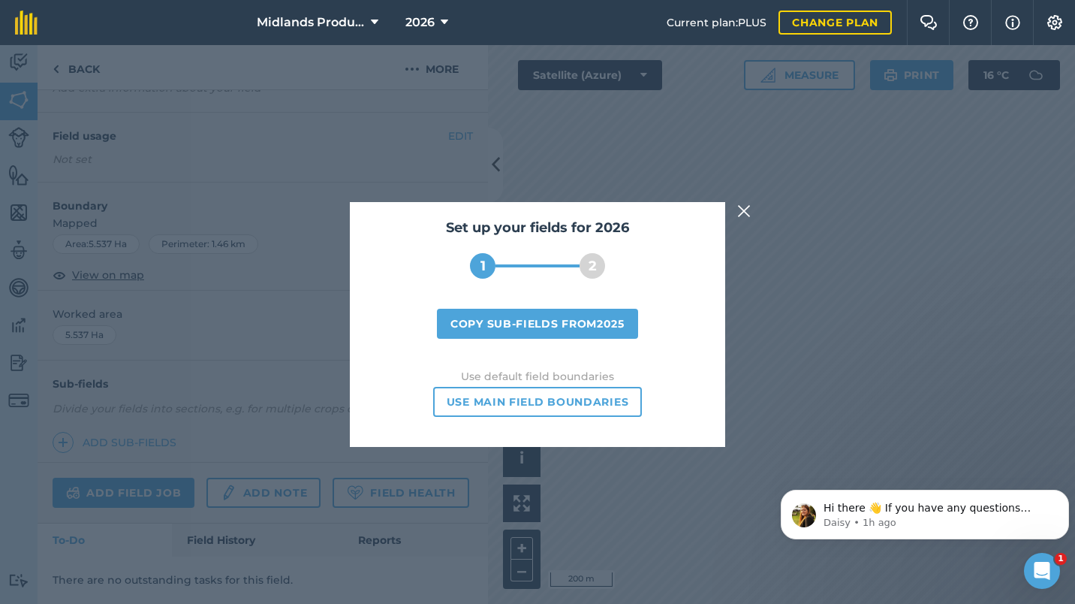
scroll to position [143, 0]
click at [536, 326] on button "Copy sub-fields from 2025" at bounding box center [537, 324] width 201 height 30
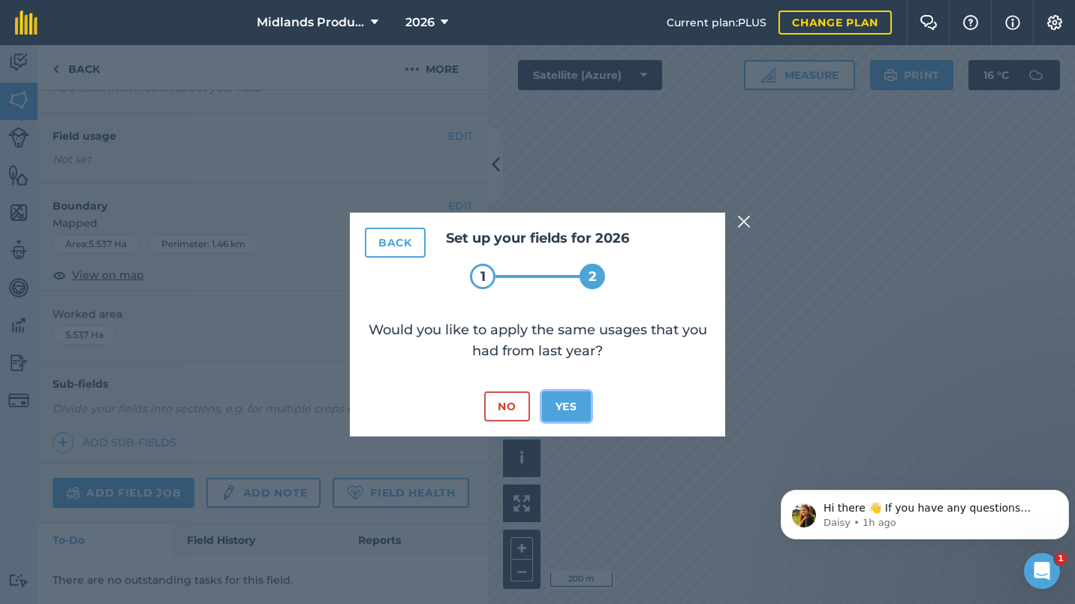
click at [562, 406] on button "Yes" at bounding box center [566, 406] width 49 height 30
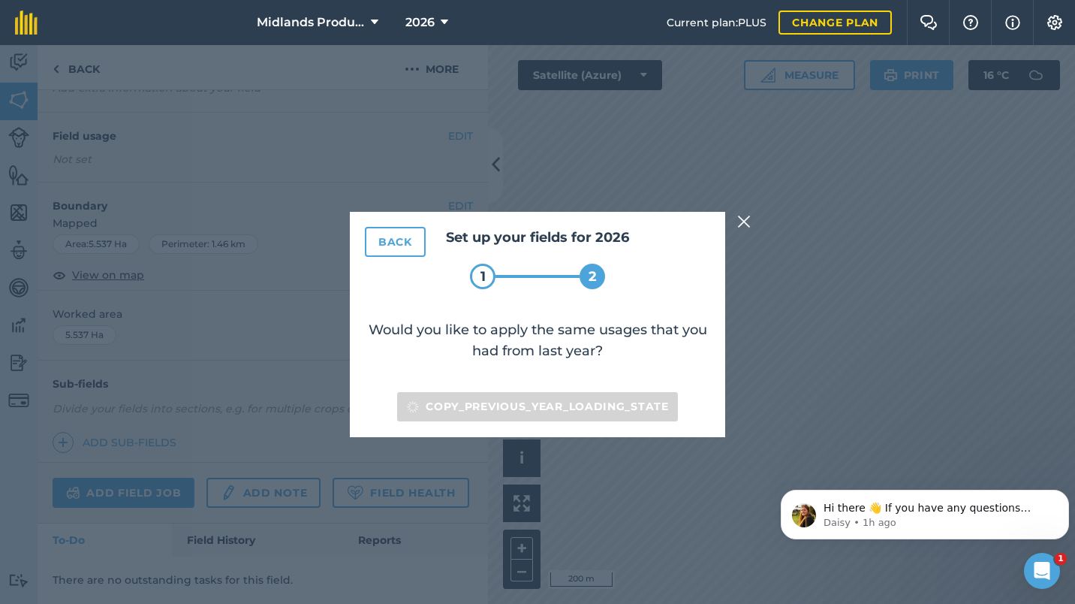
scroll to position [145, 0]
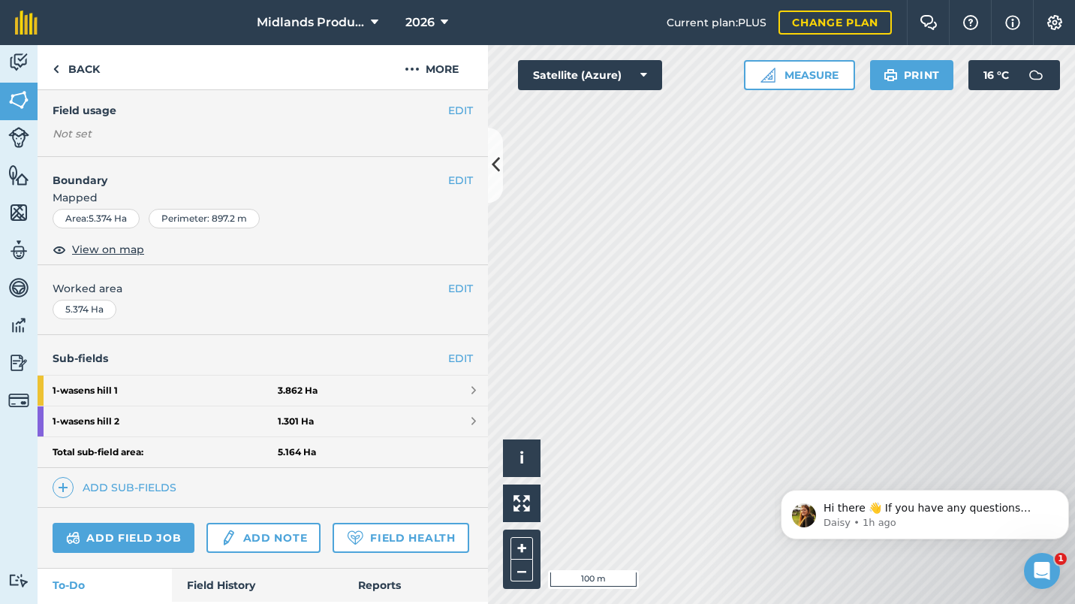
scroll to position [231, 0]
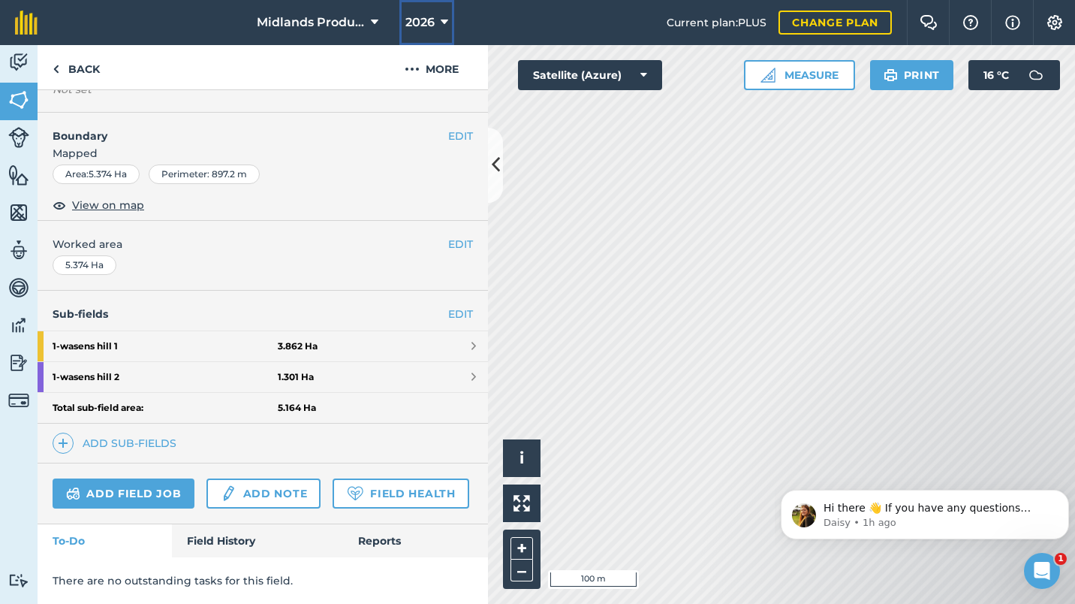
click at [445, 19] on icon at bounding box center [445, 23] width 8 height 18
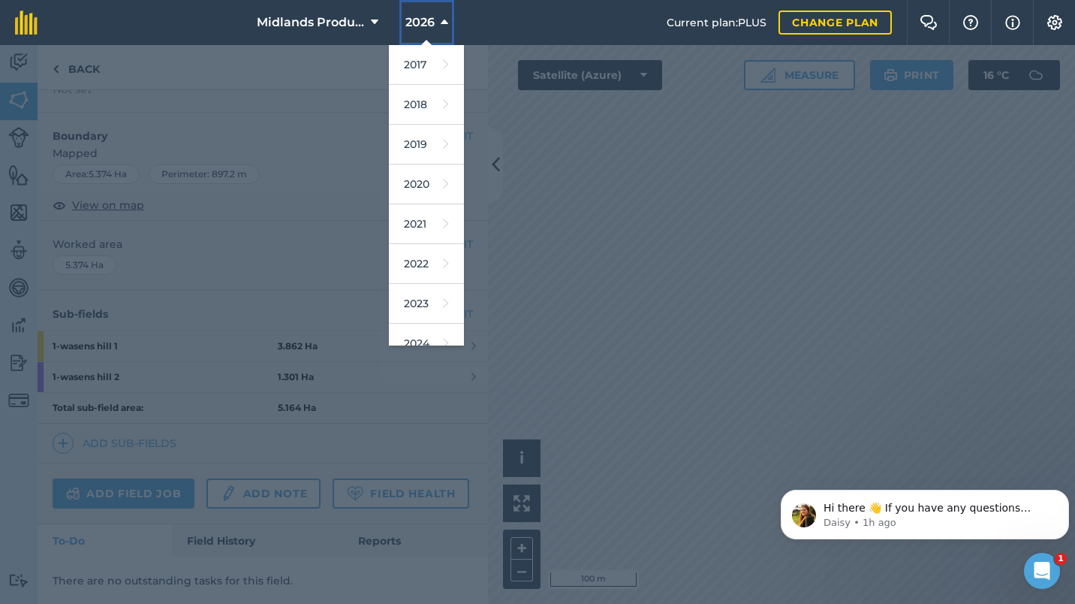
scroll to position [137, 0]
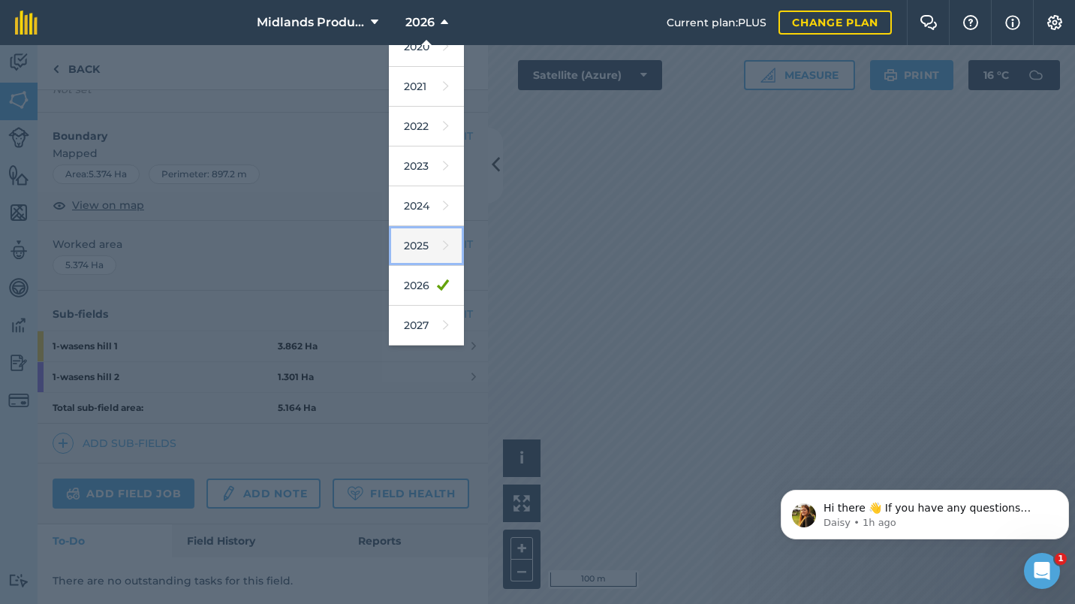
click at [415, 244] on link "2025" at bounding box center [426, 246] width 75 height 40
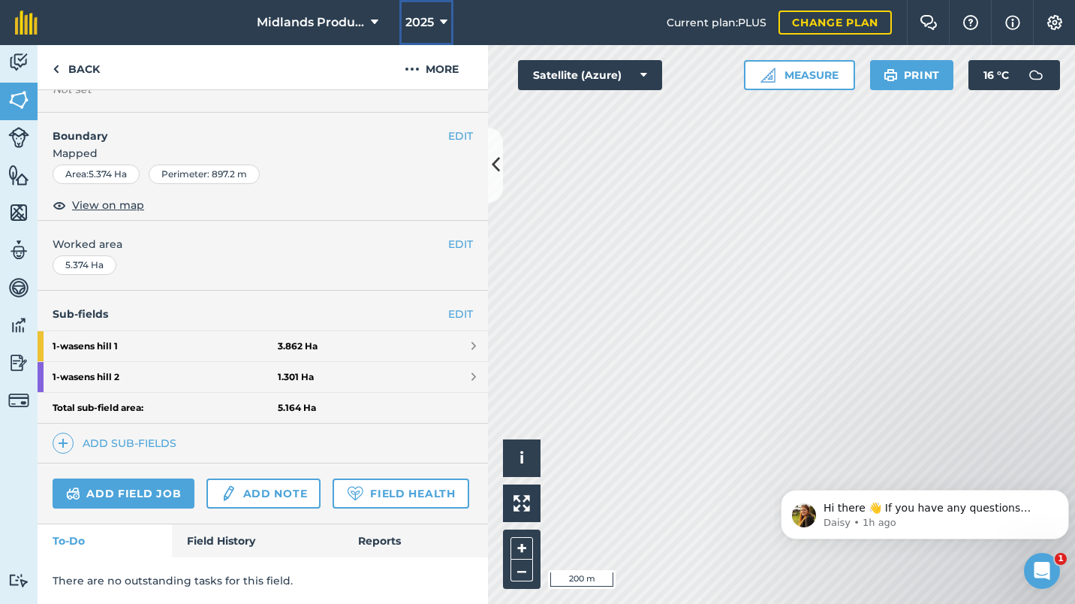
click at [444, 22] on icon at bounding box center [444, 23] width 8 height 18
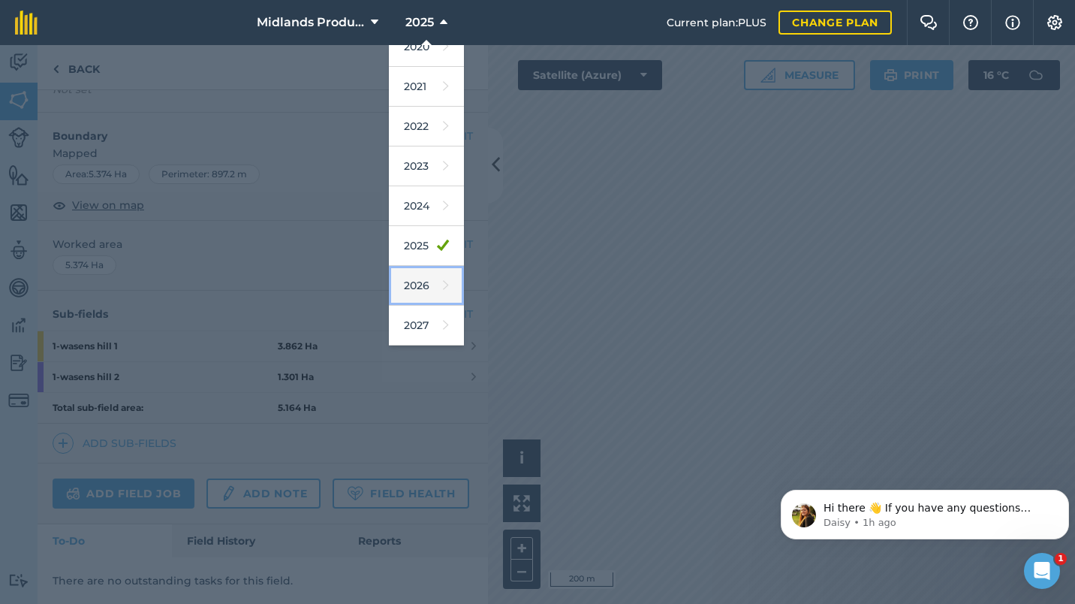
click at [427, 284] on link "2026" at bounding box center [426, 286] width 75 height 40
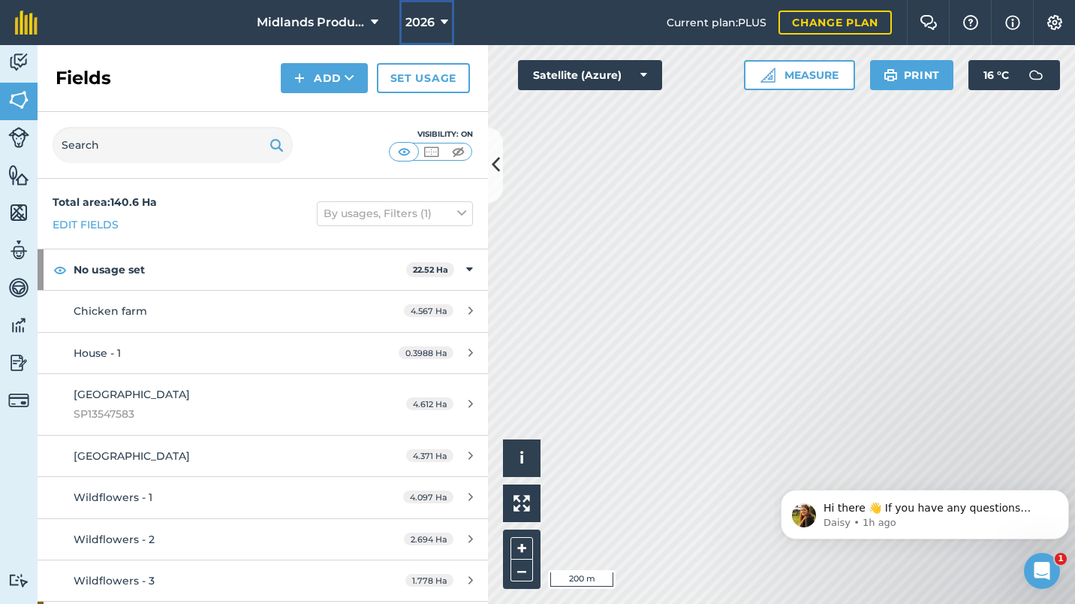
click at [441, 20] on icon at bounding box center [445, 23] width 8 height 18
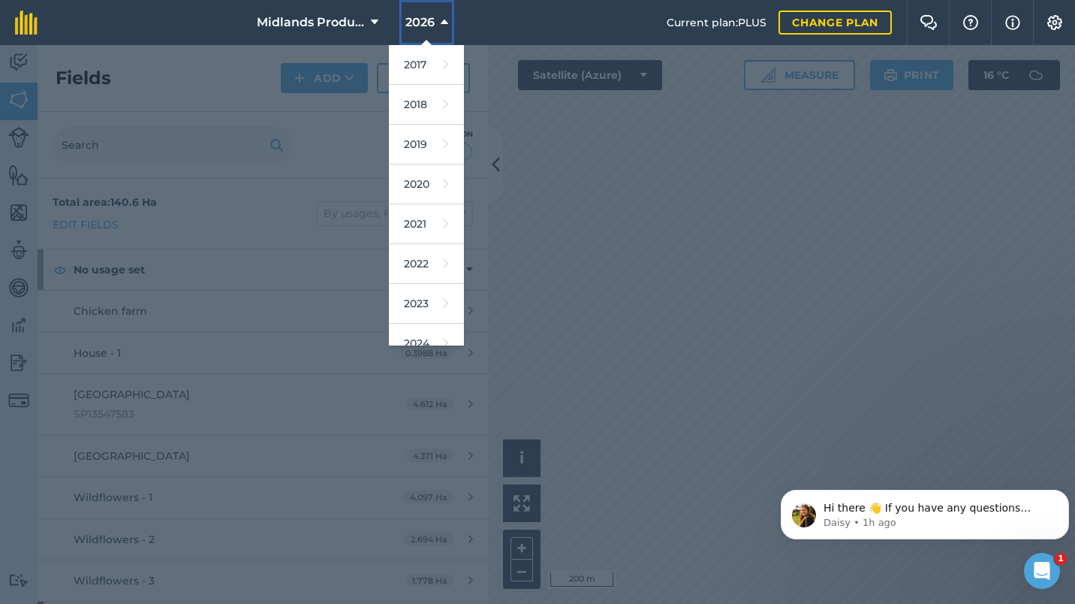
scroll to position [137, 0]
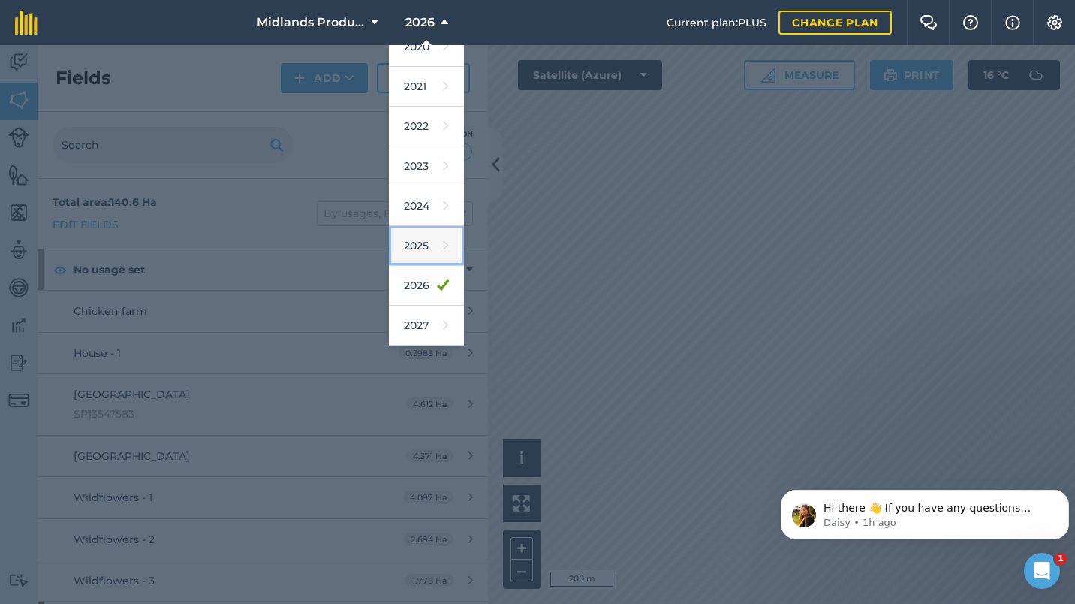
click at [416, 246] on link "2025" at bounding box center [426, 246] width 75 height 40
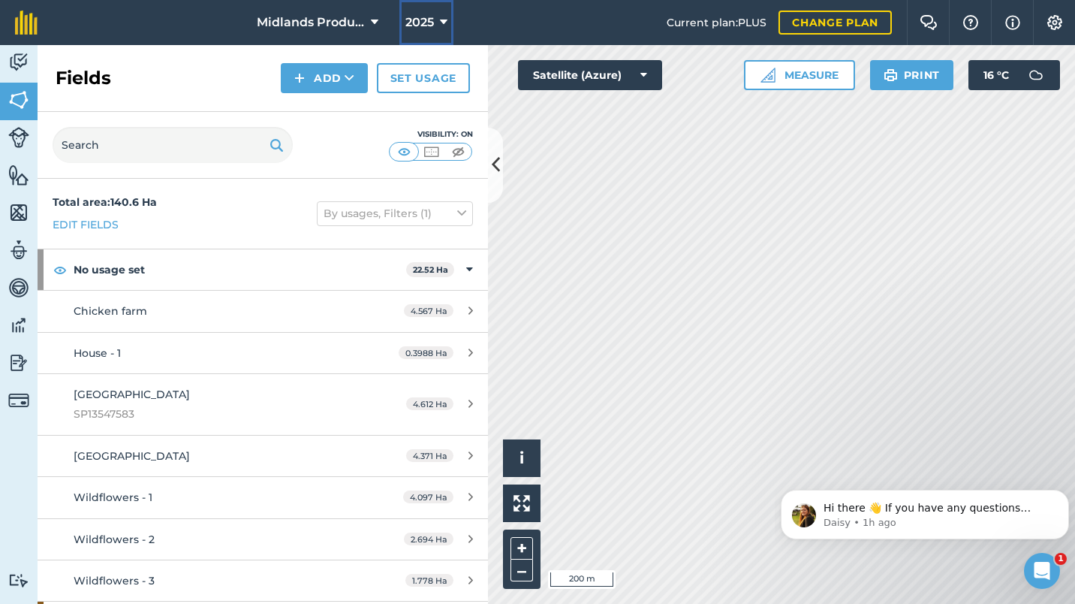
click at [448, 22] on button "2025" at bounding box center [427, 22] width 54 height 45
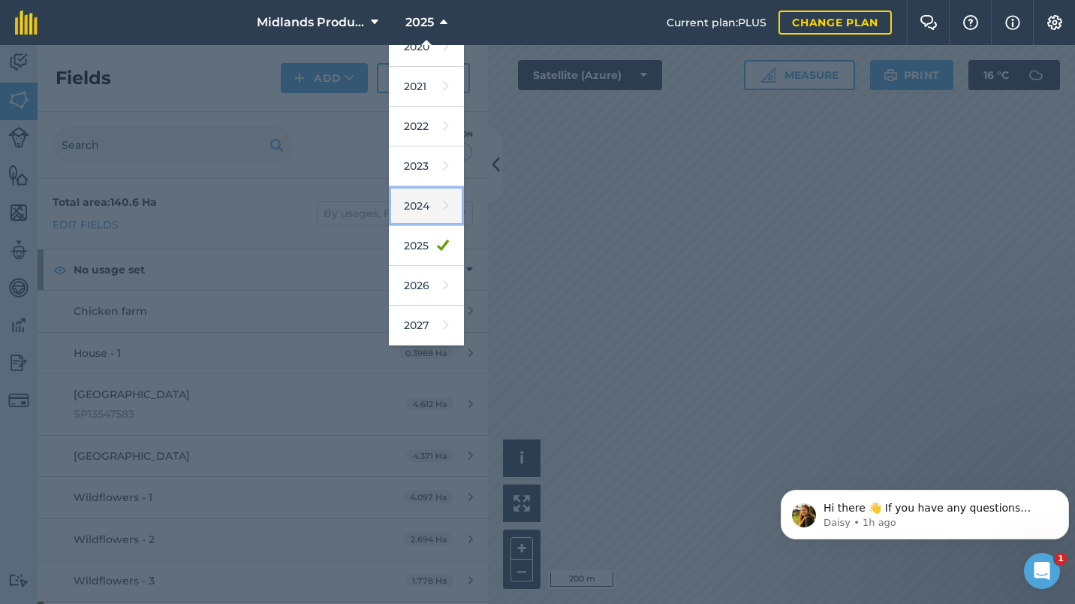
click at [418, 201] on link "2024" at bounding box center [426, 206] width 75 height 40
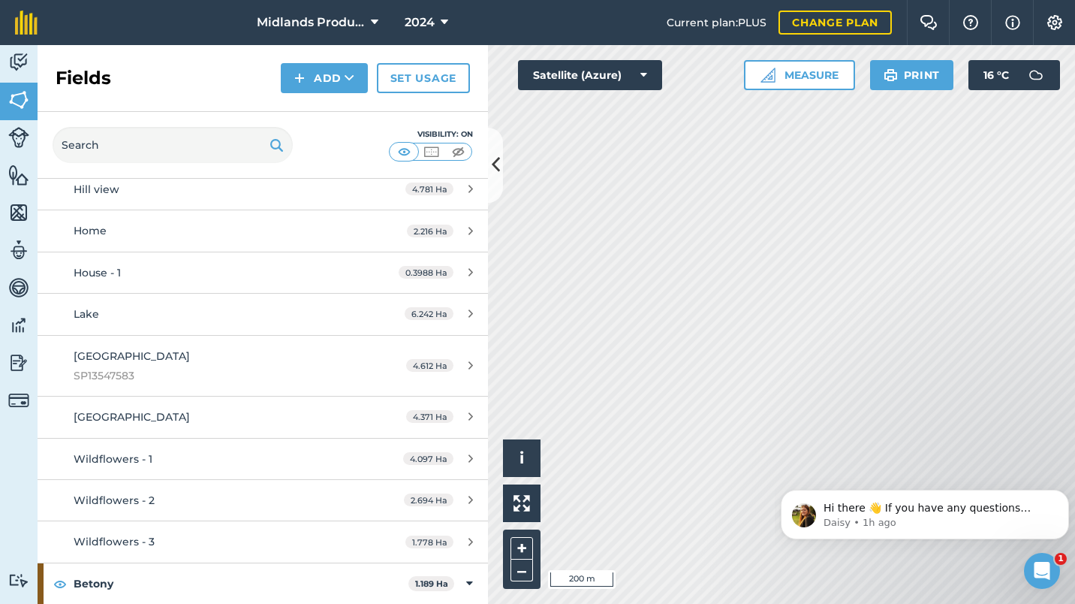
scroll to position [0, 0]
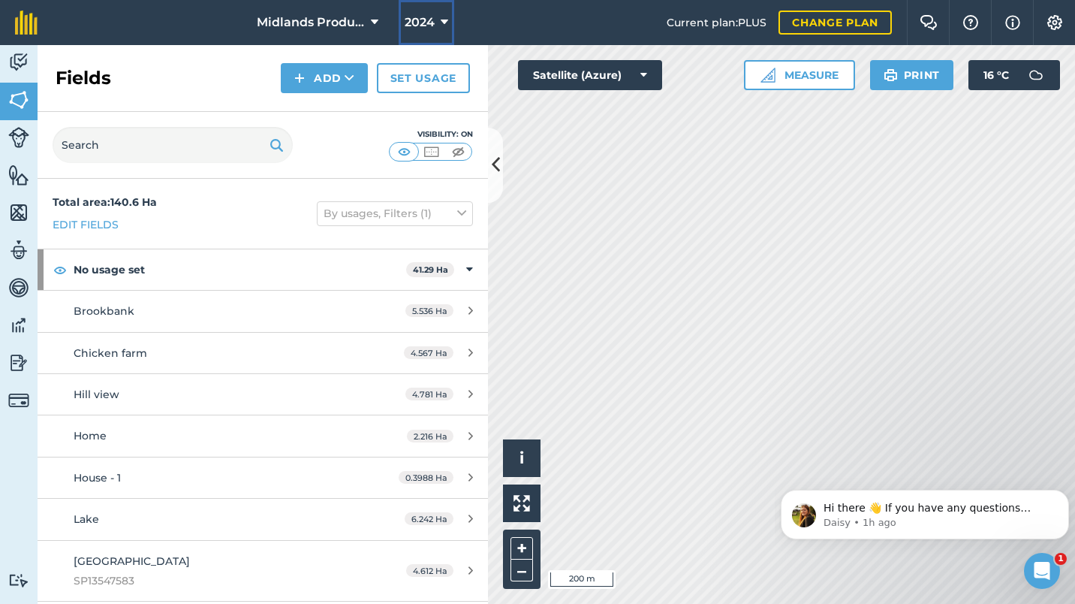
click at [442, 28] on icon at bounding box center [445, 23] width 8 height 18
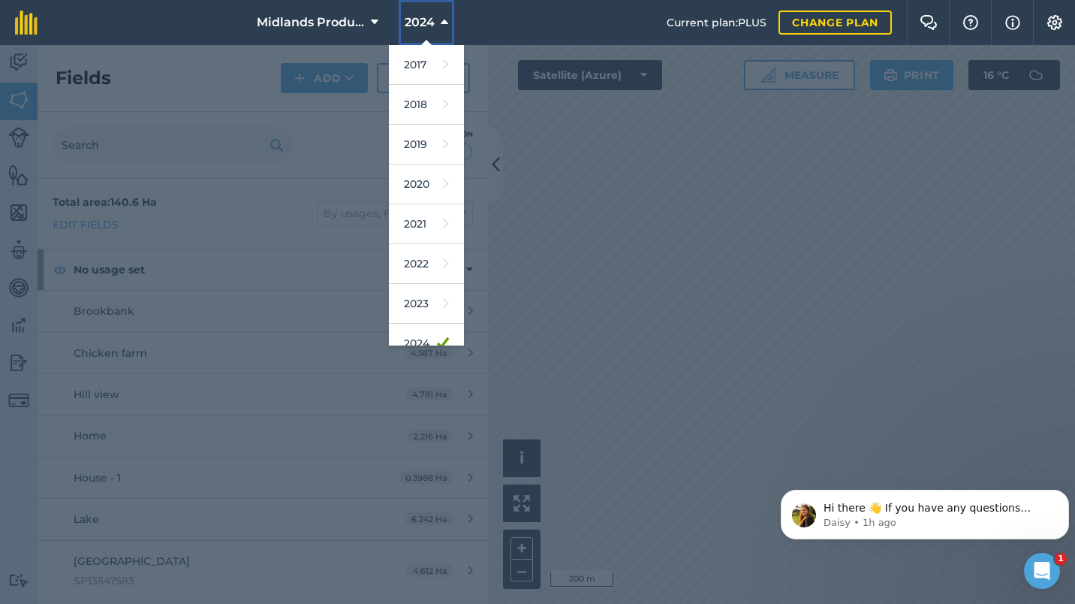
scroll to position [137, 0]
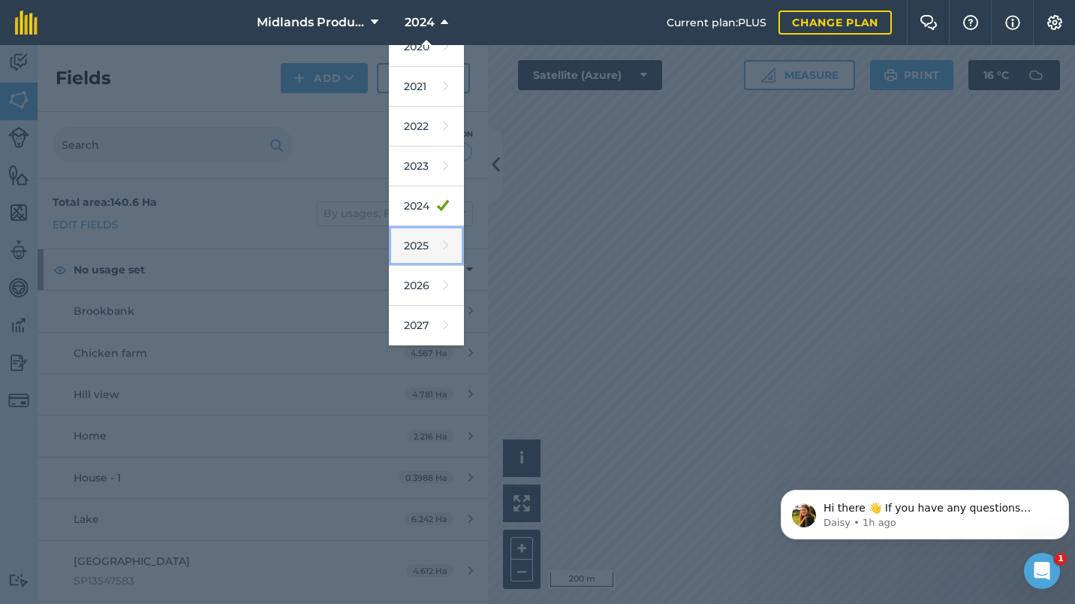
click at [414, 253] on link "2025" at bounding box center [426, 246] width 75 height 40
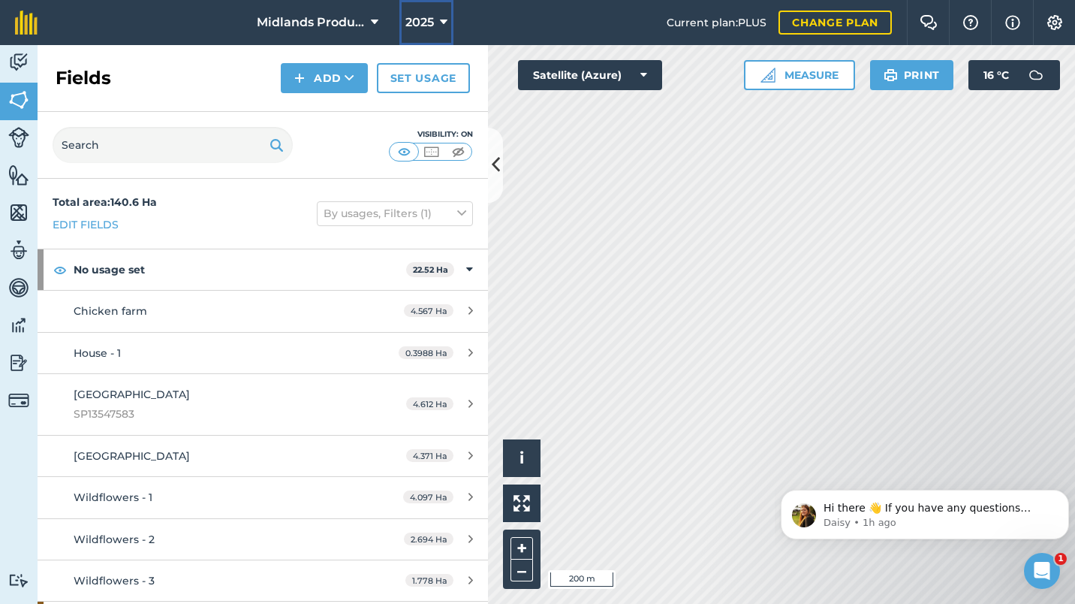
click at [441, 26] on icon at bounding box center [444, 23] width 8 height 18
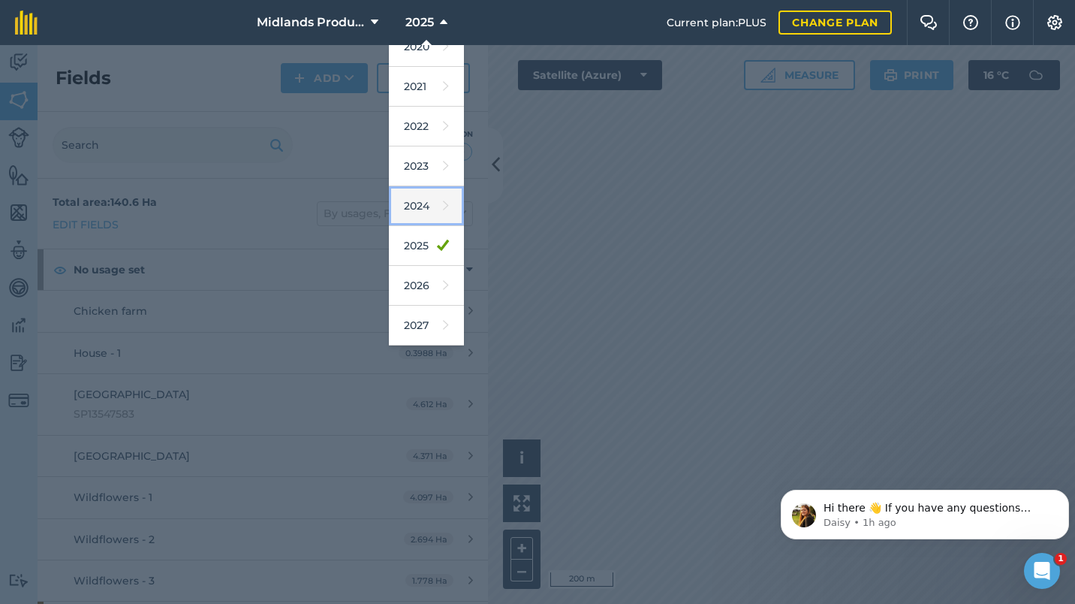
click at [418, 203] on link "2024" at bounding box center [426, 206] width 75 height 40
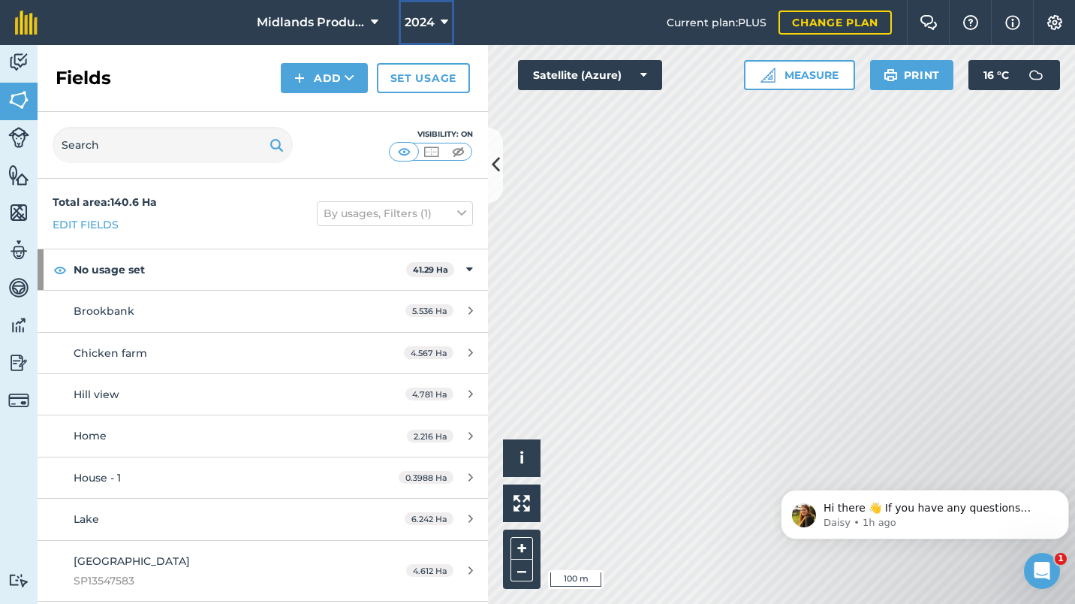
click at [446, 20] on icon at bounding box center [445, 23] width 8 height 18
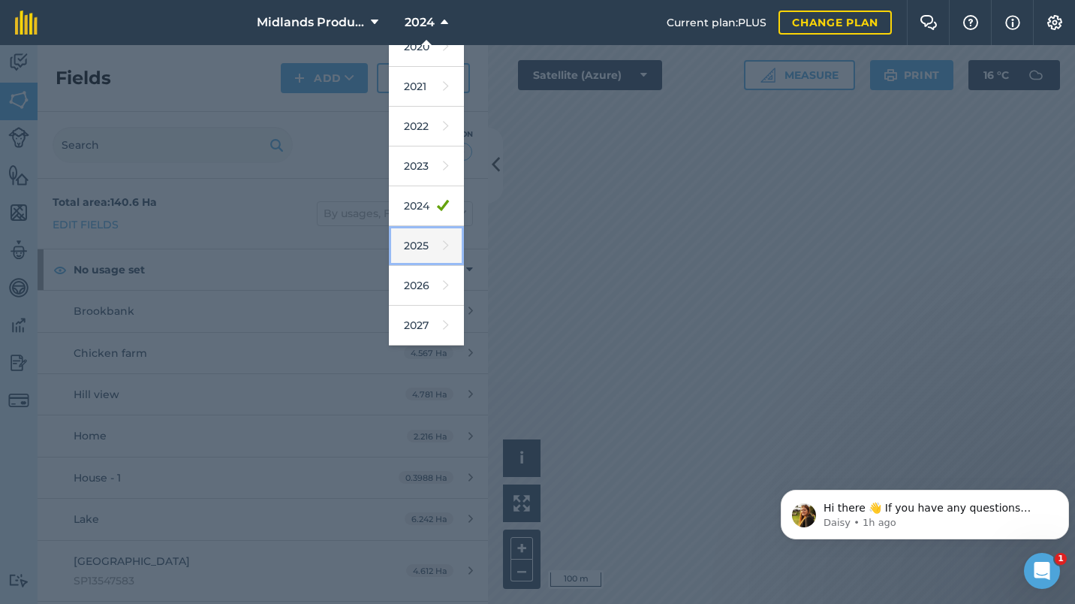
click at [410, 249] on link "2025" at bounding box center [426, 246] width 75 height 40
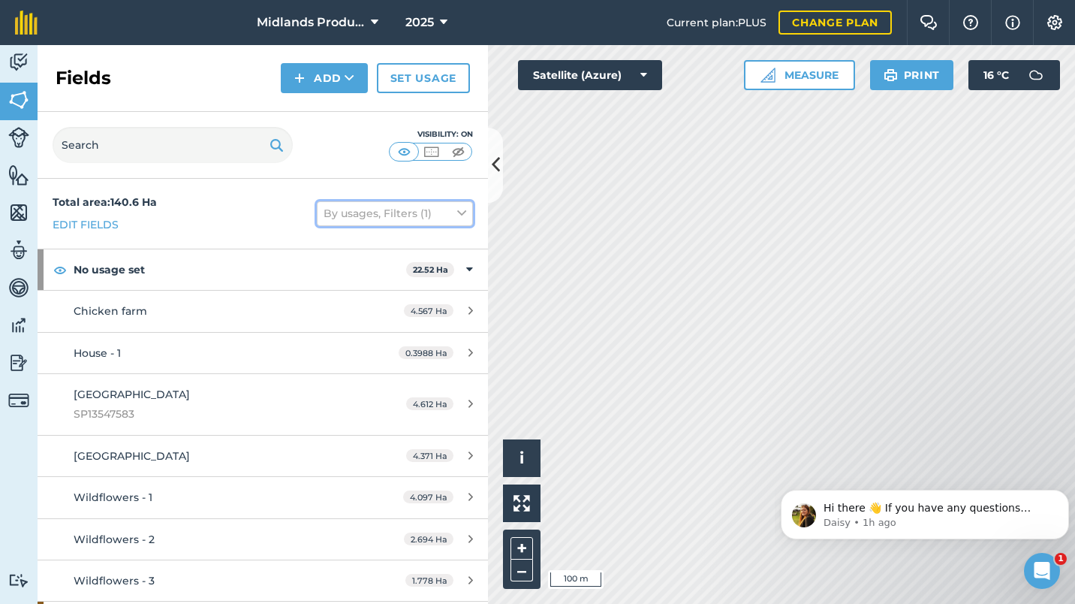
click at [457, 211] on icon at bounding box center [461, 213] width 9 height 17
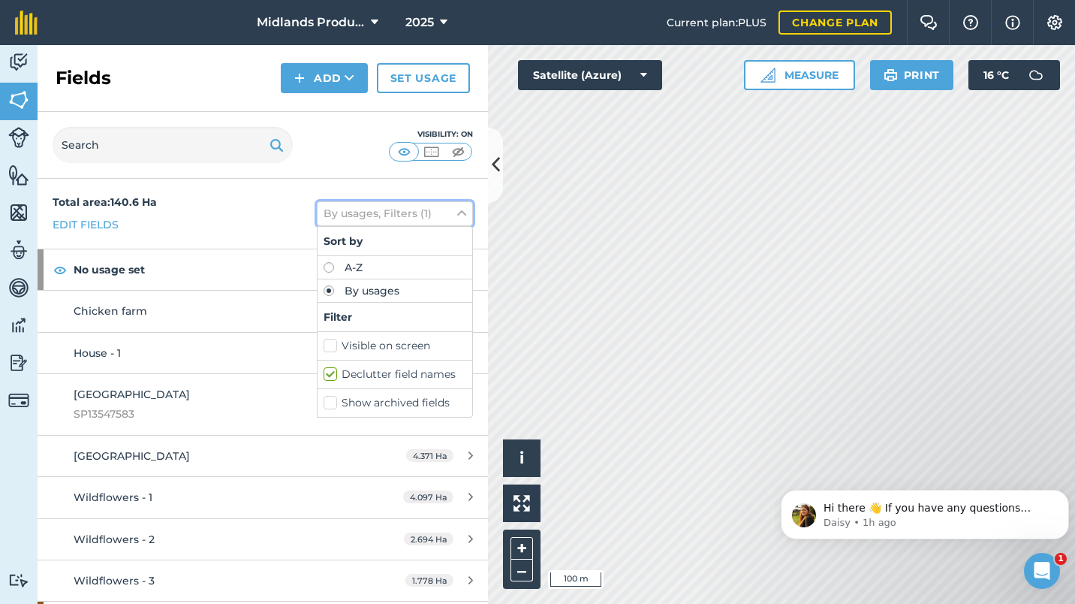
click at [457, 211] on icon at bounding box center [461, 213] width 9 height 17
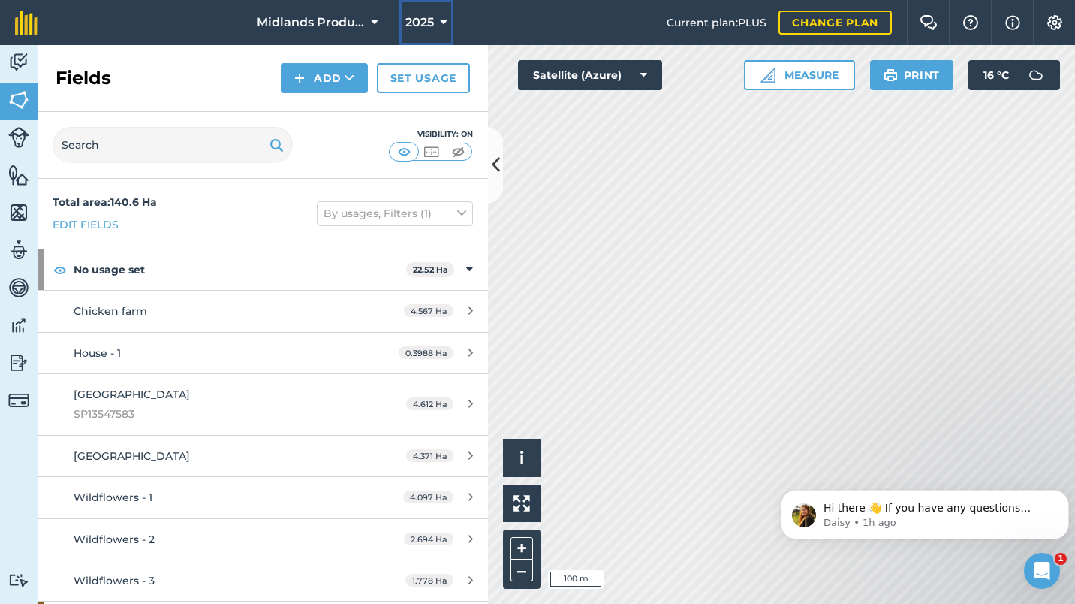
click at [442, 22] on icon at bounding box center [444, 23] width 8 height 18
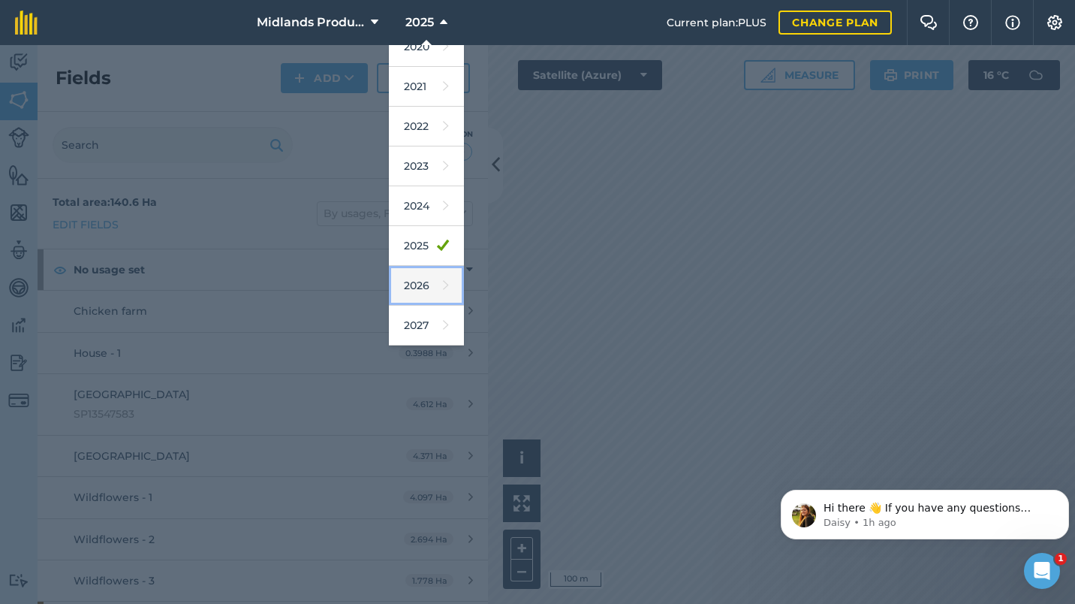
click at [415, 282] on link "2026" at bounding box center [426, 286] width 75 height 40
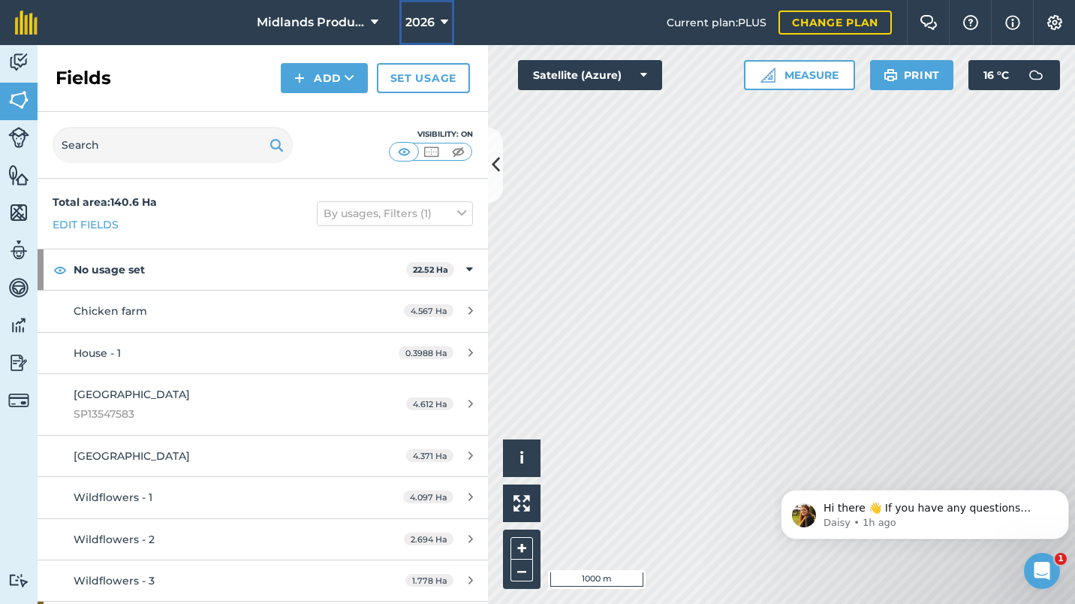
click at [436, 29] on button "2026" at bounding box center [427, 22] width 55 height 45
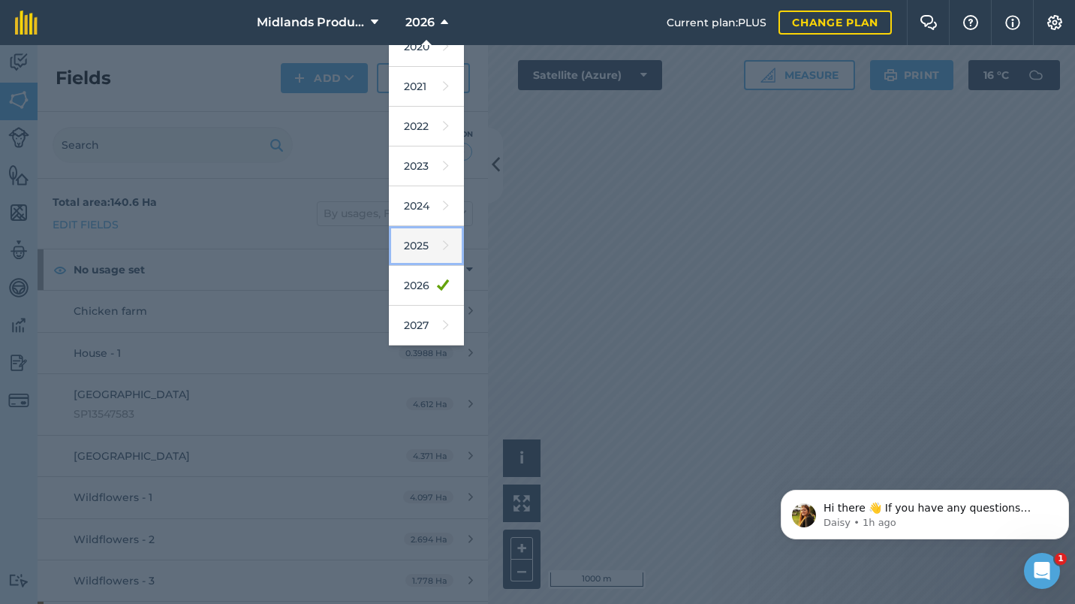
click at [422, 243] on link "2025" at bounding box center [426, 246] width 75 height 40
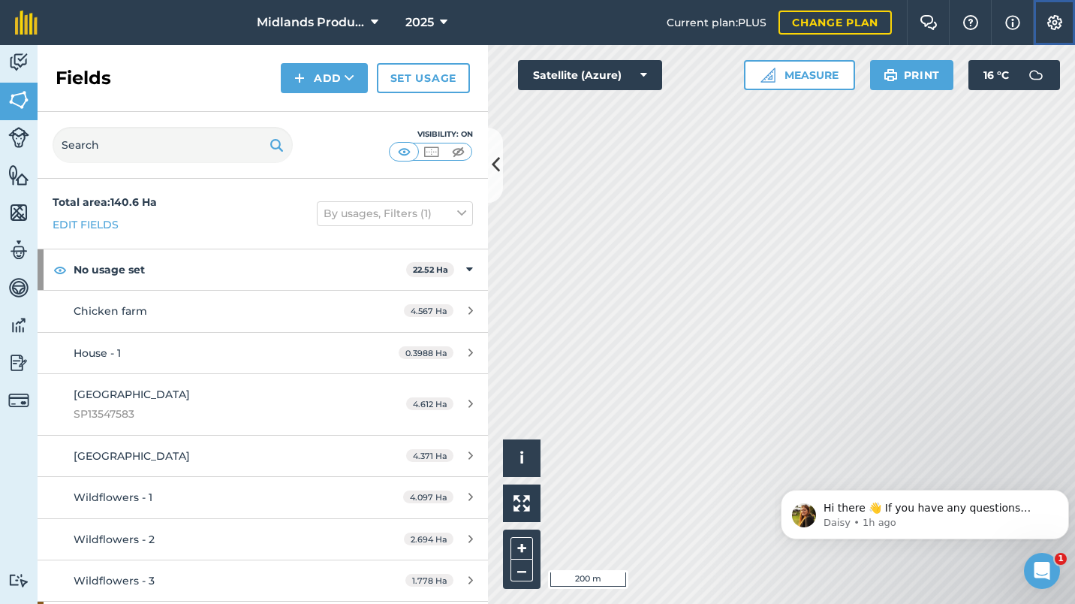
click at [1055, 23] on img at bounding box center [1055, 22] width 18 height 15
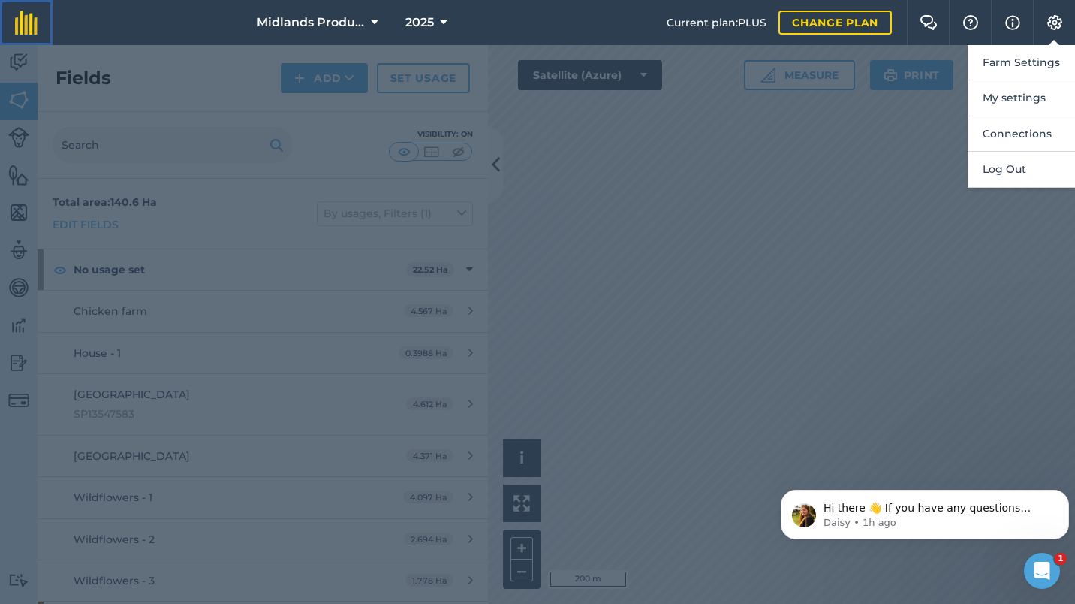
click at [23, 19] on img at bounding box center [26, 23] width 23 height 24
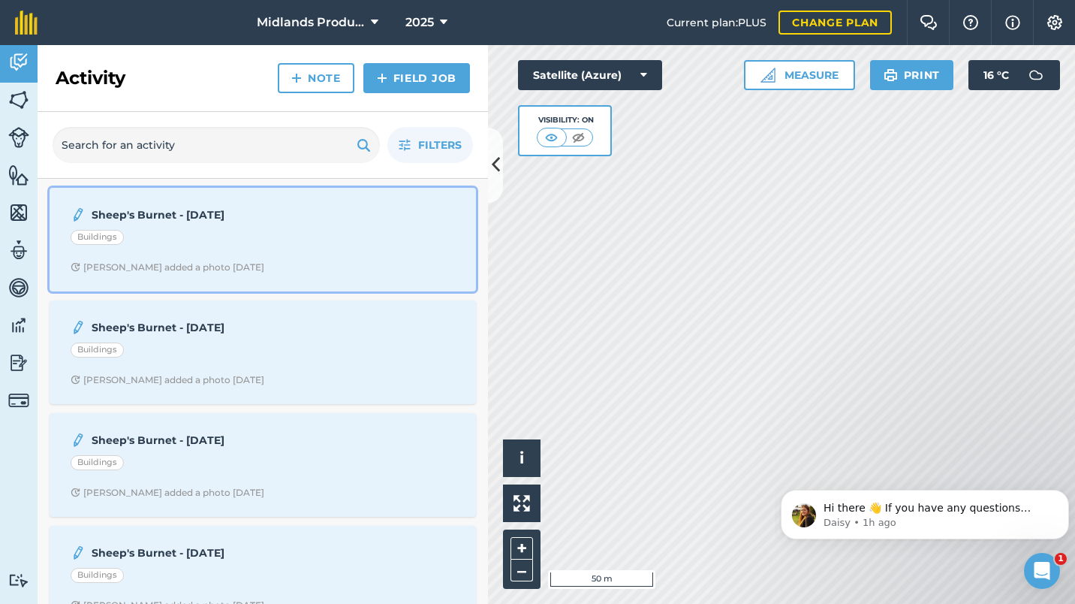
click at [167, 234] on div "Buildings" at bounding box center [263, 240] width 384 height 20
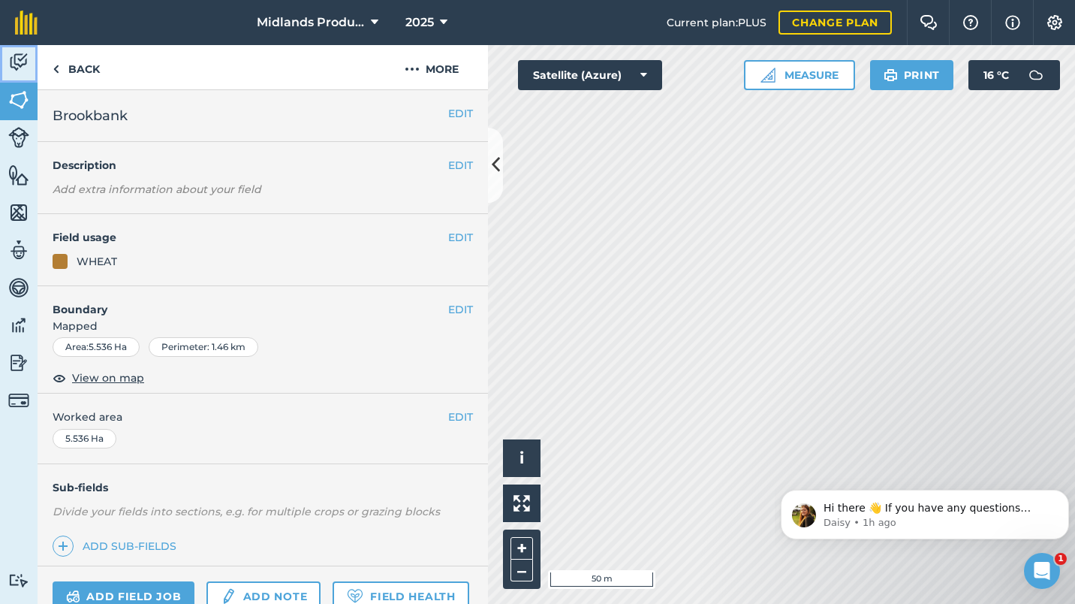
click at [21, 58] on img at bounding box center [18, 62] width 21 height 23
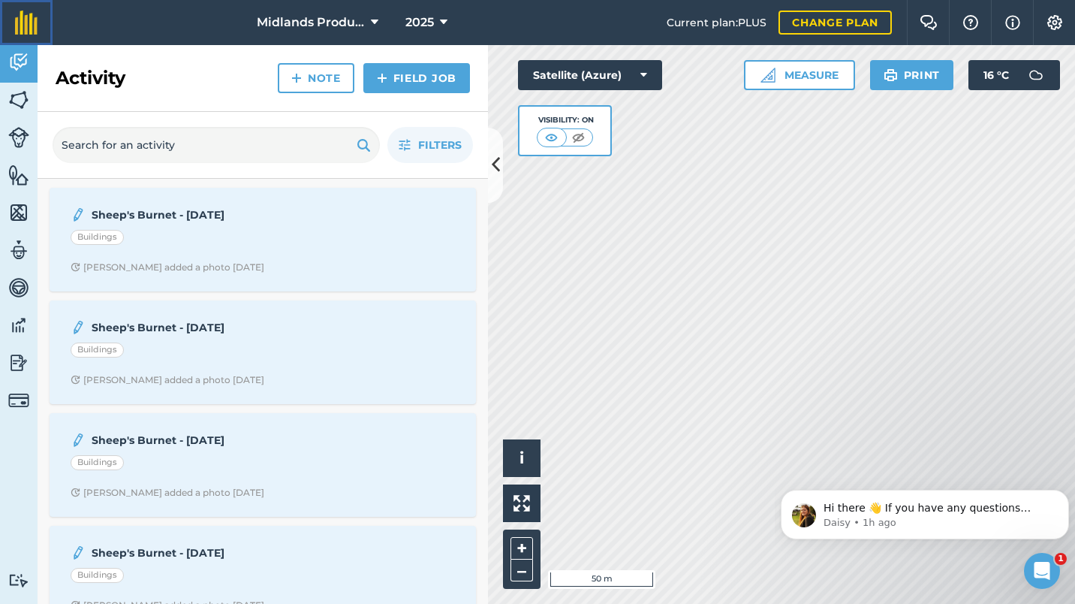
click at [26, 18] on img at bounding box center [26, 23] width 23 height 24
click at [23, 26] on img at bounding box center [26, 23] width 23 height 24
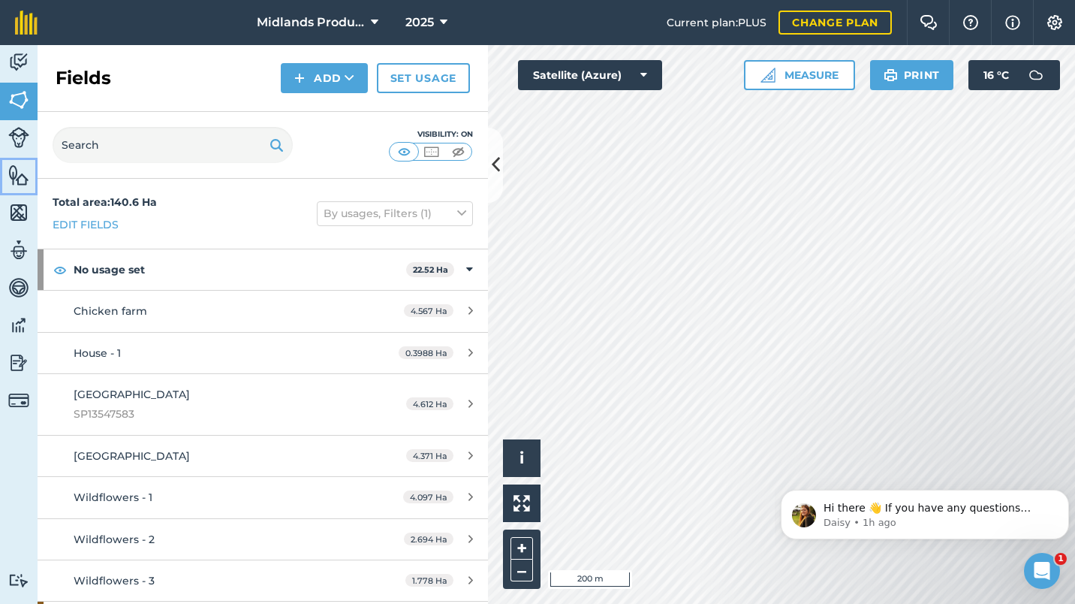
click at [20, 170] on img at bounding box center [18, 175] width 21 height 23
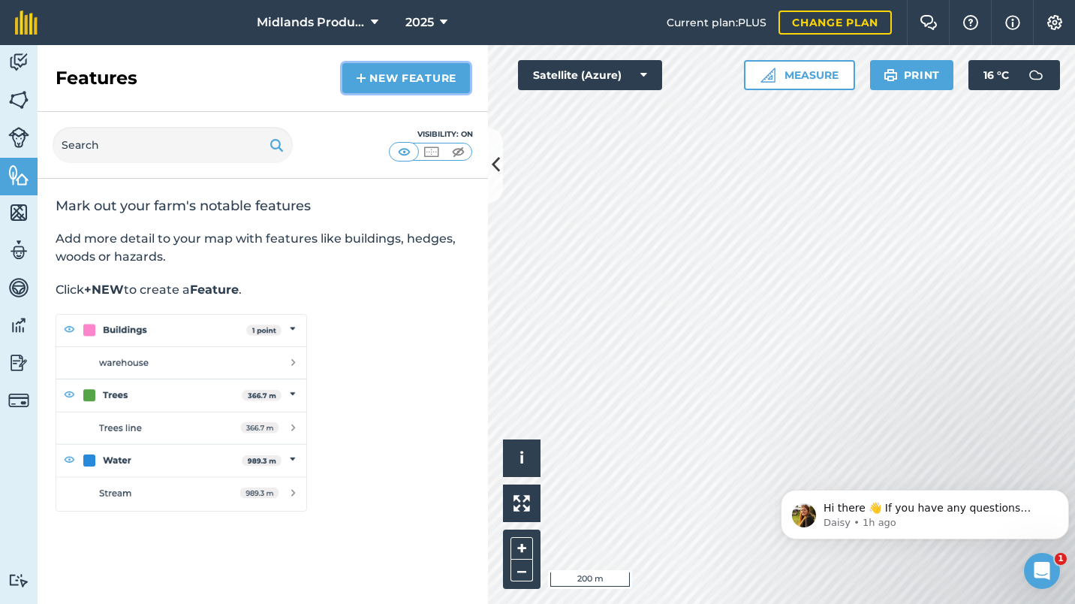
click at [392, 73] on link "New feature" at bounding box center [406, 78] width 128 height 30
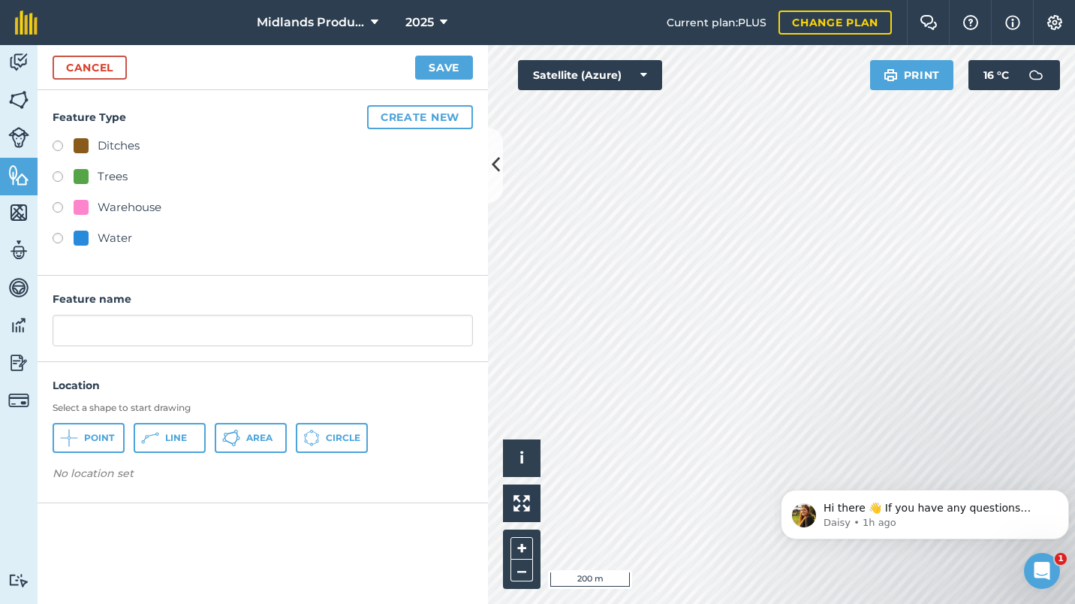
click at [59, 177] on label at bounding box center [63, 178] width 21 height 15
radio input "true"
type input "Trees"
click at [17, 56] on img at bounding box center [18, 62] width 21 height 23
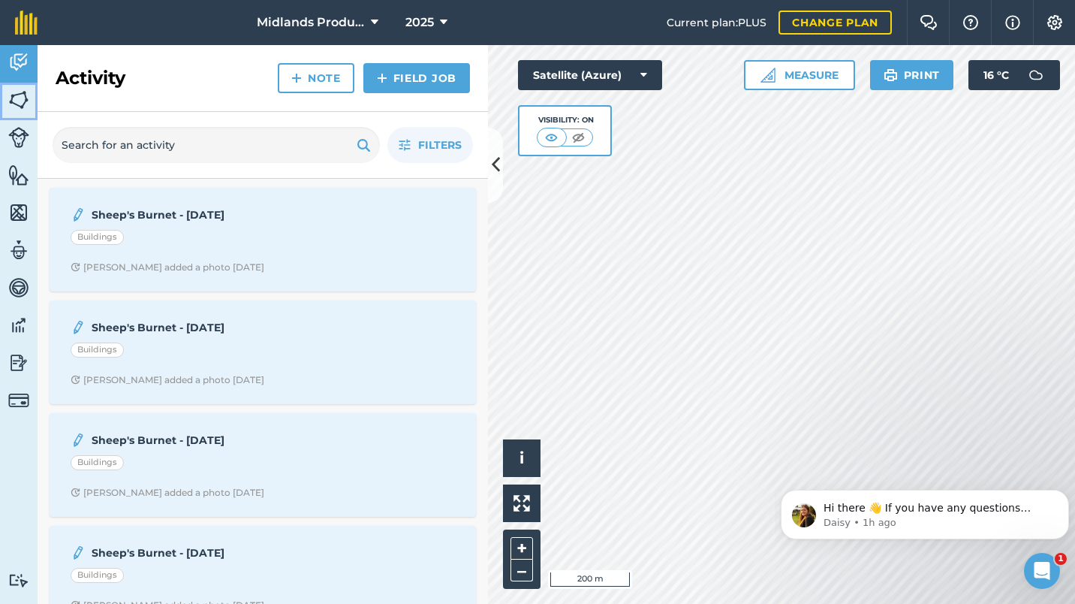
click at [18, 98] on img at bounding box center [18, 100] width 21 height 23
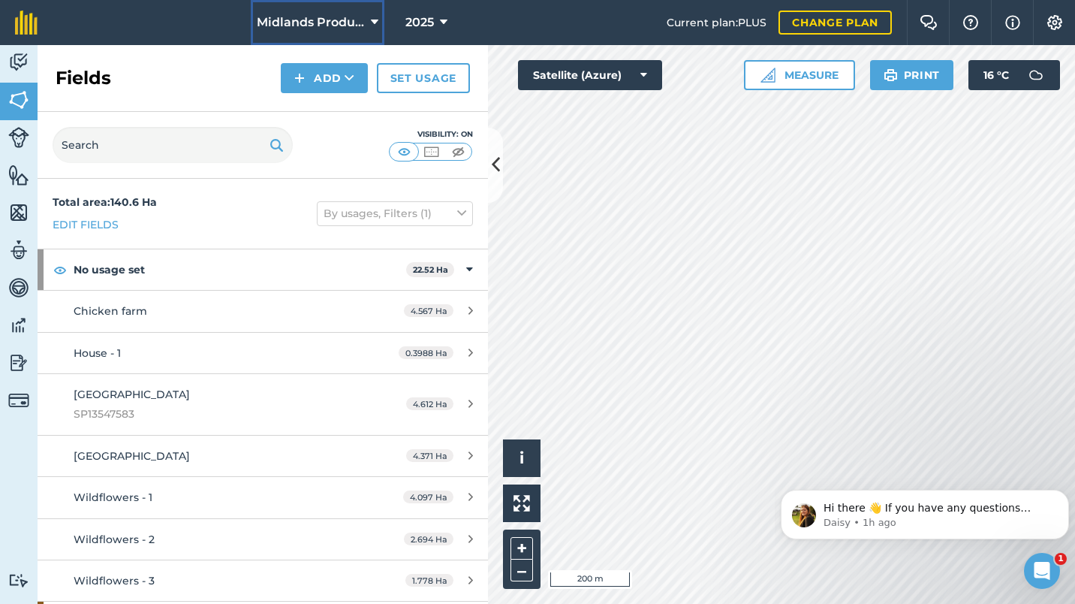
click at [373, 22] on icon at bounding box center [375, 23] width 8 height 18
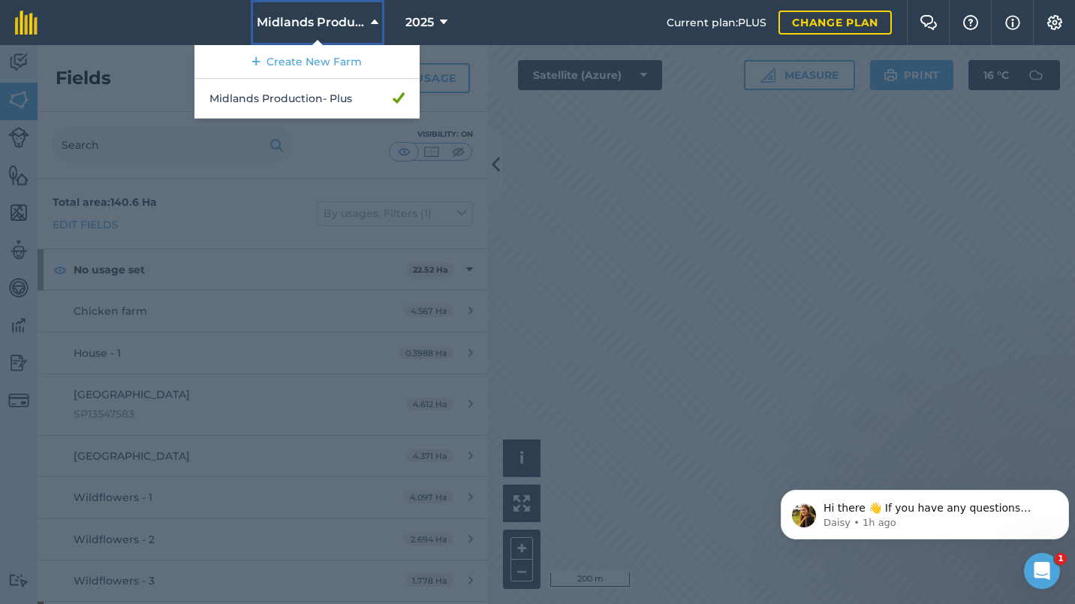
click at [373, 22] on icon at bounding box center [375, 23] width 8 height 18
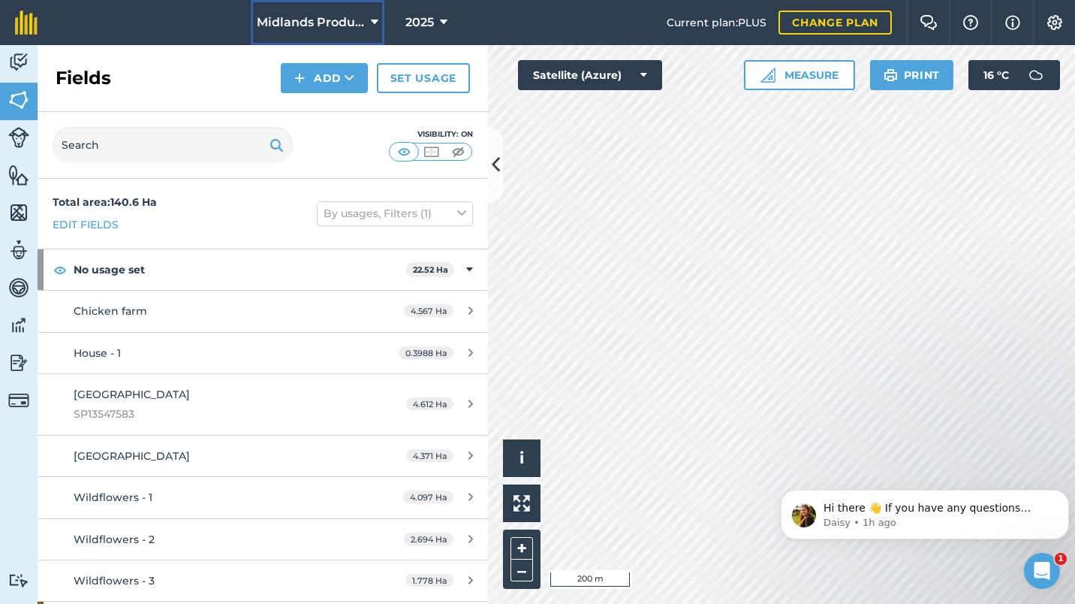
click at [373, 22] on icon at bounding box center [375, 23] width 8 height 18
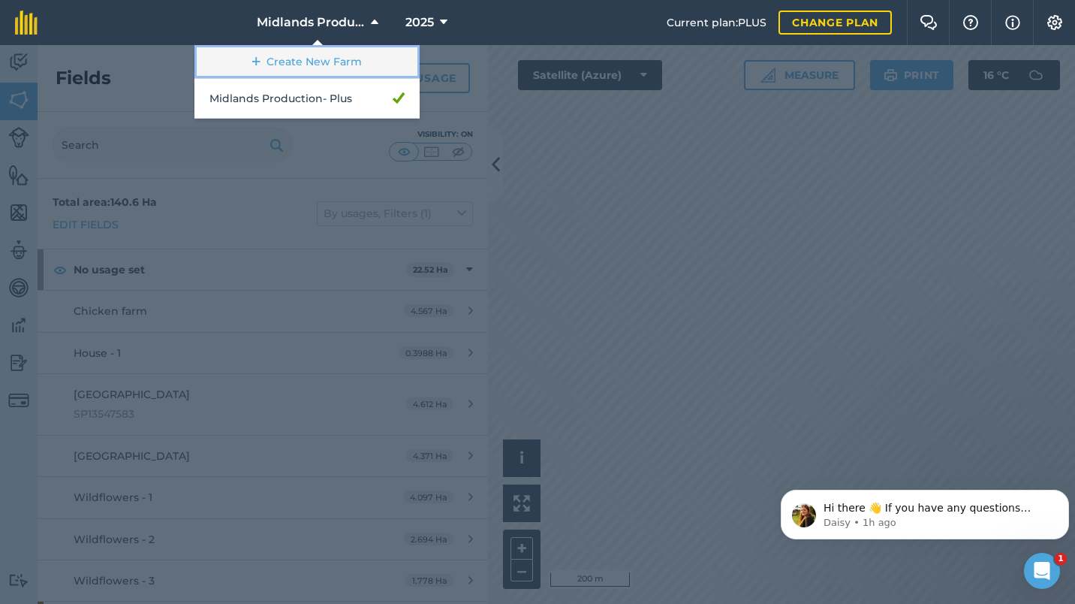
click at [334, 57] on link "Create New Farm" at bounding box center [306, 62] width 225 height 34
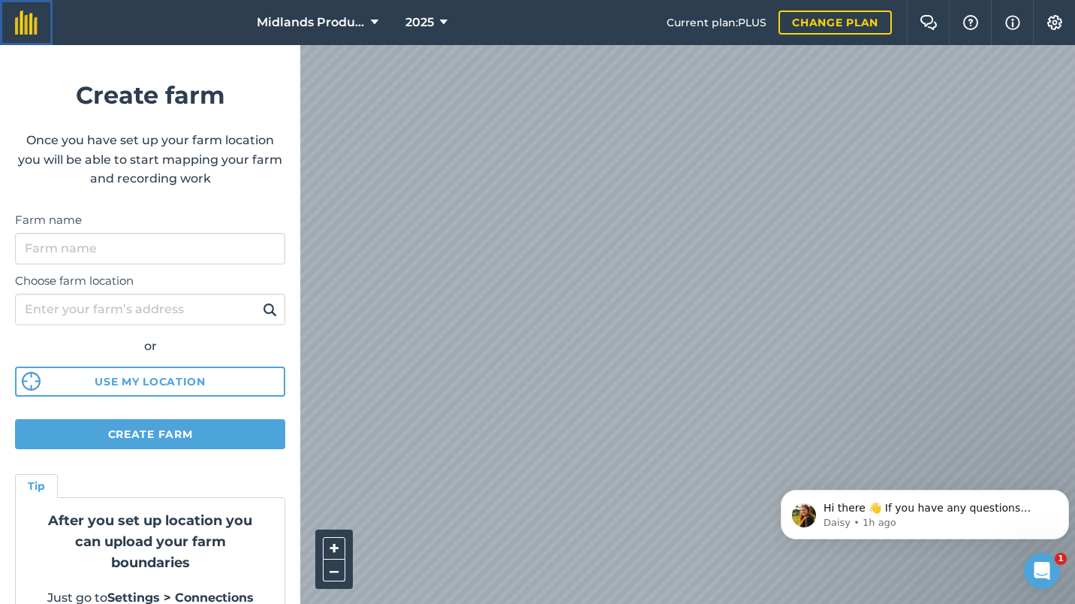
click at [21, 20] on img at bounding box center [26, 23] width 23 height 24
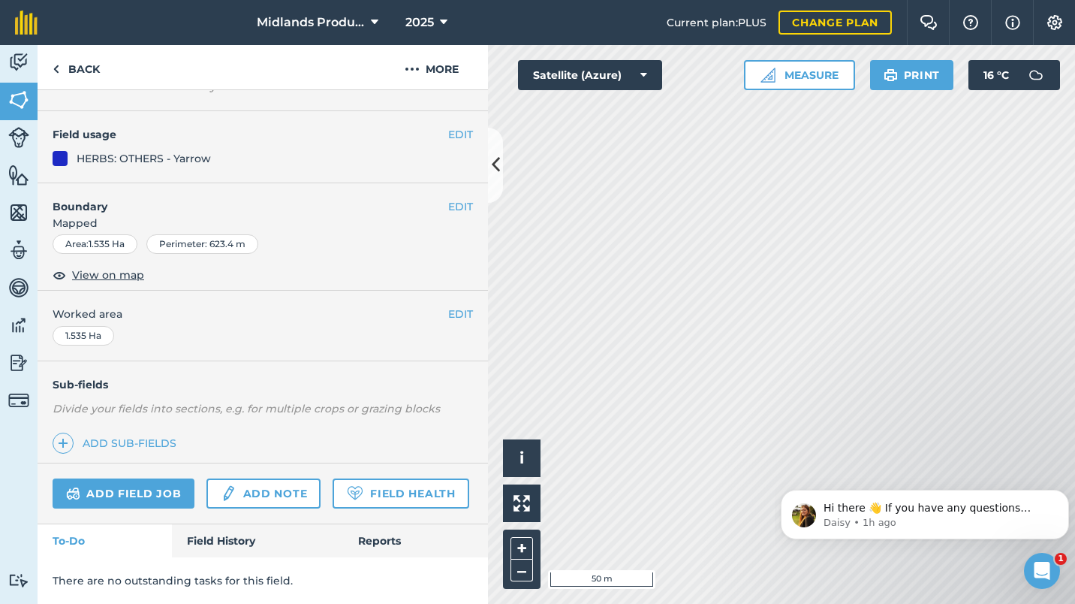
scroll to position [163, 0]
